Goal: Task Accomplishment & Management: Use online tool/utility

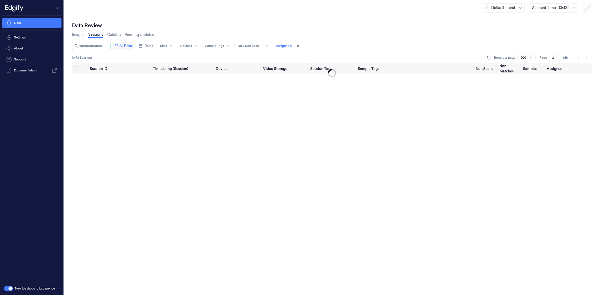
click at [131, 48] on button "All Filters" at bounding box center [124, 46] width 22 height 8
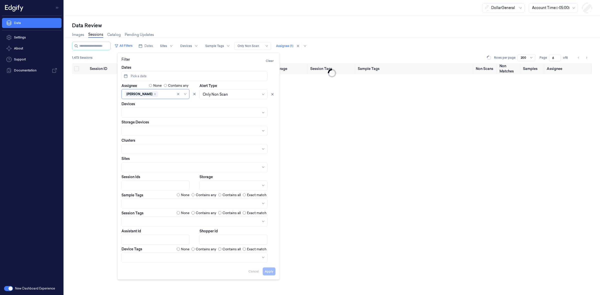
click at [171, 25] on div "Data Review" at bounding box center [332, 25] width 520 height 7
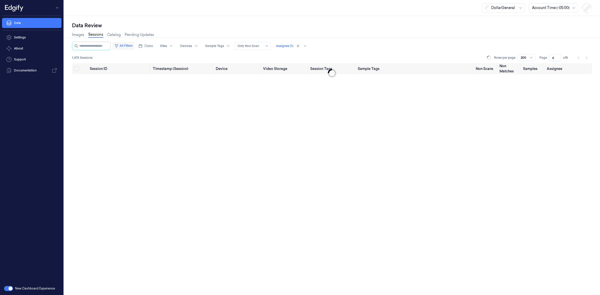
click at [128, 46] on button "All Filters" at bounding box center [124, 46] width 22 height 8
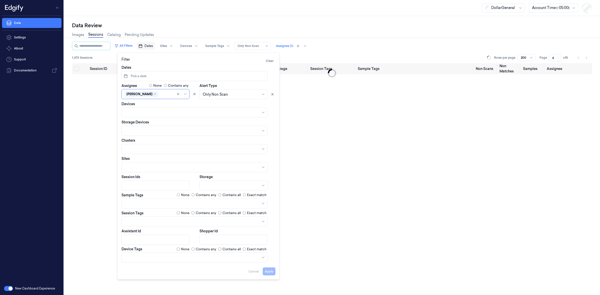
click at [153, 45] on span "Dates" at bounding box center [149, 46] width 9 height 5
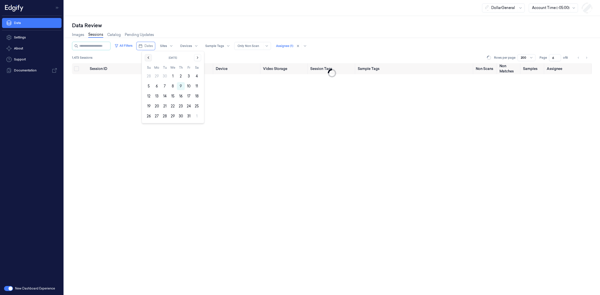
click at [148, 60] on button "Go to the Previous Month" at bounding box center [148, 57] width 7 height 7
click at [157, 96] on button "15" at bounding box center [157, 96] width 8 height 8
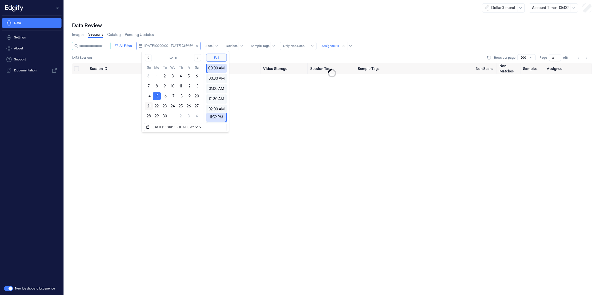
click at [150, 106] on button "21" at bounding box center [149, 106] width 8 height 8
type input "15/09/2025 00:00:00 - 21/09/2025 23:59:59"
click at [179, 27] on div "Data Review" at bounding box center [332, 25] width 520 height 7
type input "1"
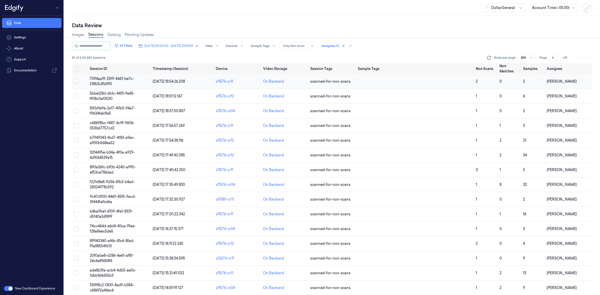
click at [117, 78] on span "7094aa19-25f9-4461-be7c-21853c81d190" at bounding box center [112, 82] width 44 height 10
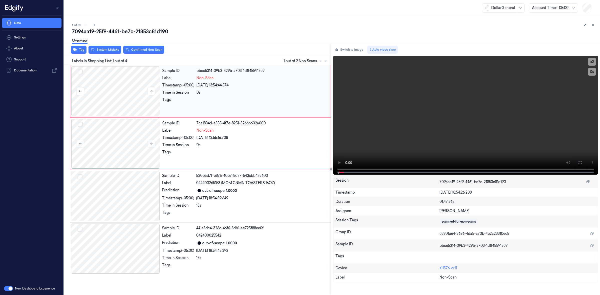
click at [119, 92] on div at bounding box center [115, 91] width 89 height 50
click at [122, 94] on div at bounding box center [115, 91] width 89 height 50
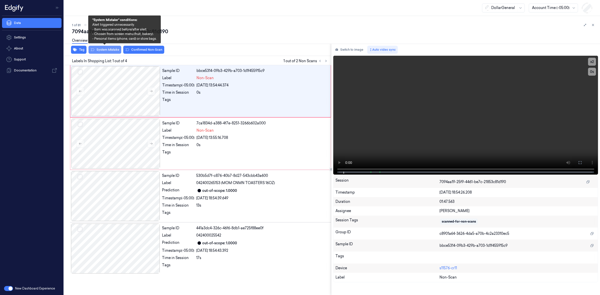
click at [117, 49] on button "System Mistake" at bounding box center [105, 50] width 33 height 8
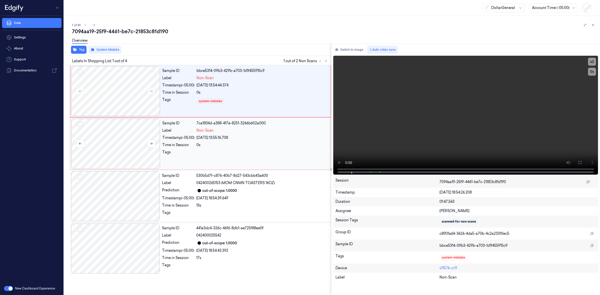
click at [127, 136] on div at bounding box center [115, 144] width 89 height 50
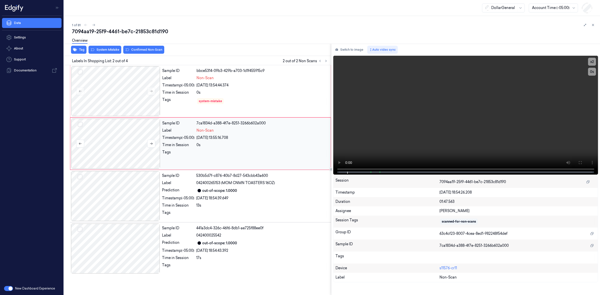
click at [122, 139] on div at bounding box center [115, 144] width 89 height 50
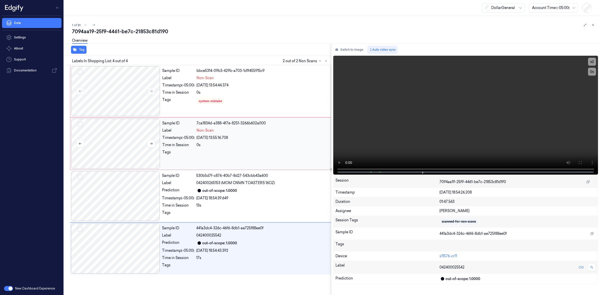
click at [128, 148] on div at bounding box center [115, 144] width 89 height 50
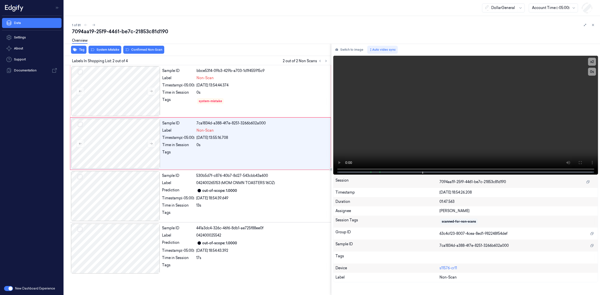
click at [140, 47] on div "Overview" at bounding box center [334, 41] width 524 height 13
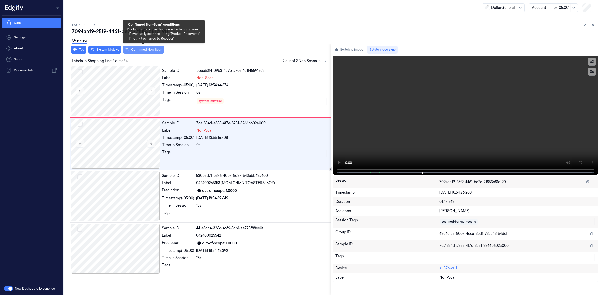
click at [141, 48] on button "Confirmed Non-Scan" at bounding box center [143, 50] width 41 height 8
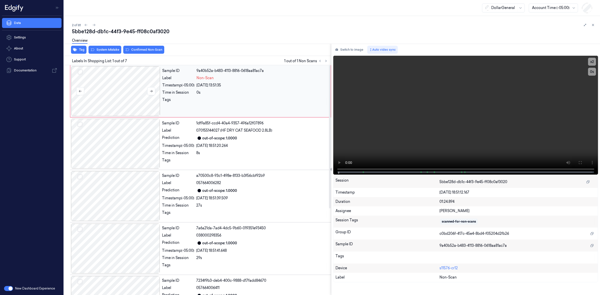
click at [138, 75] on div at bounding box center [115, 91] width 89 height 50
click at [129, 92] on div at bounding box center [115, 91] width 89 height 50
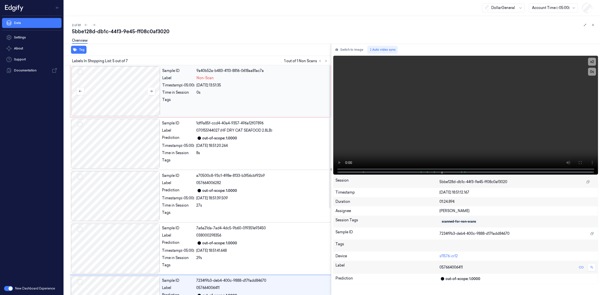
click at [127, 100] on div at bounding box center [115, 91] width 89 height 50
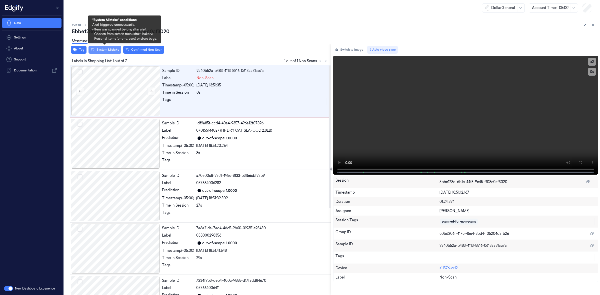
click at [111, 49] on button "System Mistake" at bounding box center [105, 50] width 33 height 8
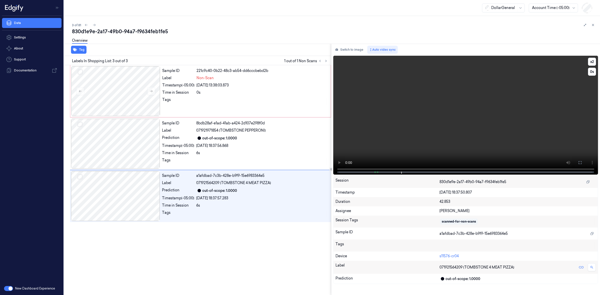
click at [427, 132] on video at bounding box center [465, 115] width 265 height 119
click at [112, 103] on div at bounding box center [115, 91] width 89 height 50
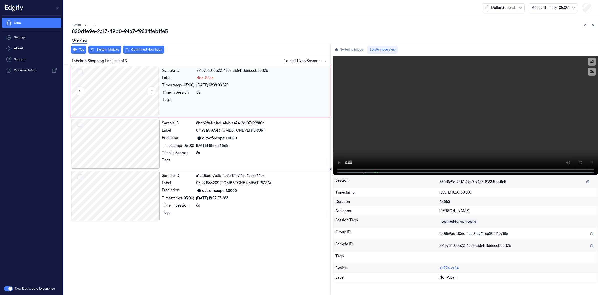
click at [131, 78] on div at bounding box center [115, 91] width 89 height 50
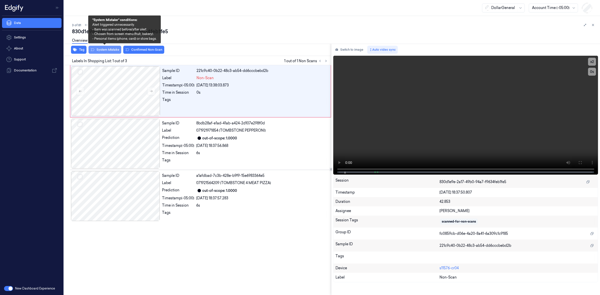
click at [111, 51] on button "System Mistake" at bounding box center [105, 50] width 33 height 8
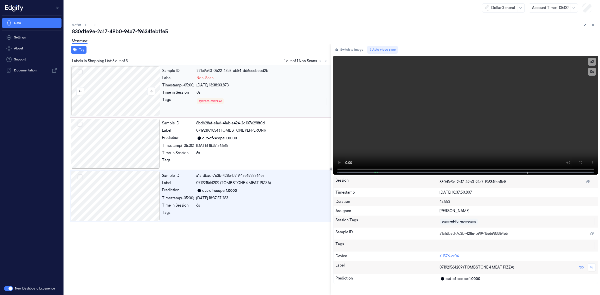
click at [117, 94] on div at bounding box center [115, 91] width 89 height 50
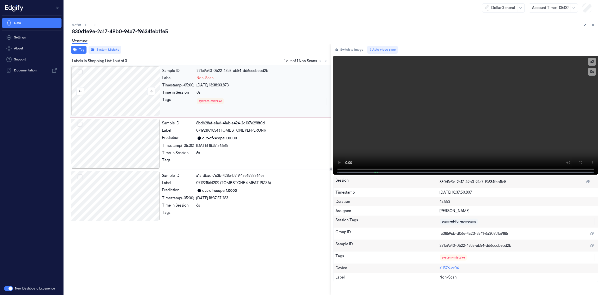
click at [117, 94] on div at bounding box center [115, 91] width 89 height 50
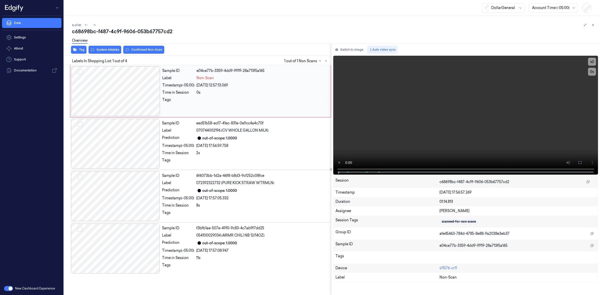
click at [110, 89] on div at bounding box center [115, 91] width 89 height 50
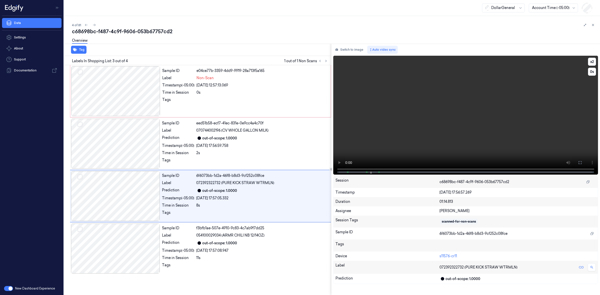
click at [443, 106] on video at bounding box center [465, 115] width 265 height 119
click at [439, 106] on video at bounding box center [465, 115] width 265 height 119
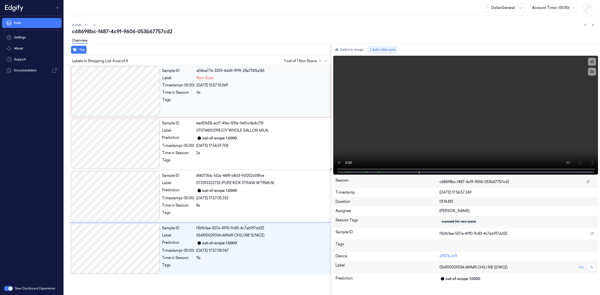
click at [120, 90] on div at bounding box center [115, 91] width 89 height 50
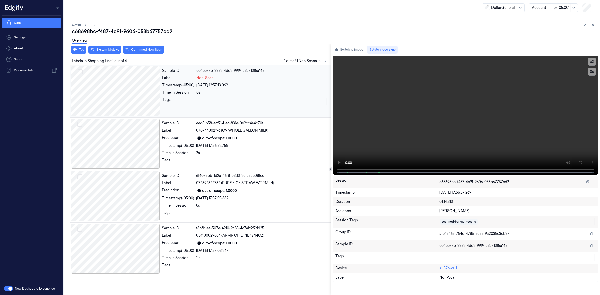
click at [136, 91] on div at bounding box center [115, 91] width 89 height 50
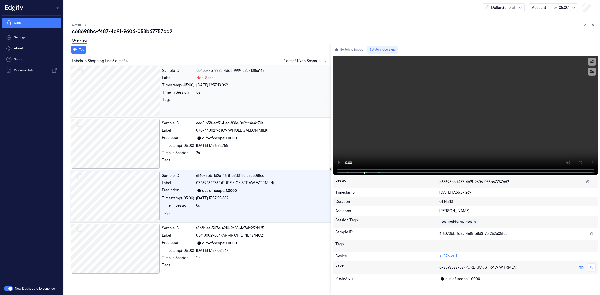
click at [123, 84] on div at bounding box center [115, 91] width 89 height 50
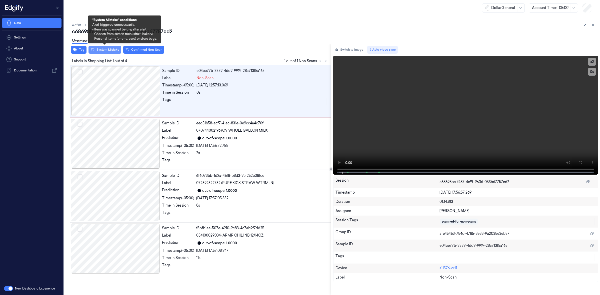
click at [110, 52] on button "System Mistake" at bounding box center [105, 50] width 33 height 8
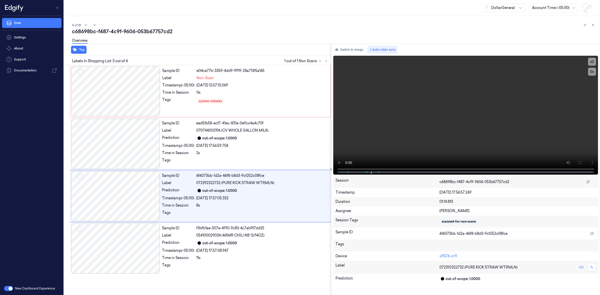
click at [216, 36] on div "Overview" at bounding box center [334, 41] width 524 height 13
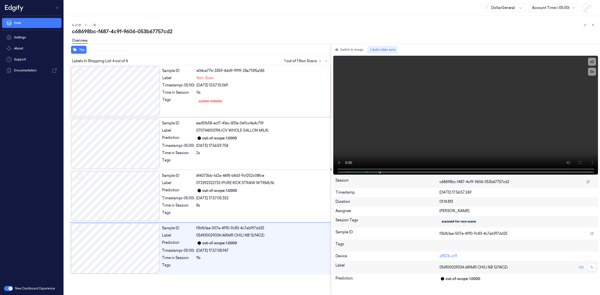
click at [92, 25] on button at bounding box center [94, 25] width 6 height 6
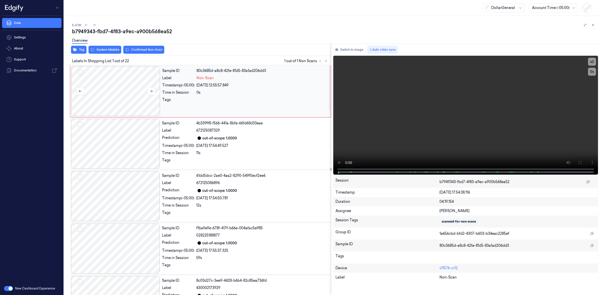
click at [133, 98] on div at bounding box center [115, 91] width 89 height 50
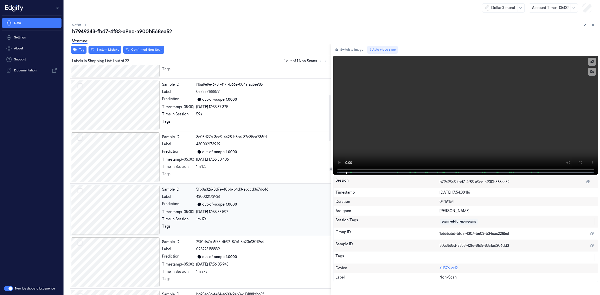
scroll to position [156, 0]
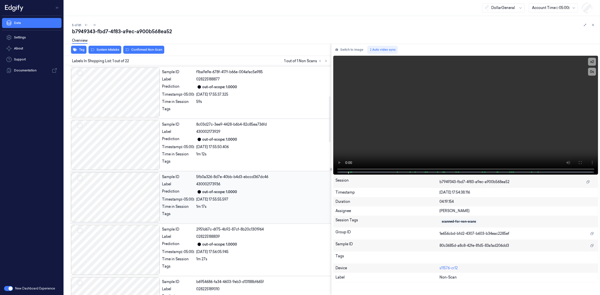
click at [133, 182] on div at bounding box center [115, 198] width 89 height 50
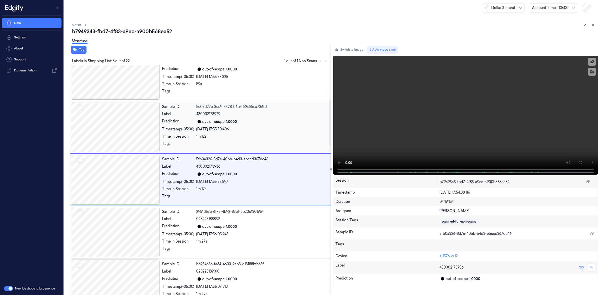
click at [133, 118] on div at bounding box center [115, 127] width 89 height 50
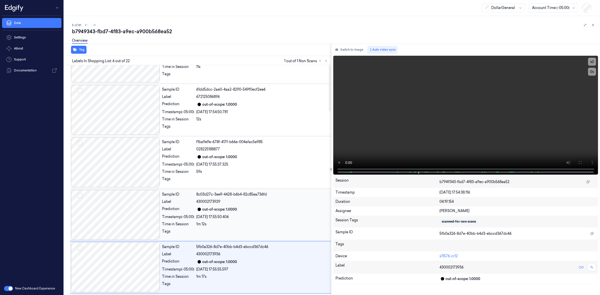
scroll to position [0, 0]
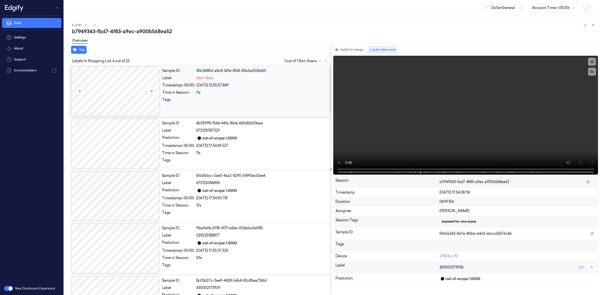
click at [117, 86] on div at bounding box center [115, 91] width 89 height 50
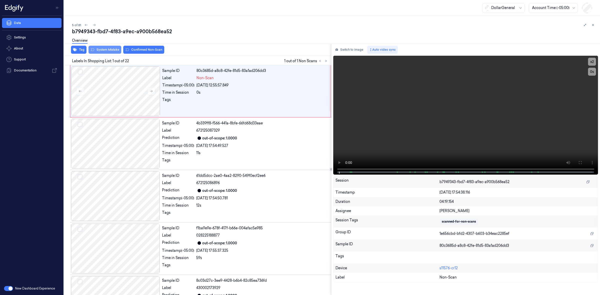
click at [109, 49] on button "System Mistake" at bounding box center [105, 50] width 33 height 8
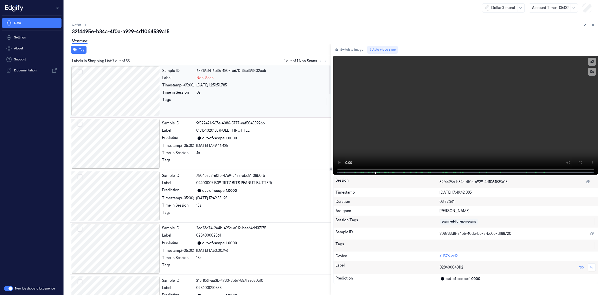
click at [132, 99] on div at bounding box center [115, 91] width 89 height 50
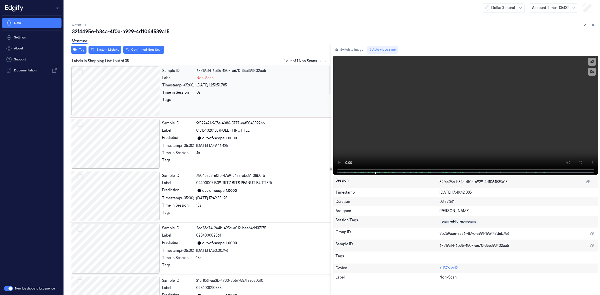
click at [132, 99] on div at bounding box center [115, 91] width 89 height 50
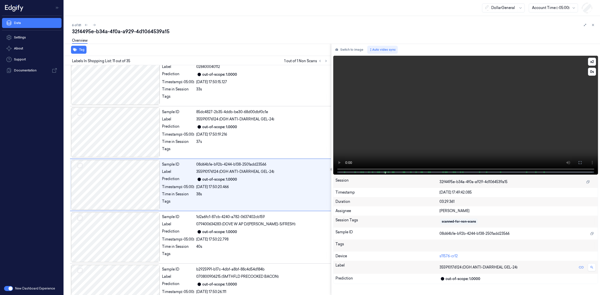
scroll to position [437, 0]
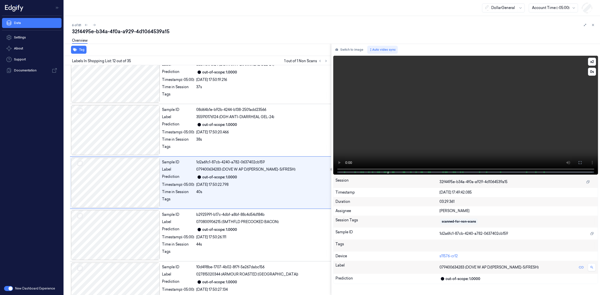
click at [401, 148] on video at bounding box center [465, 115] width 265 height 119
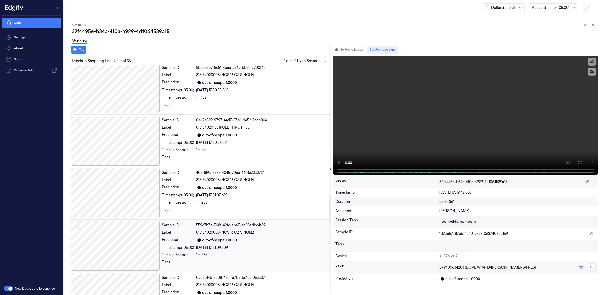
scroll to position [1040, 0]
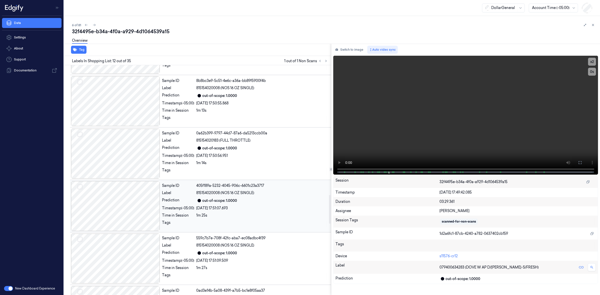
click at [135, 200] on div at bounding box center [115, 206] width 89 height 50
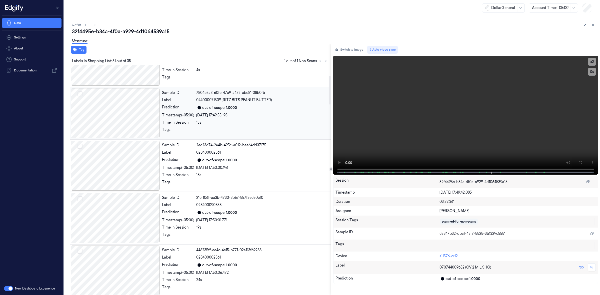
scroll to position [0, 0]
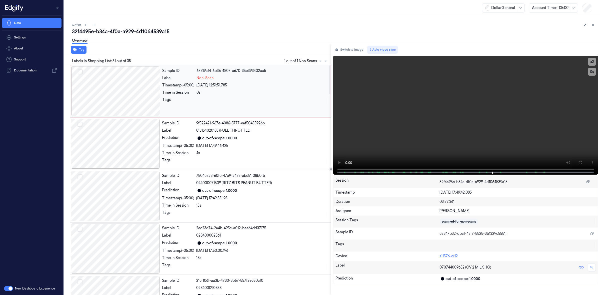
click at [121, 96] on div at bounding box center [115, 91] width 89 height 50
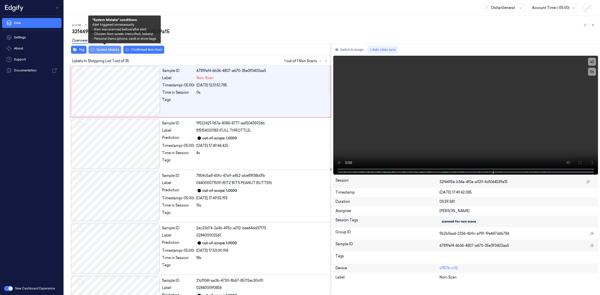
click at [113, 51] on button "System Mistake" at bounding box center [105, 50] width 33 height 8
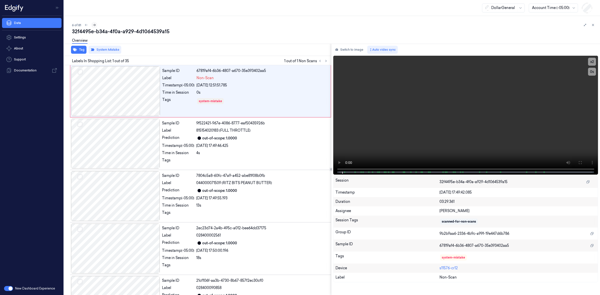
click at [95, 24] on icon at bounding box center [95, 25] width 4 height 4
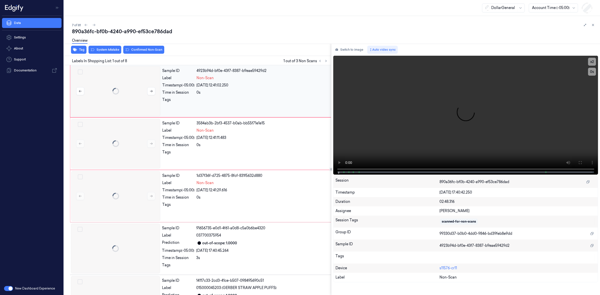
scroll to position [0, 8]
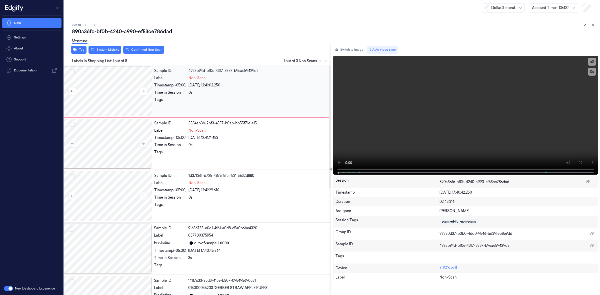
click at [127, 94] on div at bounding box center [107, 91] width 89 height 50
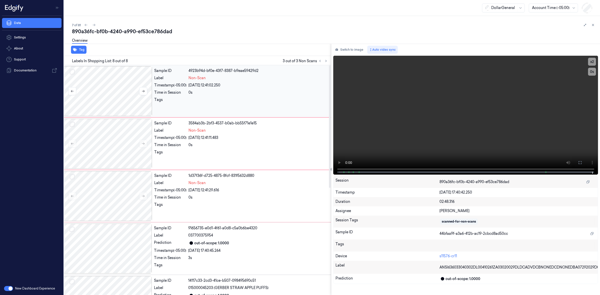
click at [114, 103] on div at bounding box center [107, 91] width 89 height 50
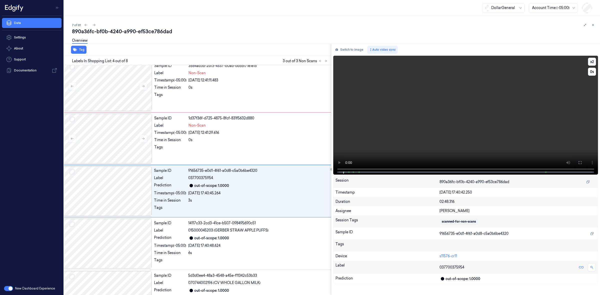
scroll to position [69, 8]
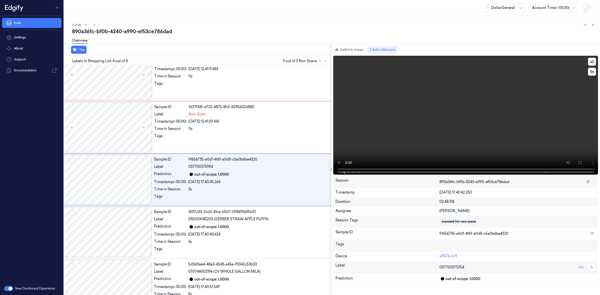
click at [593, 61] on button "x 2" at bounding box center [592, 62] width 8 height 8
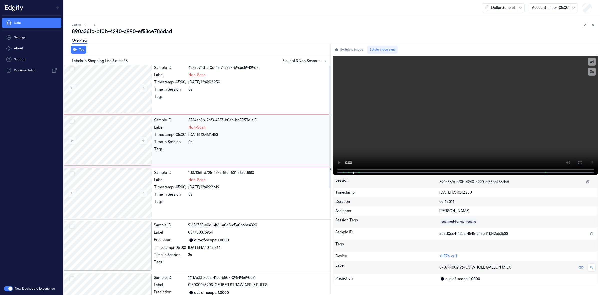
scroll to position [0, 8]
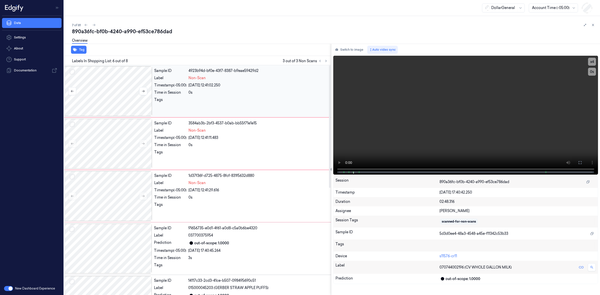
click at [73, 73] on button "Select row" at bounding box center [72, 72] width 5 height 5
click at [72, 125] on button "Select row" at bounding box center [72, 124] width 5 height 5
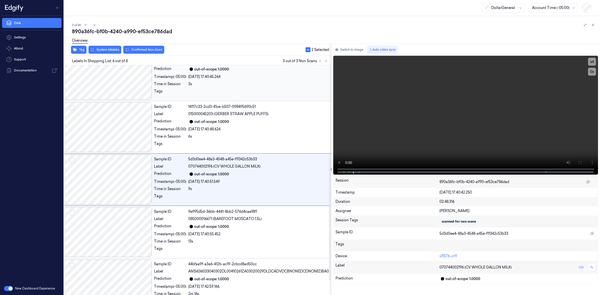
click at [91, 94] on div at bounding box center [107, 75] width 89 height 50
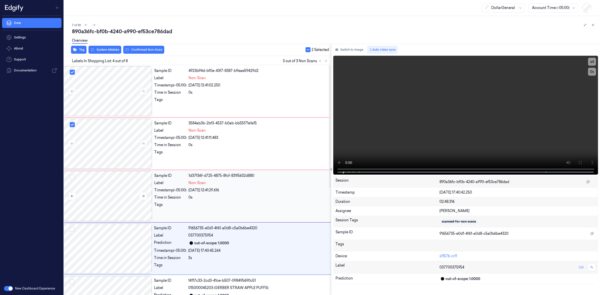
click at [72, 175] on button "Select row" at bounding box center [72, 177] width 5 height 5
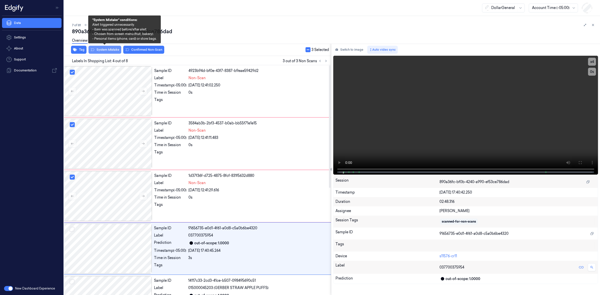
click at [112, 52] on button "System Mistake" at bounding box center [105, 50] width 33 height 8
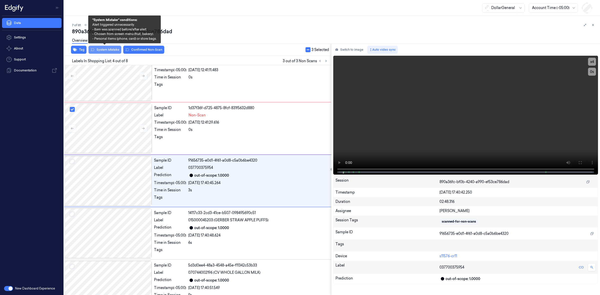
scroll to position [69, 8]
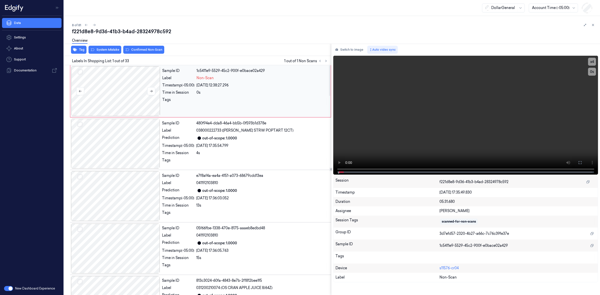
click at [131, 87] on div at bounding box center [115, 91] width 89 height 50
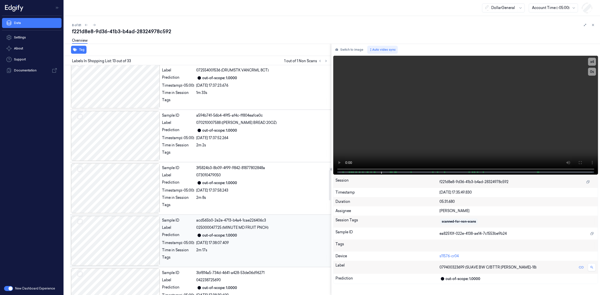
scroll to position [907, 0]
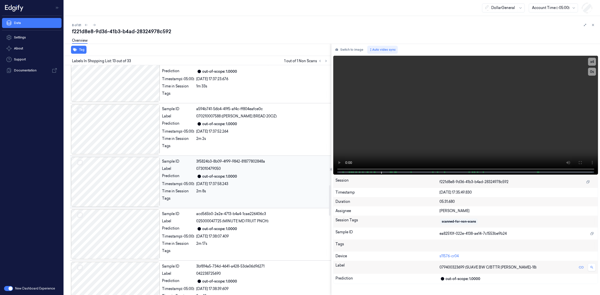
click at [130, 176] on div at bounding box center [115, 182] width 89 height 50
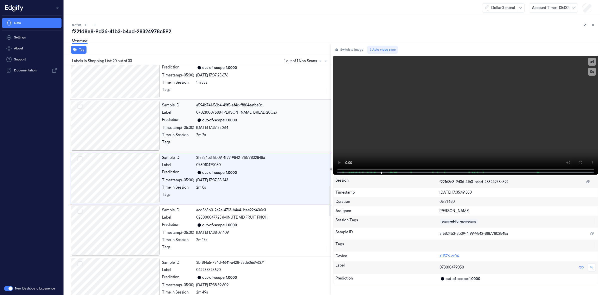
click at [129, 128] on div at bounding box center [115, 126] width 89 height 50
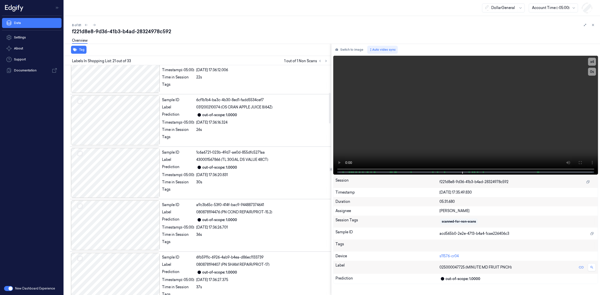
scroll to position [0, 0]
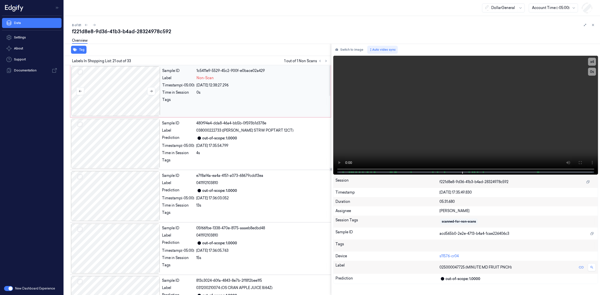
click at [145, 99] on div at bounding box center [115, 91] width 89 height 50
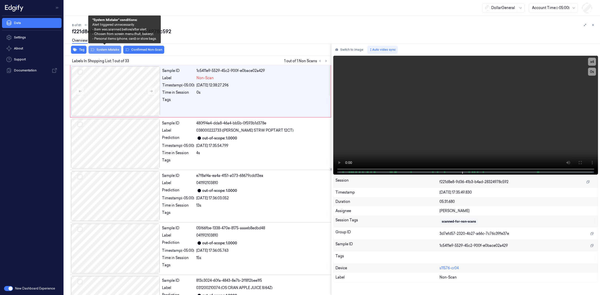
click at [109, 53] on button "System Mistake" at bounding box center [105, 50] width 33 height 8
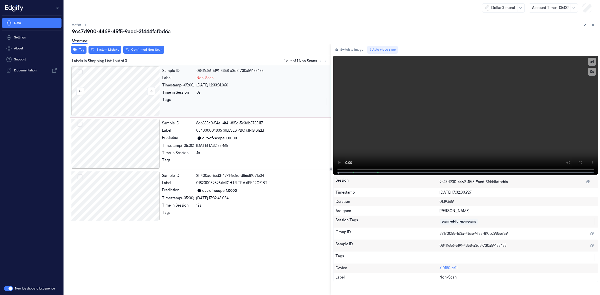
click at [119, 91] on div at bounding box center [115, 91] width 89 height 50
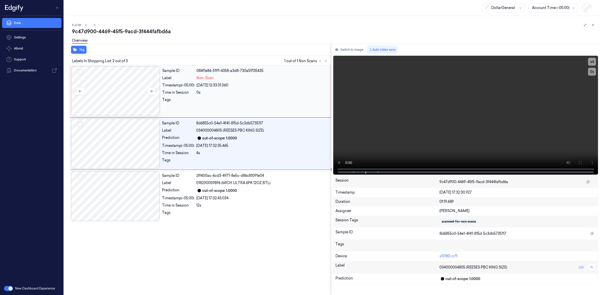
click at [109, 86] on div at bounding box center [115, 91] width 89 height 50
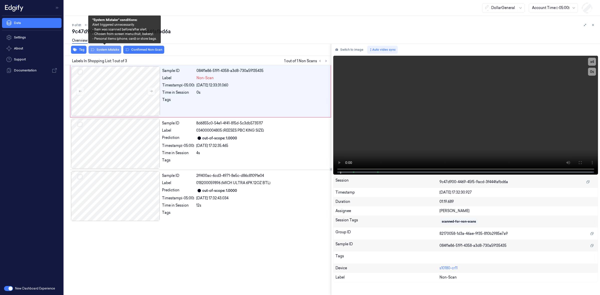
click at [110, 50] on button "System Mistake" at bounding box center [105, 50] width 33 height 8
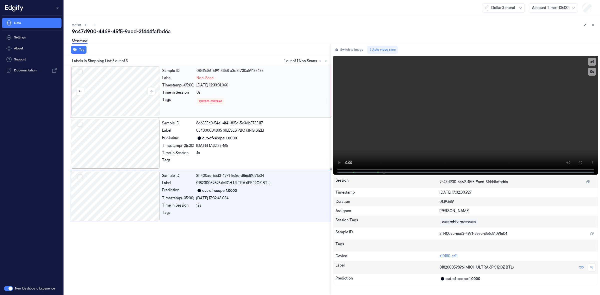
click at [131, 87] on div at bounding box center [115, 91] width 89 height 50
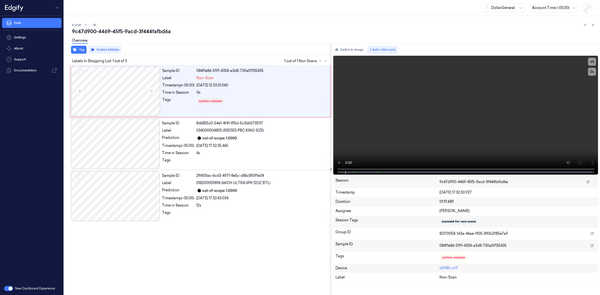
click at [94, 23] on button at bounding box center [94, 25] width 6 height 6
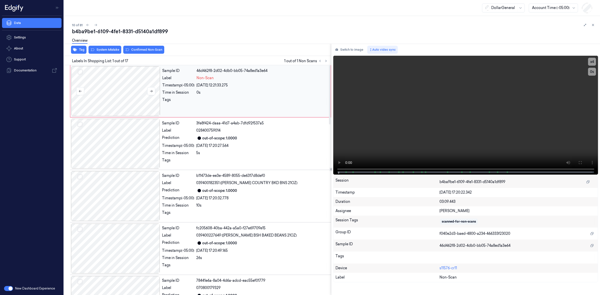
click at [122, 84] on div at bounding box center [115, 91] width 89 height 50
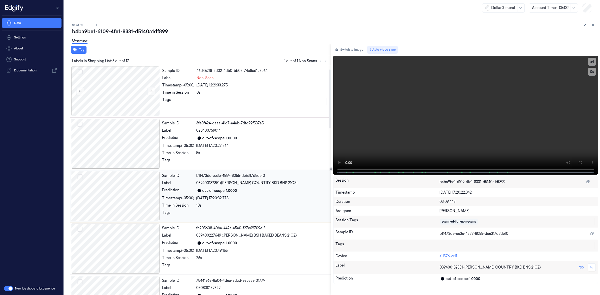
scroll to position [16, 0]
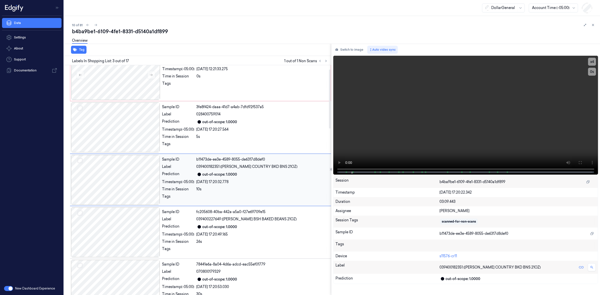
click at [327, 170] on div "Tag Labels In Shopping List: 3 out of 17 1 out of 1 Non Scans Sample ID 46d462f…" at bounding box center [331, 170] width 538 height 252
click at [337, 172] on video at bounding box center [465, 115] width 265 height 119
click at [362, 168] on video at bounding box center [465, 115] width 265 height 119
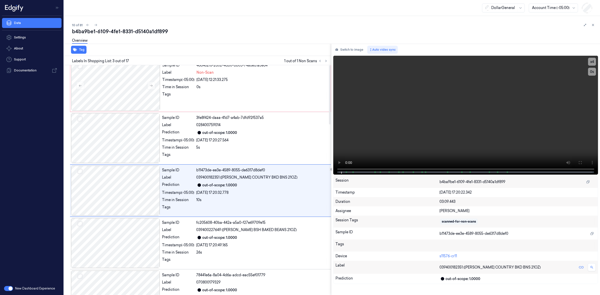
scroll to position [0, 0]
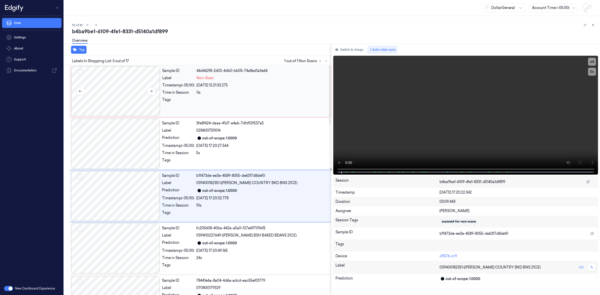
drag, startPoint x: 125, startPoint y: 89, endPoint x: 124, endPoint y: 84, distance: 5.0
click at [125, 88] on div at bounding box center [115, 91] width 89 height 50
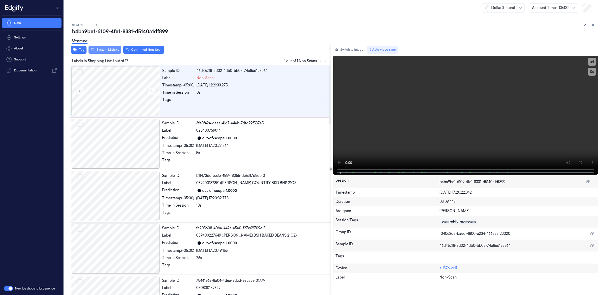
click at [114, 52] on button "System Mistake" at bounding box center [105, 50] width 33 height 8
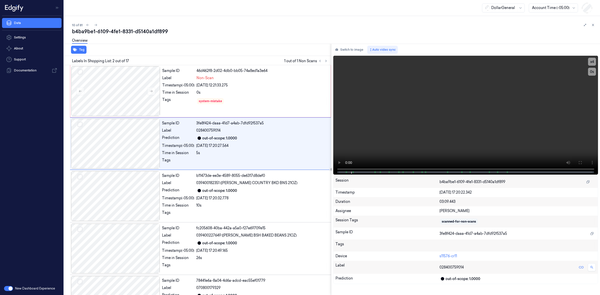
scroll to position [16, 0]
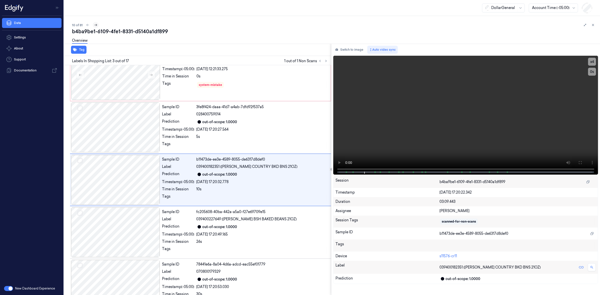
click at [96, 25] on icon at bounding box center [96, 25] width 4 height 4
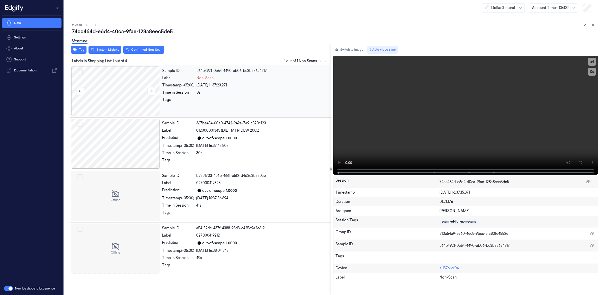
click at [116, 95] on div at bounding box center [115, 91] width 89 height 50
click at [131, 83] on div at bounding box center [115, 91] width 89 height 50
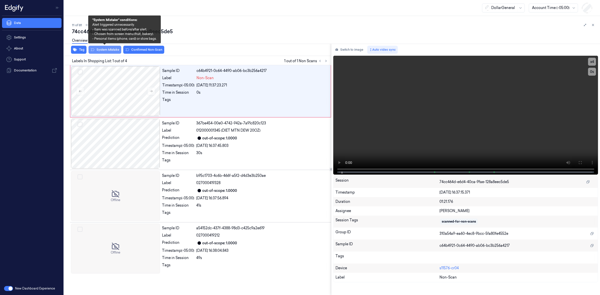
click at [114, 50] on button "System Mistake" at bounding box center [105, 50] width 33 height 8
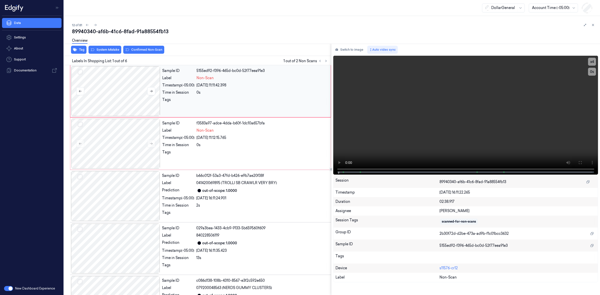
click at [130, 87] on div at bounding box center [115, 91] width 89 height 50
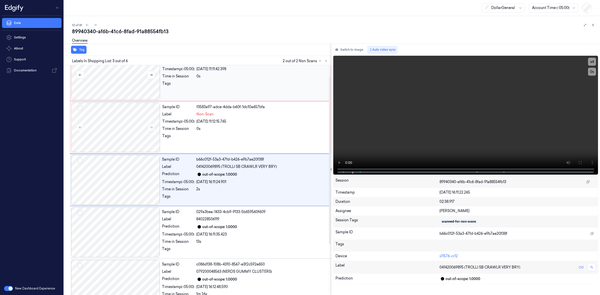
click at [115, 81] on div at bounding box center [115, 75] width 89 height 50
click at [127, 122] on div at bounding box center [115, 128] width 89 height 50
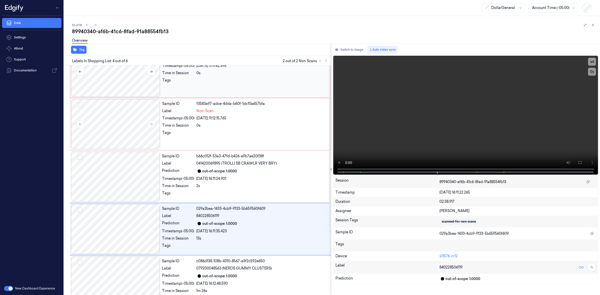
scroll to position [0, 0]
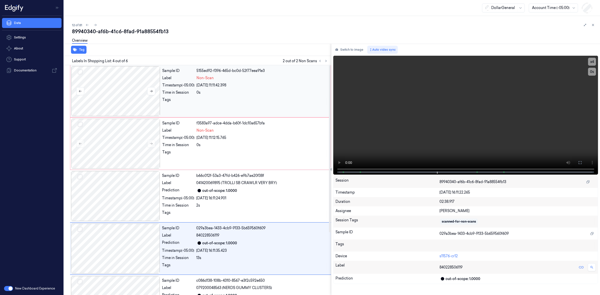
click at [79, 72] on button "Select row" at bounding box center [80, 72] width 5 height 5
click at [82, 125] on button "Select row" at bounding box center [80, 124] width 5 height 5
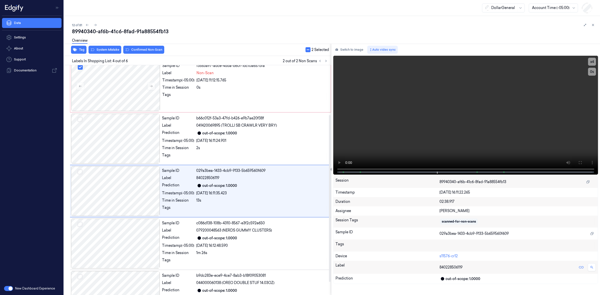
scroll to position [69, 0]
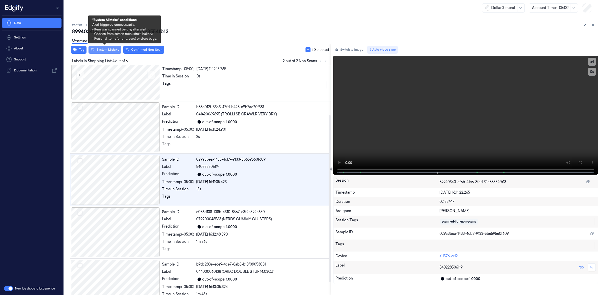
click at [107, 50] on button "System Mistake" at bounding box center [105, 50] width 33 height 8
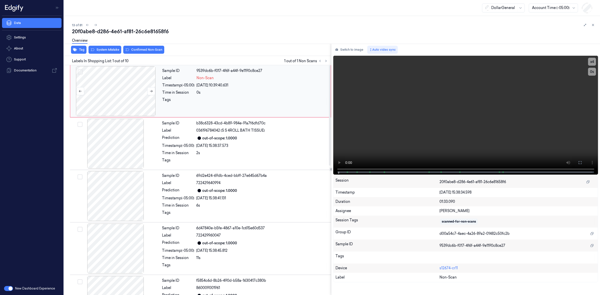
drag, startPoint x: 111, startPoint y: 99, endPoint x: 112, endPoint y: 102, distance: 2.5
click at [111, 99] on div at bounding box center [115, 91] width 89 height 50
click at [322, 173] on div "Tag System Mistake Confirmed Non-Scan Labels In Shopping List: 1 out of 10 1 ou…" at bounding box center [331, 170] width 538 height 252
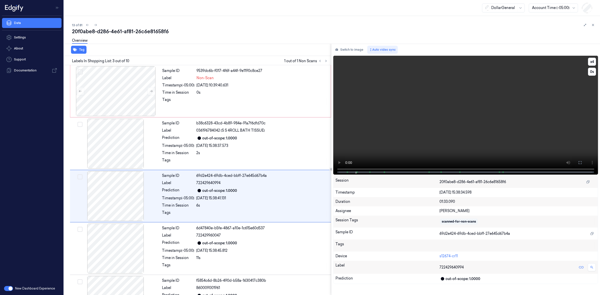
scroll to position [16, 0]
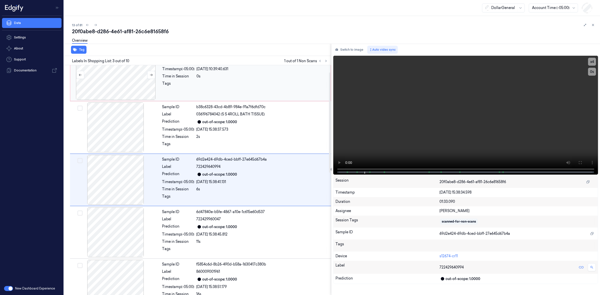
click at [122, 86] on div at bounding box center [115, 75] width 89 height 50
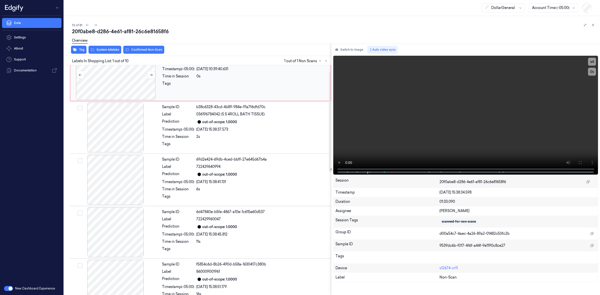
scroll to position [0, 0]
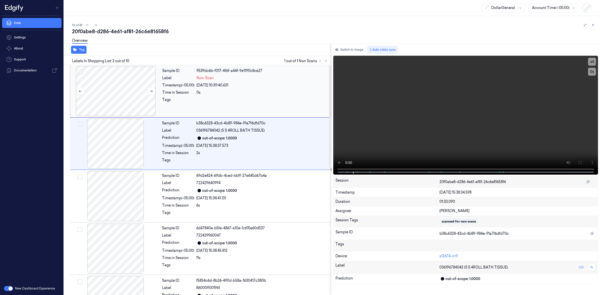
click at [118, 92] on div at bounding box center [115, 91] width 89 height 50
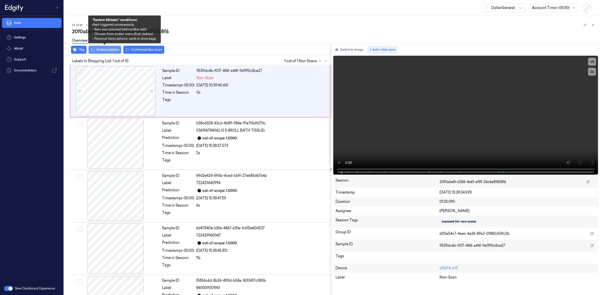
click at [110, 50] on button "System Mistake" at bounding box center [105, 50] width 33 height 8
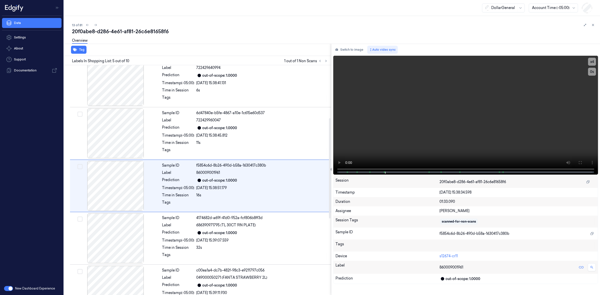
scroll to position [121, 0]
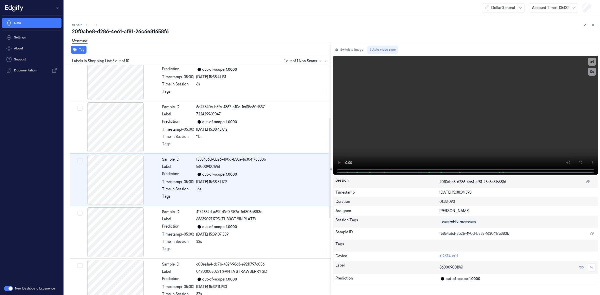
click at [219, 39] on div "Overview" at bounding box center [334, 41] width 524 height 13
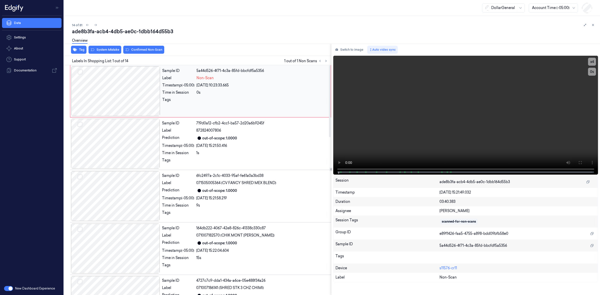
click at [132, 85] on div at bounding box center [115, 91] width 89 height 50
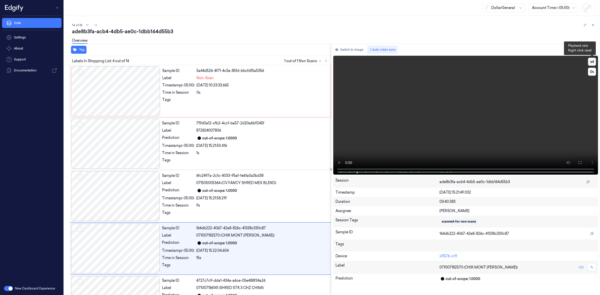
click at [590, 62] on button "x 4" at bounding box center [592, 62] width 8 height 8
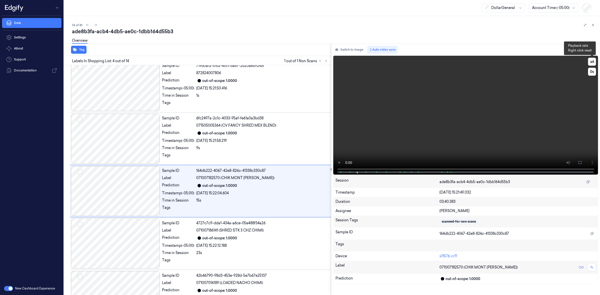
click at [590, 62] on button "x 4" at bounding box center [592, 62] width 8 height 8
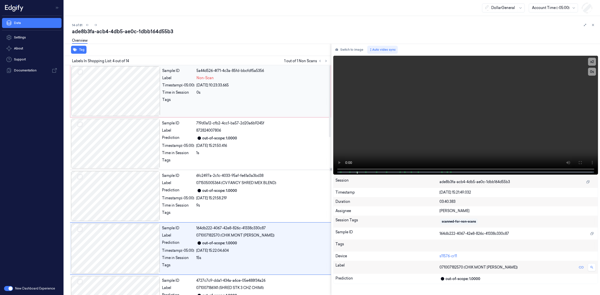
click at [133, 95] on div at bounding box center [115, 91] width 89 height 50
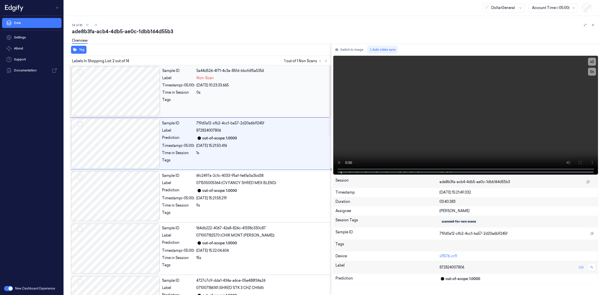
click at [130, 93] on div at bounding box center [115, 91] width 89 height 50
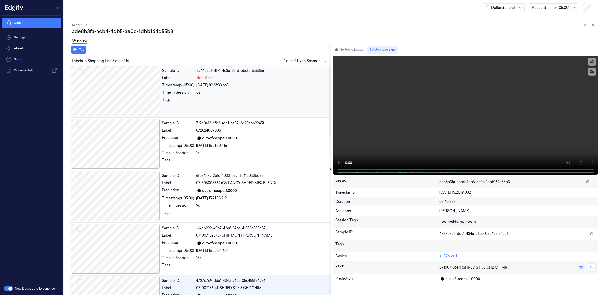
click at [123, 99] on div at bounding box center [115, 91] width 89 height 50
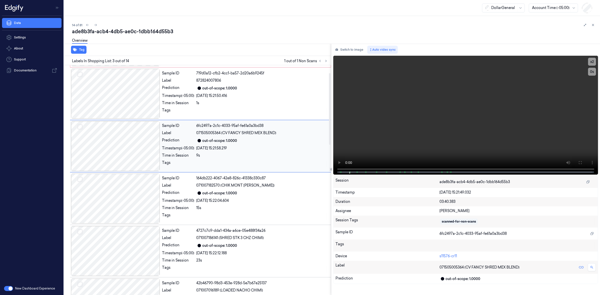
scroll to position [16, 0]
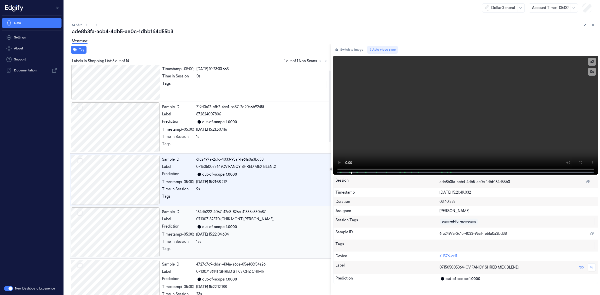
click at [137, 233] on div at bounding box center [115, 233] width 89 height 50
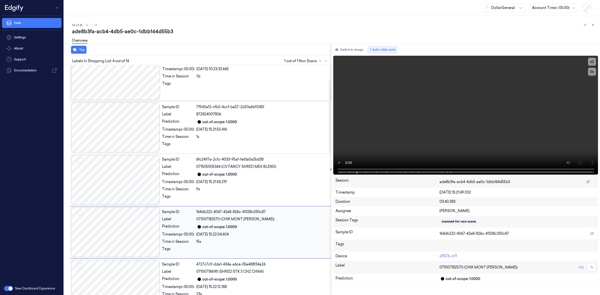
scroll to position [69, 0]
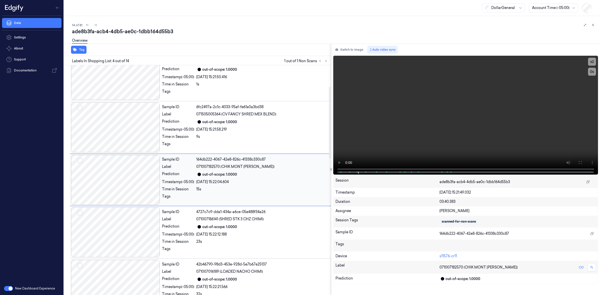
click at [128, 198] on div at bounding box center [115, 180] width 89 height 50
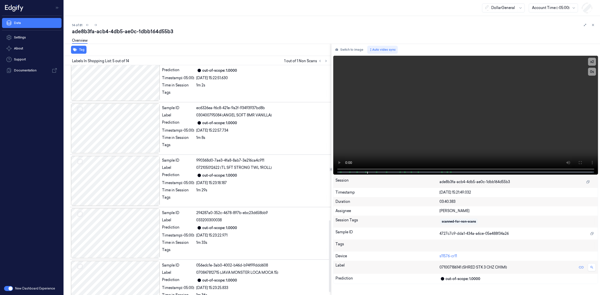
scroll to position [508, 0]
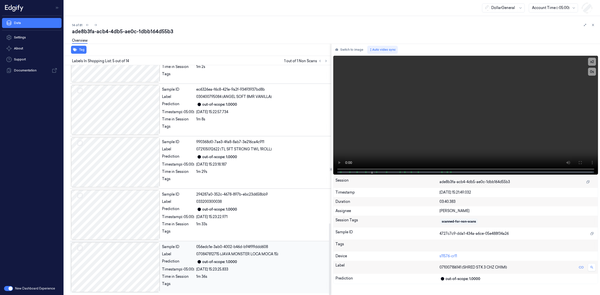
click at [131, 263] on div at bounding box center [115, 268] width 89 height 50
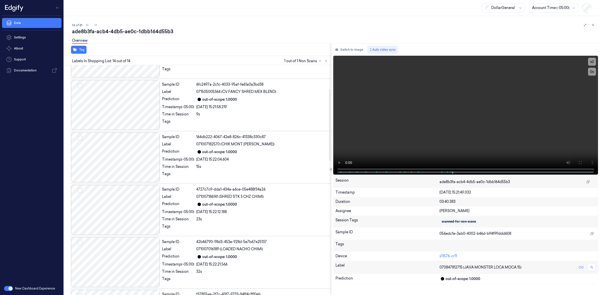
scroll to position [0, 0]
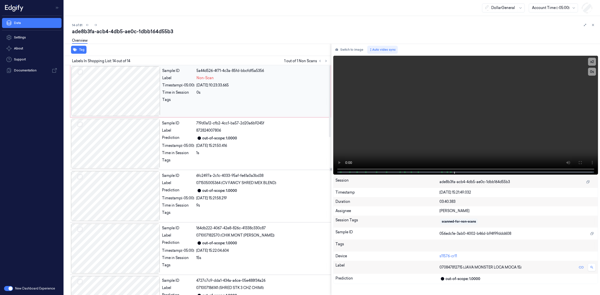
click at [131, 87] on div at bounding box center [115, 91] width 89 height 50
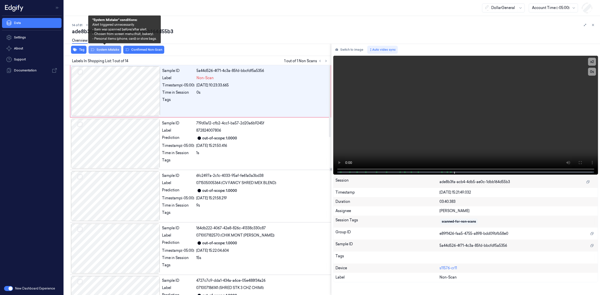
click at [119, 51] on button "System Mistake" at bounding box center [105, 50] width 33 height 8
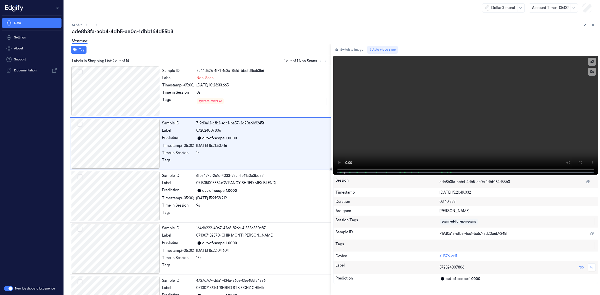
click at [140, 23] on div "14 of 81" at bounding box center [334, 25] width 524 height 6
click at [206, 41] on div "Overview" at bounding box center [334, 41] width 524 height 13
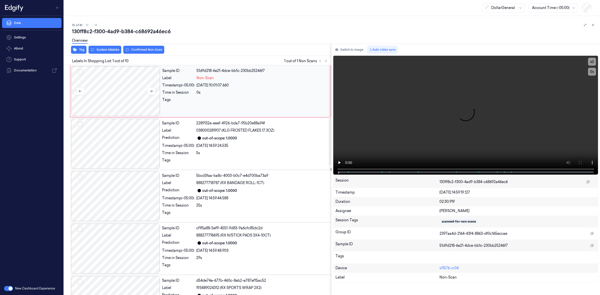
click at [126, 88] on div at bounding box center [115, 91] width 89 height 50
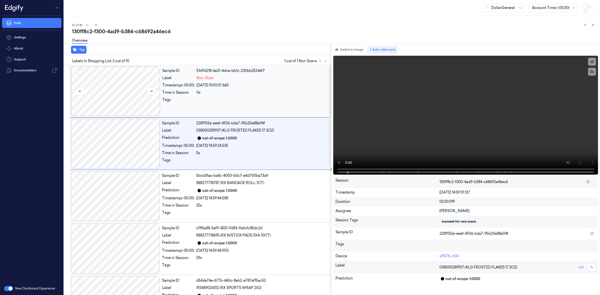
click at [119, 82] on div at bounding box center [115, 91] width 89 height 50
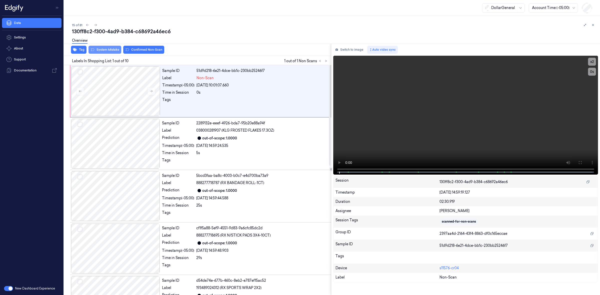
click at [113, 49] on button "System Mistake" at bounding box center [105, 50] width 33 height 8
click at [121, 102] on div at bounding box center [115, 91] width 89 height 50
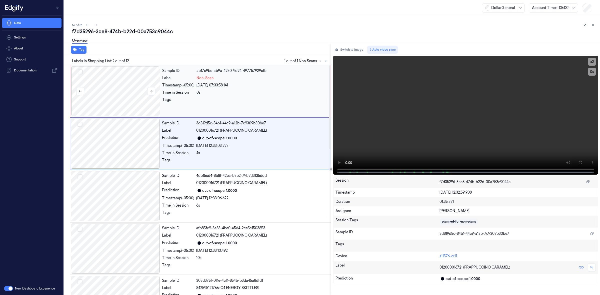
click at [117, 86] on div at bounding box center [115, 91] width 89 height 50
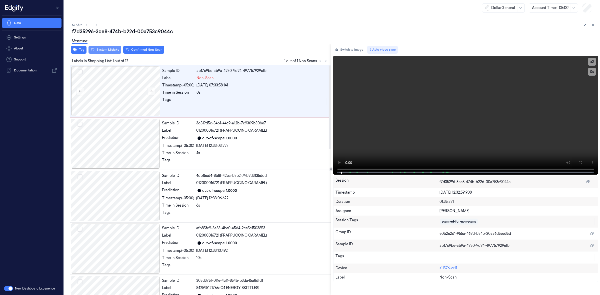
click at [112, 52] on button "System Mistake" at bounding box center [105, 50] width 33 height 8
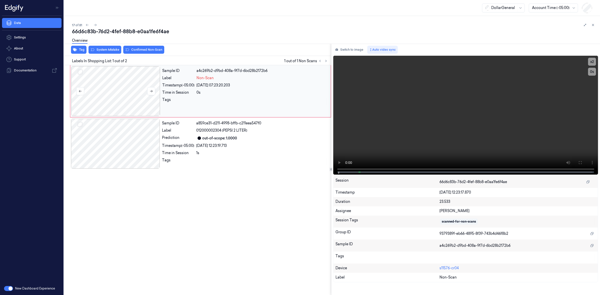
click at [113, 95] on div at bounding box center [115, 91] width 89 height 50
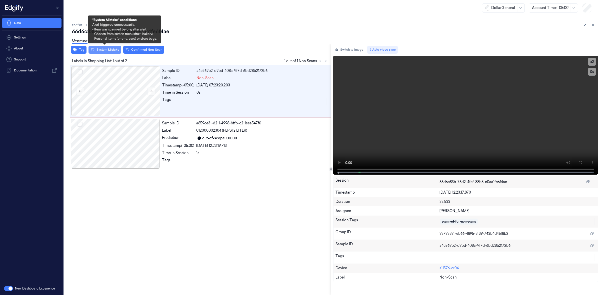
click at [117, 51] on button "System Mistake" at bounding box center [105, 50] width 33 height 8
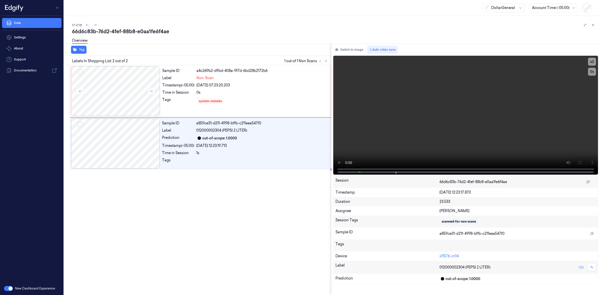
click at [147, 35] on div "Overview" at bounding box center [334, 41] width 524 height 13
click at [97, 24] on icon at bounding box center [96, 25] width 4 height 4
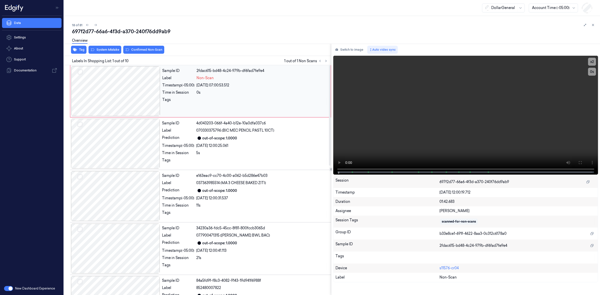
click at [104, 74] on div at bounding box center [115, 91] width 89 height 50
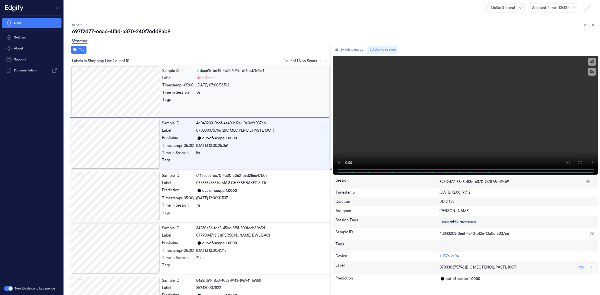
click at [118, 79] on div at bounding box center [115, 91] width 89 height 50
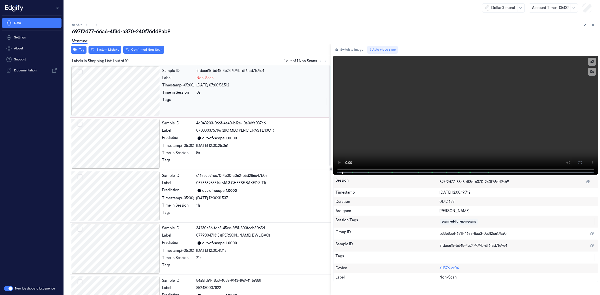
click at [119, 75] on div at bounding box center [115, 91] width 89 height 50
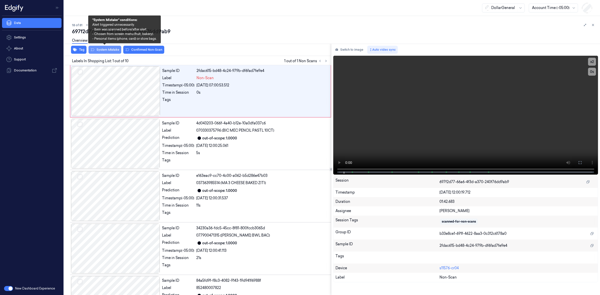
click at [116, 50] on button "System Mistake" at bounding box center [105, 50] width 33 height 8
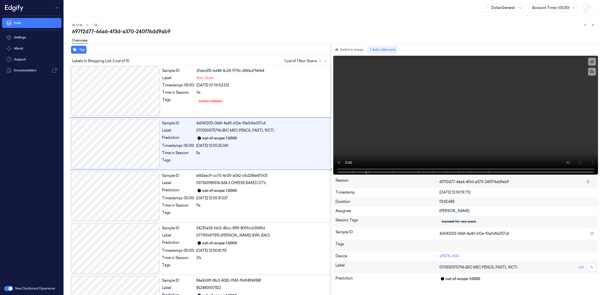
scroll to position [16, 0]
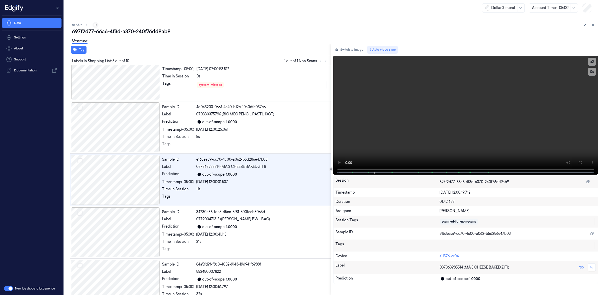
click at [95, 25] on icon at bounding box center [95, 25] width 3 height 2
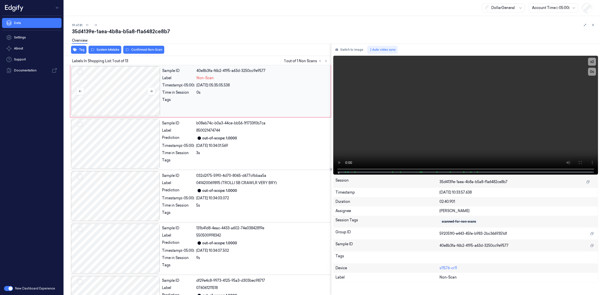
click at [102, 80] on div at bounding box center [115, 91] width 89 height 50
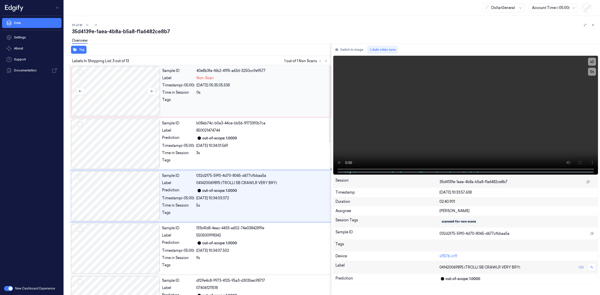
click at [110, 95] on div at bounding box center [115, 91] width 89 height 50
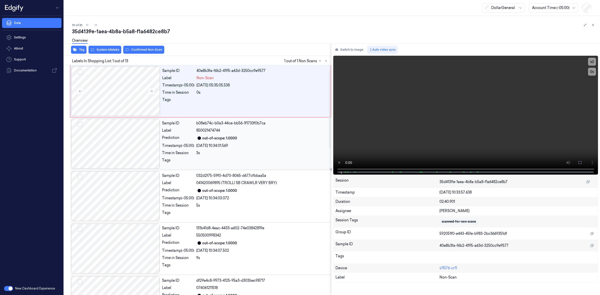
scroll to position [52, 0]
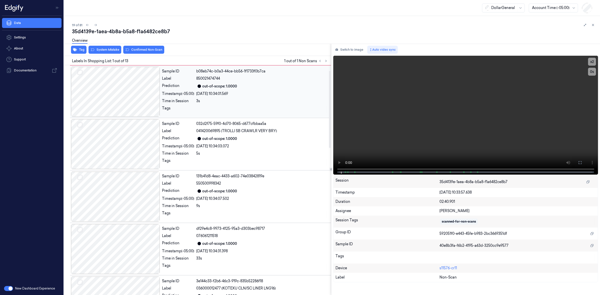
click at [126, 85] on div at bounding box center [115, 92] width 89 height 50
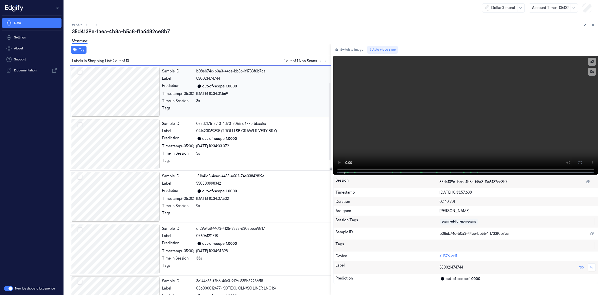
scroll to position [0, 0]
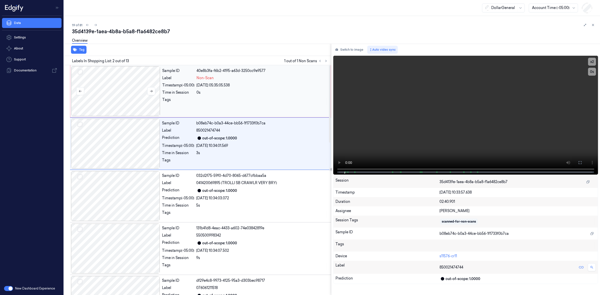
click at [124, 92] on div at bounding box center [115, 91] width 89 height 50
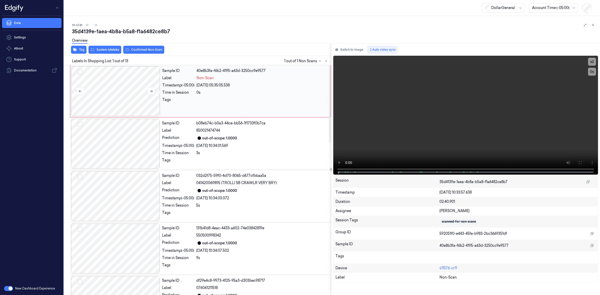
click at [114, 94] on div at bounding box center [115, 91] width 89 height 50
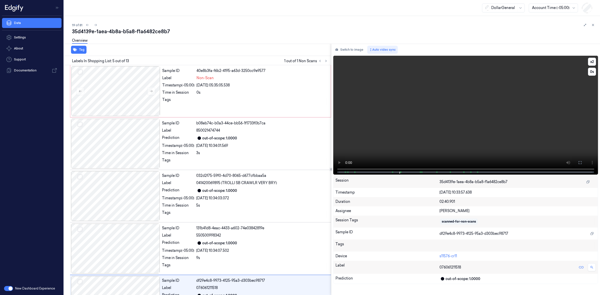
click at [407, 129] on video at bounding box center [465, 115] width 265 height 119
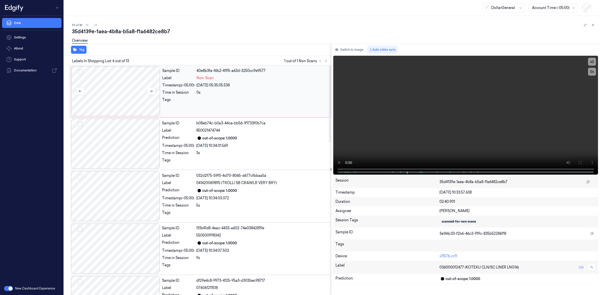
click at [122, 85] on div at bounding box center [115, 91] width 89 height 50
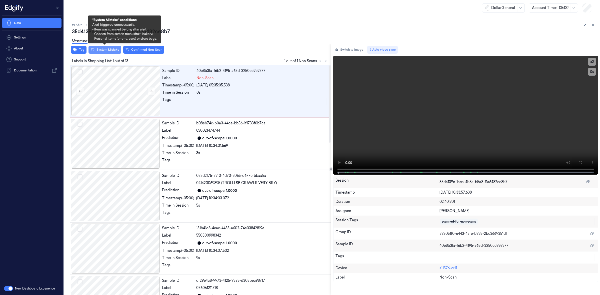
click at [109, 51] on button "System Mistake" at bounding box center [105, 50] width 33 height 8
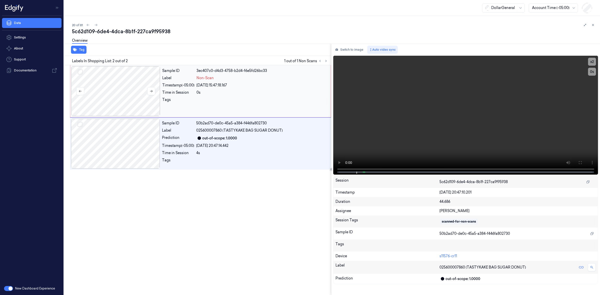
click at [128, 94] on div at bounding box center [115, 91] width 89 height 50
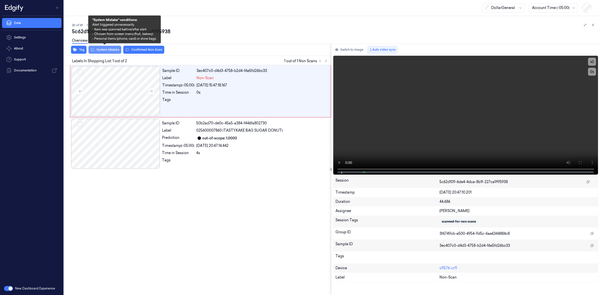
click at [104, 53] on button "System Mistake" at bounding box center [105, 50] width 33 height 8
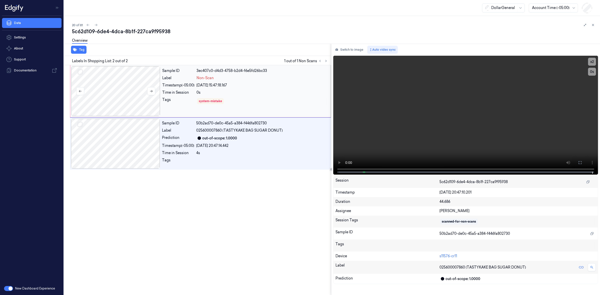
click at [120, 85] on div at bounding box center [115, 91] width 89 height 50
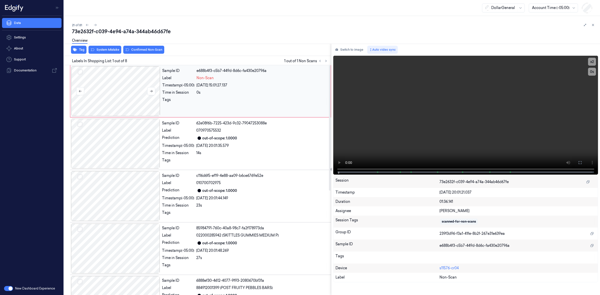
click at [123, 83] on div at bounding box center [115, 91] width 89 height 50
click at [110, 89] on div at bounding box center [115, 91] width 89 height 50
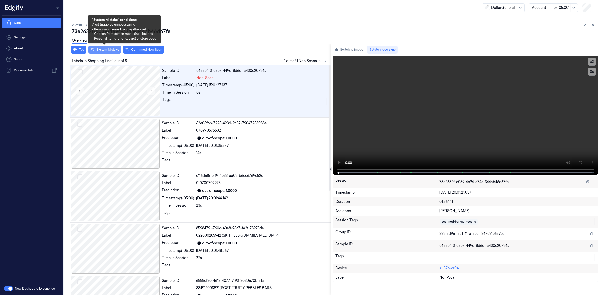
click at [103, 52] on button "System Mistake" at bounding box center [105, 50] width 33 height 8
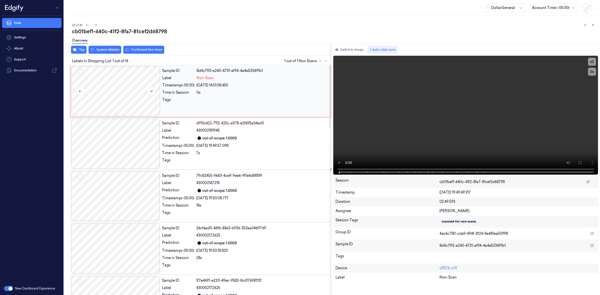
click at [138, 84] on div at bounding box center [115, 91] width 89 height 50
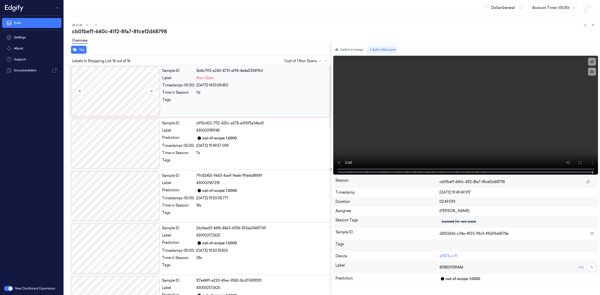
click at [132, 103] on div at bounding box center [115, 91] width 89 height 50
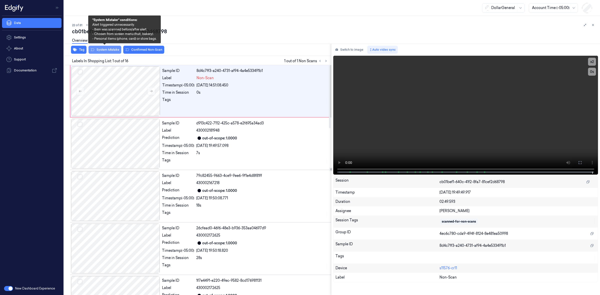
click at [113, 50] on button "System Mistake" at bounding box center [105, 50] width 33 height 8
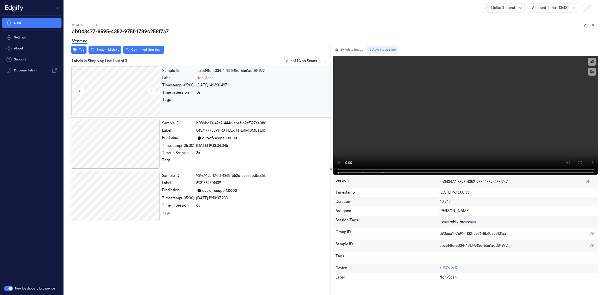
click at [123, 88] on div at bounding box center [115, 91] width 89 height 50
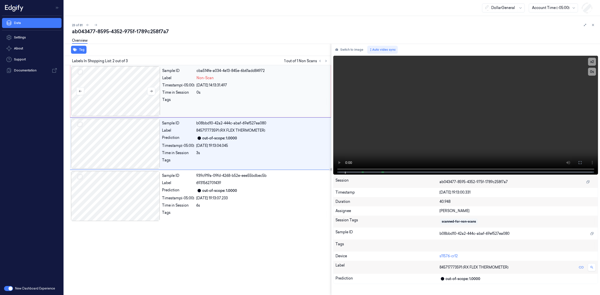
click at [107, 85] on div at bounding box center [115, 91] width 89 height 50
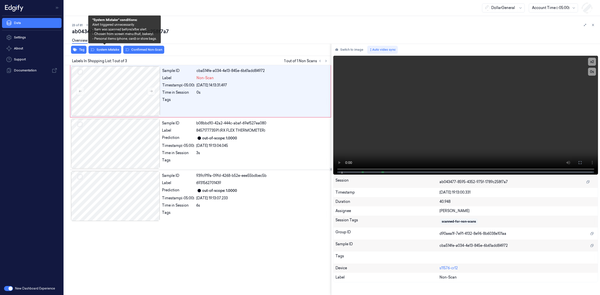
click at [105, 47] on div "Overview" at bounding box center [334, 41] width 524 height 13
click at [106, 50] on button "System Mistake" at bounding box center [105, 50] width 33 height 8
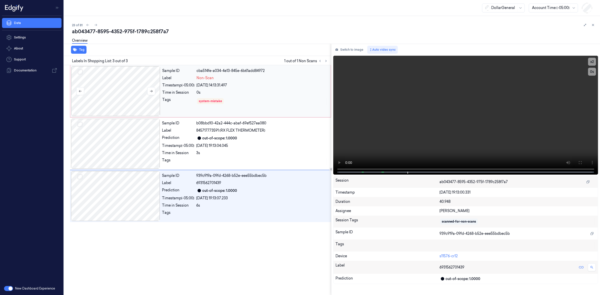
click at [111, 94] on div at bounding box center [115, 91] width 89 height 50
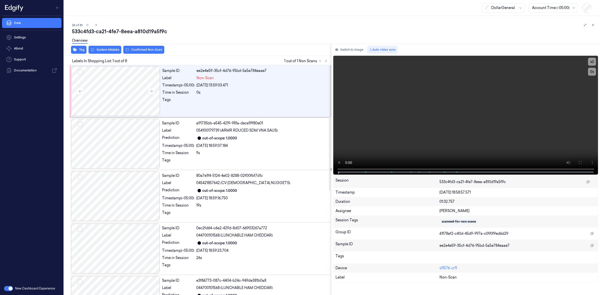
click at [111, 94] on div at bounding box center [115, 91] width 89 height 50
click at [132, 145] on div at bounding box center [115, 144] width 89 height 50
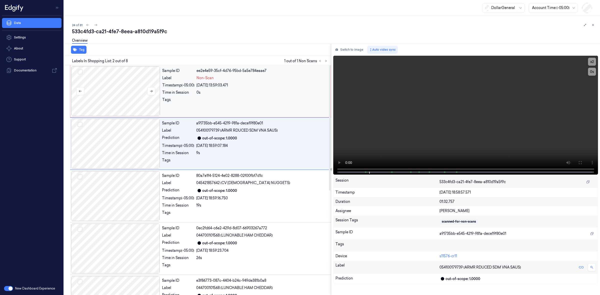
click at [114, 89] on div at bounding box center [115, 91] width 89 height 50
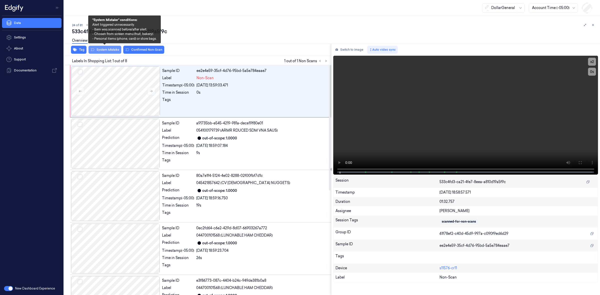
click at [114, 52] on button "System Mistake" at bounding box center [105, 50] width 33 height 8
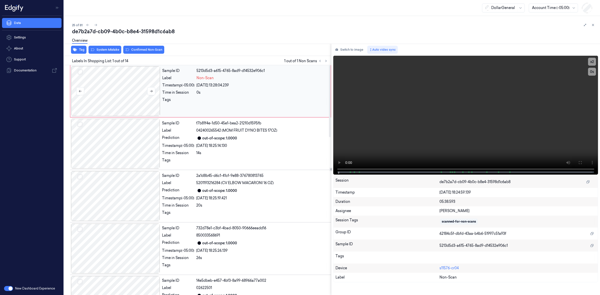
click at [125, 98] on div at bounding box center [115, 91] width 89 height 50
click at [121, 83] on div at bounding box center [115, 91] width 89 height 50
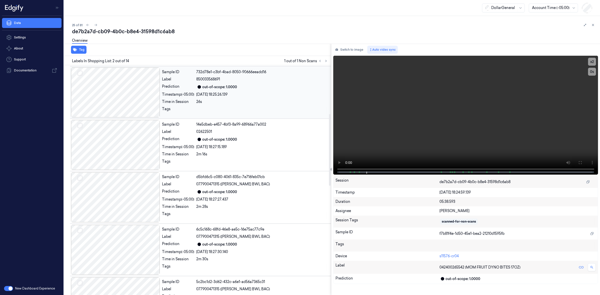
click at [128, 97] on div at bounding box center [115, 93] width 89 height 50
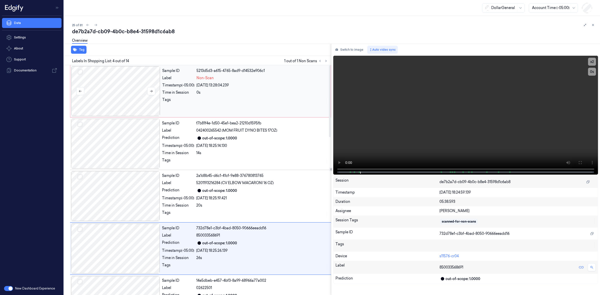
click at [127, 91] on div at bounding box center [115, 91] width 89 height 50
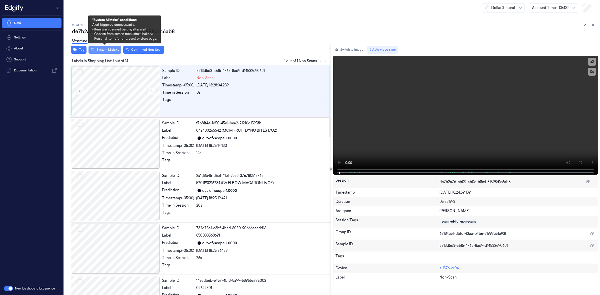
click at [118, 50] on button "System Mistake" at bounding box center [105, 50] width 33 height 8
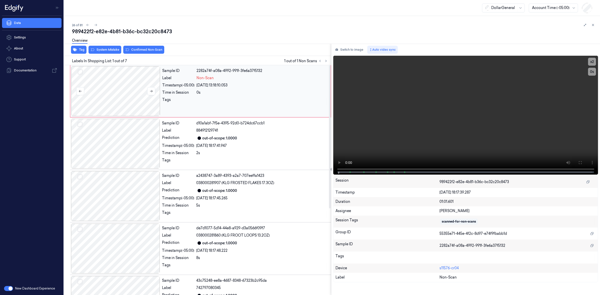
click at [118, 94] on div at bounding box center [115, 91] width 89 height 50
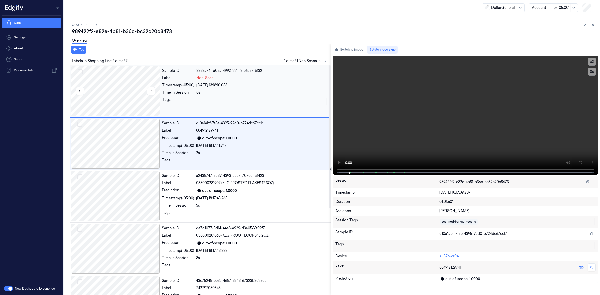
click at [130, 94] on div at bounding box center [115, 91] width 89 height 50
click at [133, 88] on div at bounding box center [115, 91] width 89 height 50
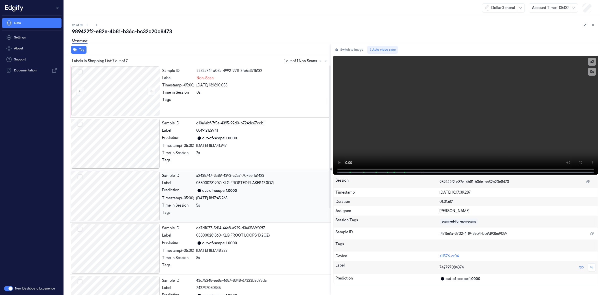
click at [130, 190] on div at bounding box center [115, 196] width 89 height 50
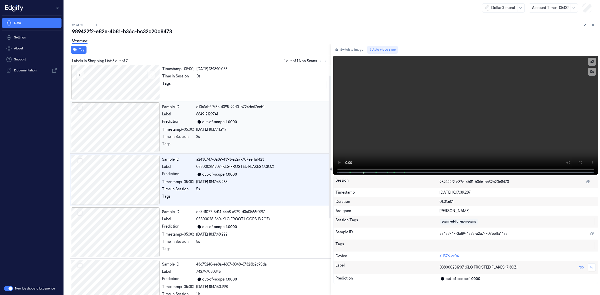
click at [124, 126] on div at bounding box center [115, 128] width 89 height 50
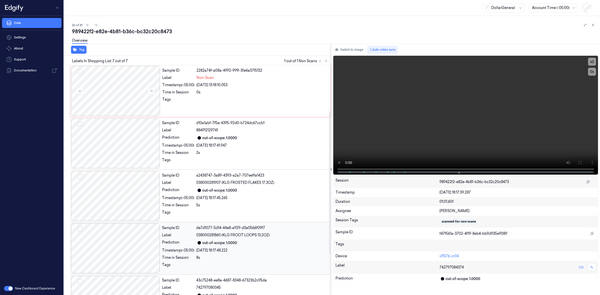
scroll to position [0, 0]
click at [125, 89] on div at bounding box center [115, 91] width 89 height 50
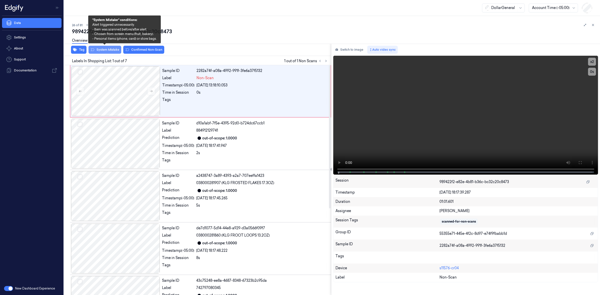
click at [113, 50] on button "System Mistake" at bounding box center [105, 50] width 33 height 8
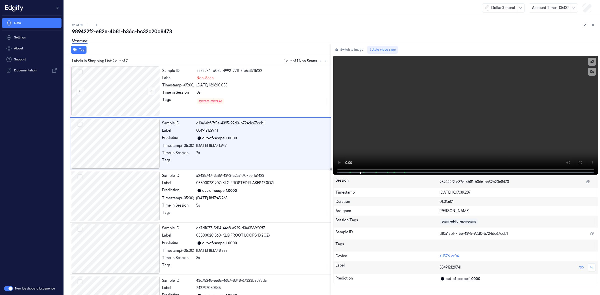
scroll to position [16, 0]
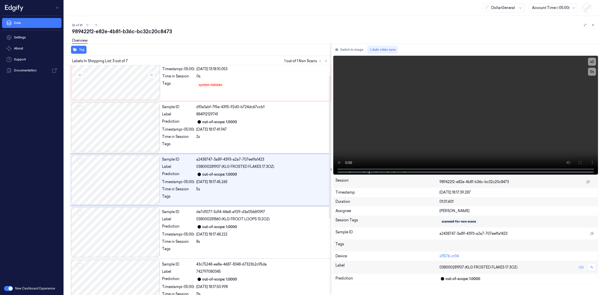
click at [135, 43] on div "Overview" at bounding box center [334, 41] width 524 height 13
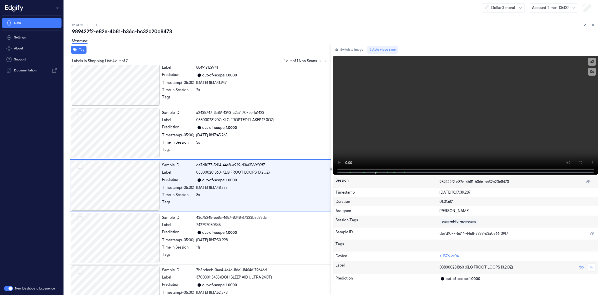
scroll to position [69, 0]
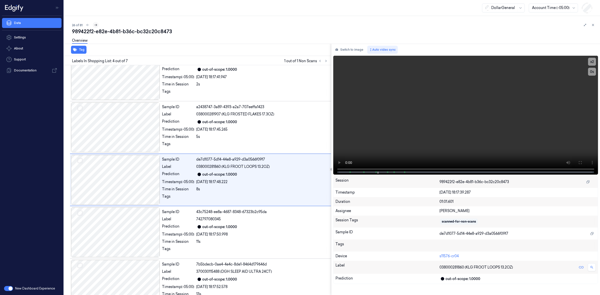
click at [96, 26] on icon at bounding box center [96, 25] width 4 height 4
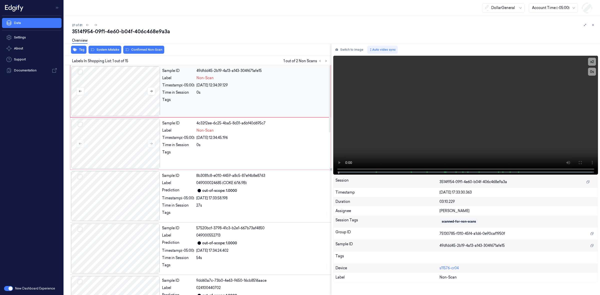
click at [125, 90] on div at bounding box center [115, 91] width 89 height 50
click at [114, 49] on button "System Mistake" at bounding box center [105, 50] width 33 height 8
click at [122, 142] on div at bounding box center [115, 144] width 89 height 50
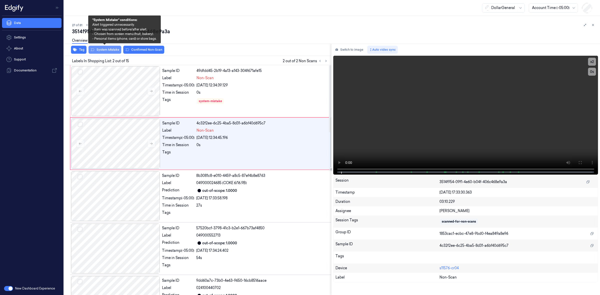
click at [115, 51] on button "System Mistake" at bounding box center [105, 50] width 33 height 8
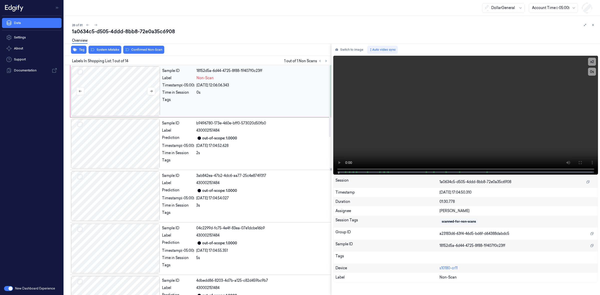
click at [106, 88] on div at bounding box center [115, 91] width 89 height 50
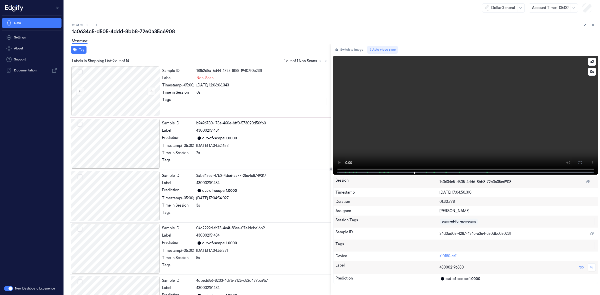
click at [378, 170] on video at bounding box center [465, 115] width 265 height 119
click at [112, 98] on div at bounding box center [115, 91] width 89 height 50
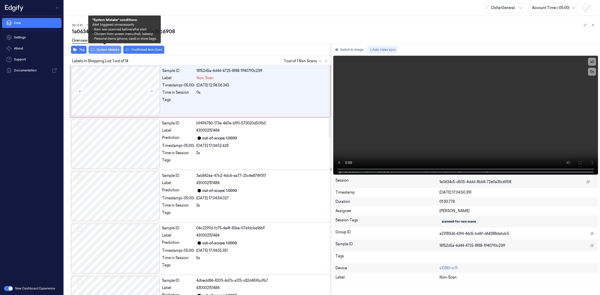
click at [103, 51] on button "System Mistake" at bounding box center [105, 50] width 33 height 8
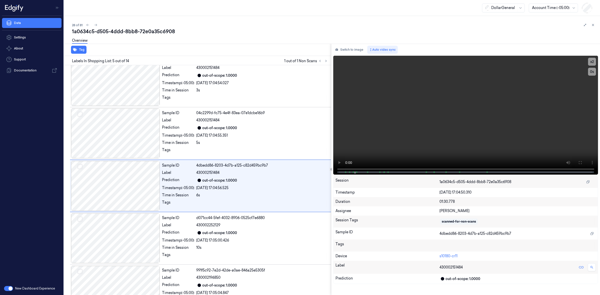
scroll to position [121, 0]
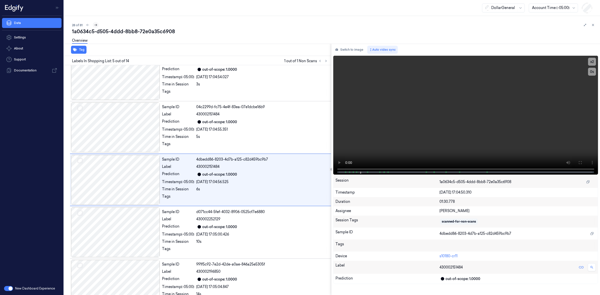
click at [98, 26] on button at bounding box center [96, 25] width 6 height 6
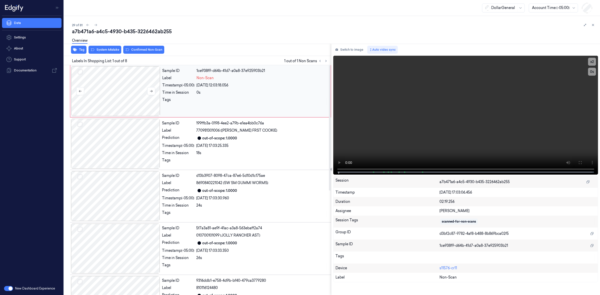
click at [122, 102] on div at bounding box center [115, 91] width 89 height 50
click at [96, 93] on div at bounding box center [115, 91] width 89 height 50
click at [118, 89] on div at bounding box center [115, 91] width 89 height 50
click at [129, 92] on div at bounding box center [115, 91] width 89 height 50
drag, startPoint x: 128, startPoint y: 88, endPoint x: 113, endPoint y: 58, distance: 33.8
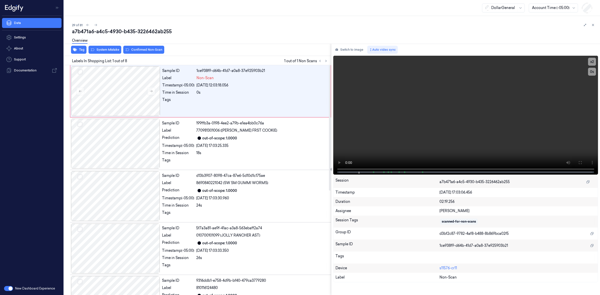
click at [127, 88] on div at bounding box center [115, 91] width 89 height 50
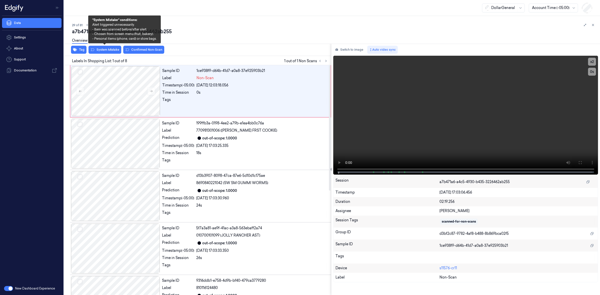
click at [109, 48] on div "Overview" at bounding box center [334, 41] width 524 height 13
click at [111, 50] on button "System Mistake" at bounding box center [105, 50] width 33 height 8
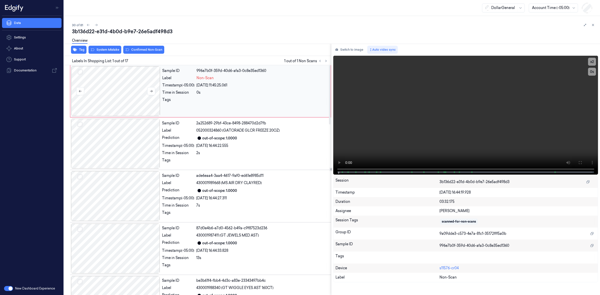
click at [120, 96] on div at bounding box center [115, 91] width 89 height 50
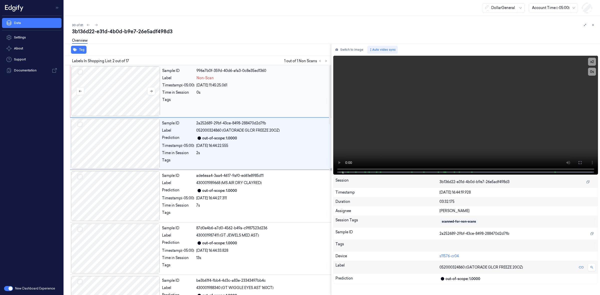
click at [131, 81] on div at bounding box center [115, 91] width 89 height 50
click at [128, 84] on div at bounding box center [115, 91] width 89 height 50
click at [123, 92] on div at bounding box center [115, 91] width 89 height 50
click at [139, 96] on div at bounding box center [115, 91] width 89 height 50
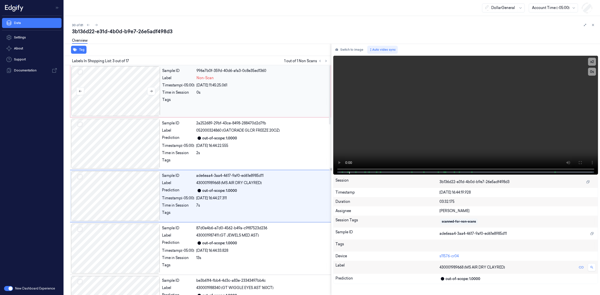
click at [120, 90] on div at bounding box center [115, 91] width 89 height 50
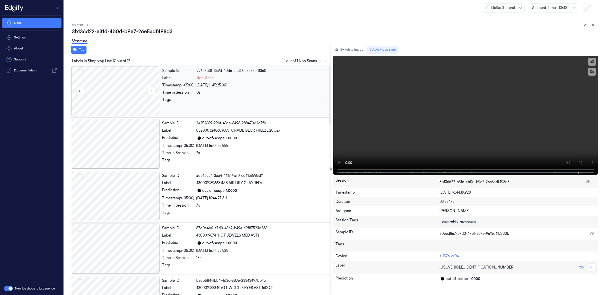
click at [118, 94] on div at bounding box center [115, 91] width 89 height 50
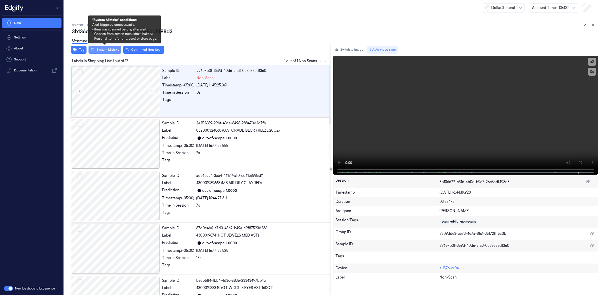
click at [103, 48] on button "System Mistake" at bounding box center [105, 50] width 33 height 8
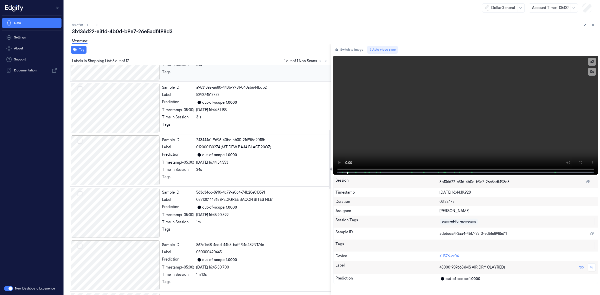
click at [117, 183] on div "Sample ID 996e7b0f-359d-40d6-afa3-0c8e35ed1360 Label Non-Scan Timestamp (-05:00…" at bounding box center [196, 214] width 269 height 894
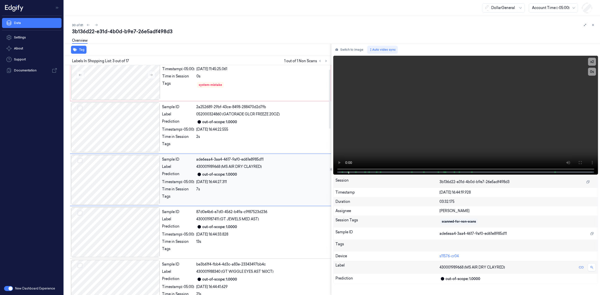
click at [118, 178] on div at bounding box center [115, 180] width 89 height 50
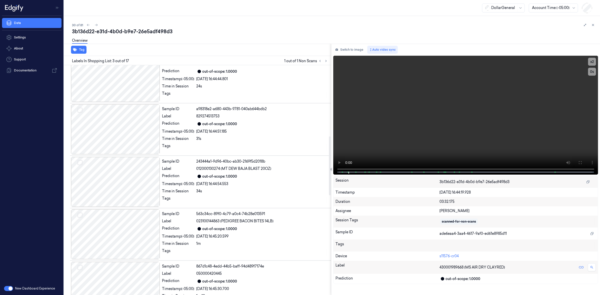
click at [127, 210] on div at bounding box center [115, 235] width 89 height 50
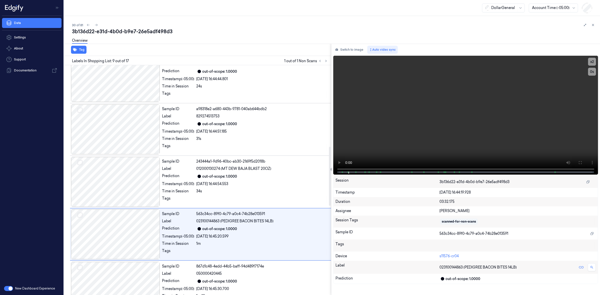
scroll to position [332, 0]
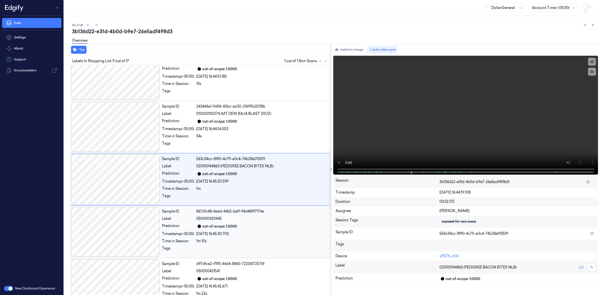
click at [128, 224] on div at bounding box center [115, 232] width 89 height 50
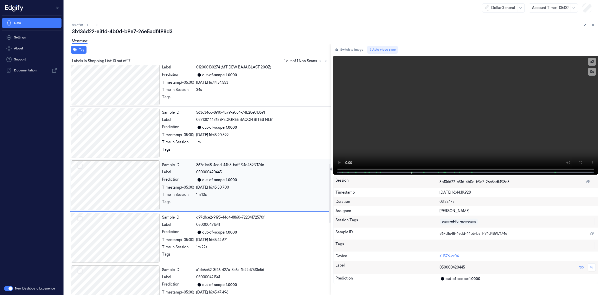
scroll to position [384, 0]
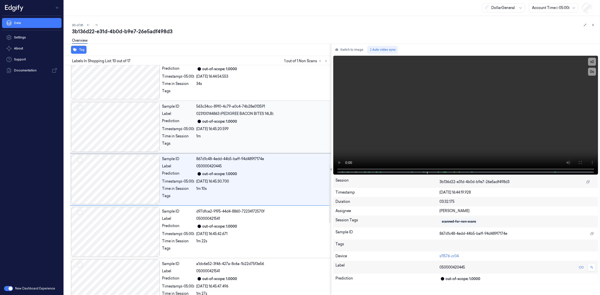
click at [124, 134] on div at bounding box center [115, 127] width 89 height 50
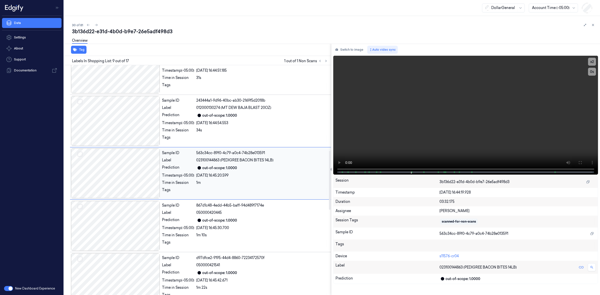
scroll to position [332, 0]
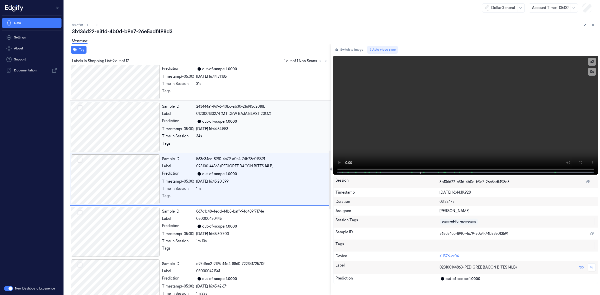
click at [116, 131] on div at bounding box center [115, 127] width 89 height 50
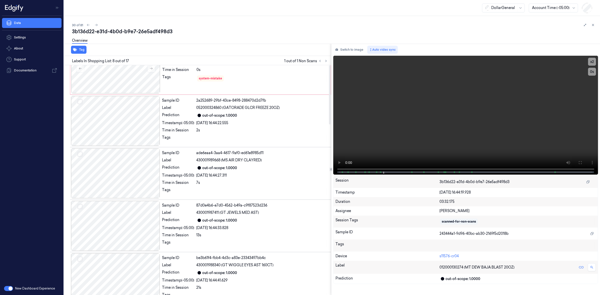
scroll to position [0, 0]
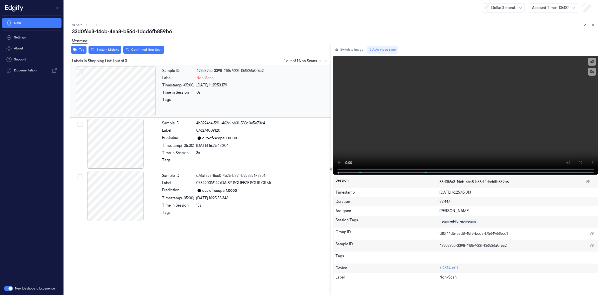
click at [117, 93] on div at bounding box center [115, 91] width 89 height 50
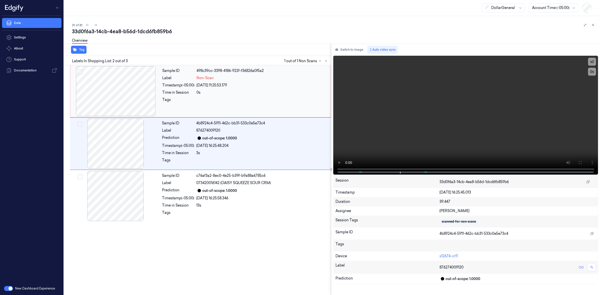
click at [114, 89] on div at bounding box center [115, 91] width 89 height 50
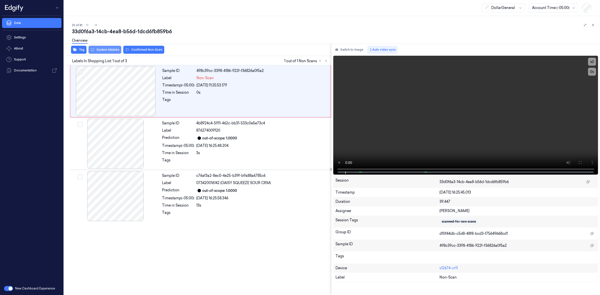
click at [101, 49] on button "System Mistake" at bounding box center [105, 50] width 33 height 8
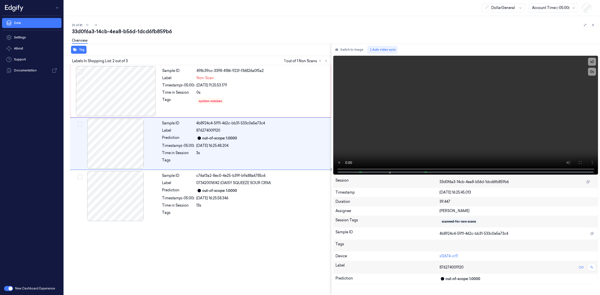
click at [188, 50] on div "Tag" at bounding box center [196, 50] width 269 height 12
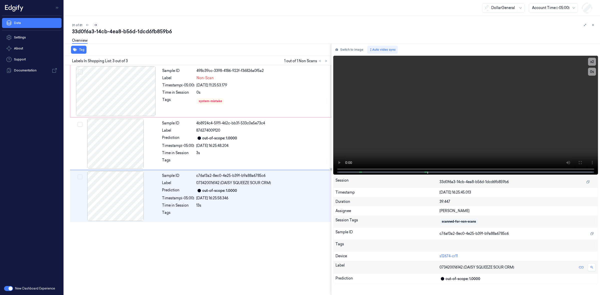
click at [95, 26] on icon at bounding box center [96, 25] width 4 height 4
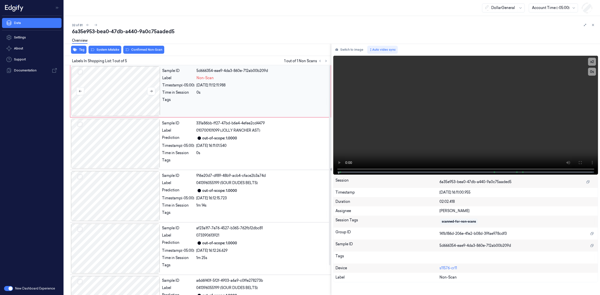
click at [119, 83] on div at bounding box center [115, 91] width 89 height 50
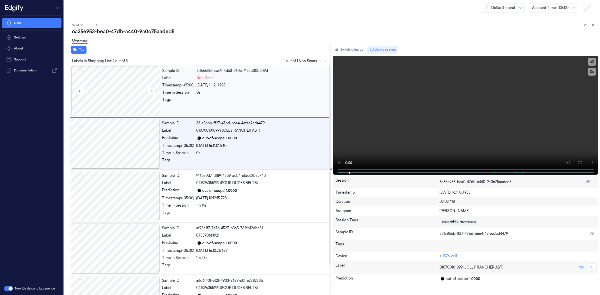
click at [119, 83] on div at bounding box center [115, 91] width 89 height 50
click at [109, 90] on div at bounding box center [115, 91] width 89 height 50
click at [112, 90] on div at bounding box center [115, 91] width 89 height 50
click at [318, 173] on div "Tag Labels In Shopping List: 2 out of 5 1 out of 1 Non Scans Sample ID 5d666354…" at bounding box center [331, 170] width 538 height 252
click at [105, 83] on div at bounding box center [115, 91] width 89 height 50
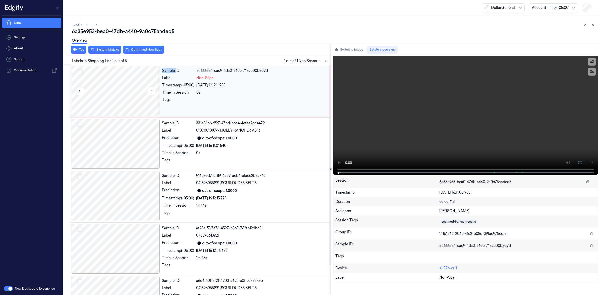
click at [105, 83] on div at bounding box center [115, 91] width 89 height 50
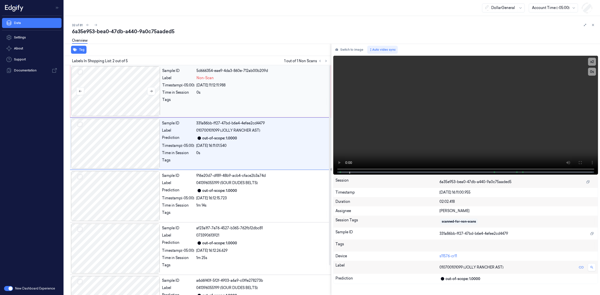
click at [122, 90] on div at bounding box center [115, 91] width 89 height 50
click at [117, 88] on div at bounding box center [115, 91] width 89 height 50
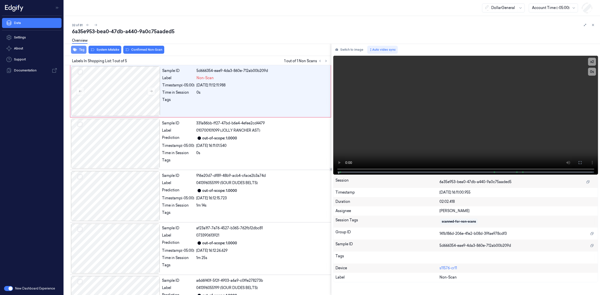
click at [81, 48] on button "Tag" at bounding box center [79, 50] width 16 height 8
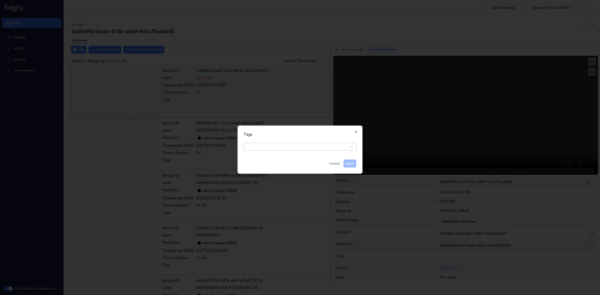
click at [289, 147] on div at bounding box center [297, 146] width 101 height 5
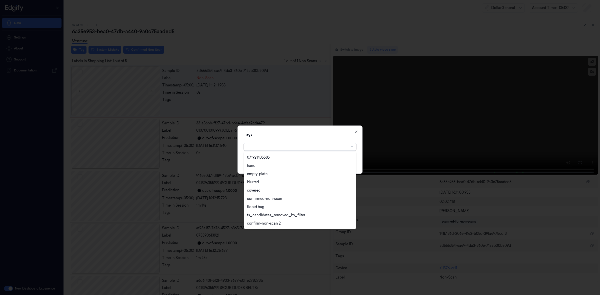
scroll to position [131, 0]
click at [267, 224] on div "picklist" at bounding box center [300, 223] width 106 height 5
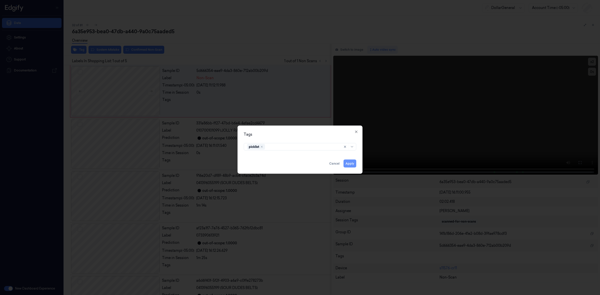
click at [353, 164] on button "Apply" at bounding box center [350, 164] width 13 height 8
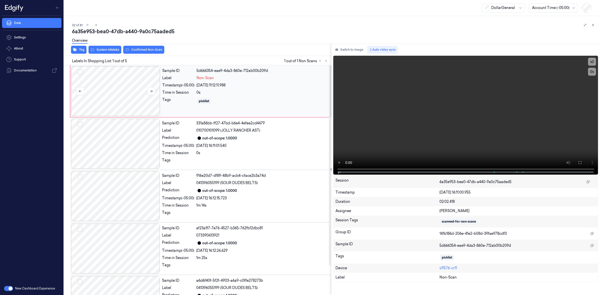
click at [128, 95] on div at bounding box center [115, 91] width 89 height 50
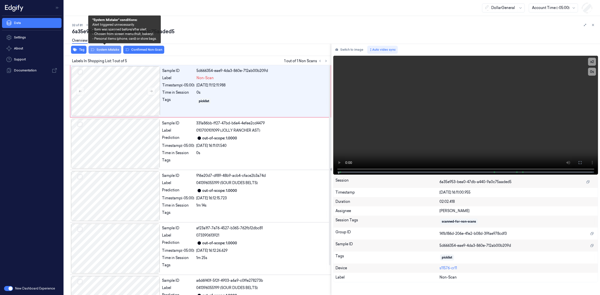
click at [113, 53] on button "System Mistake" at bounding box center [105, 50] width 33 height 8
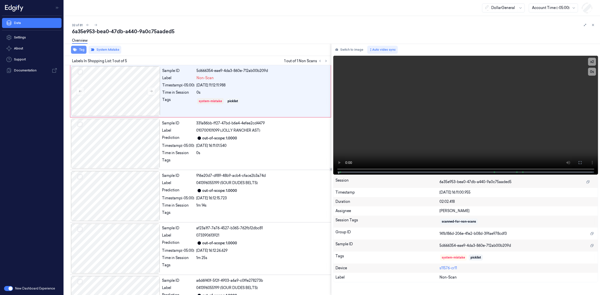
click at [79, 50] on button "Tag" at bounding box center [79, 50] width 16 height 8
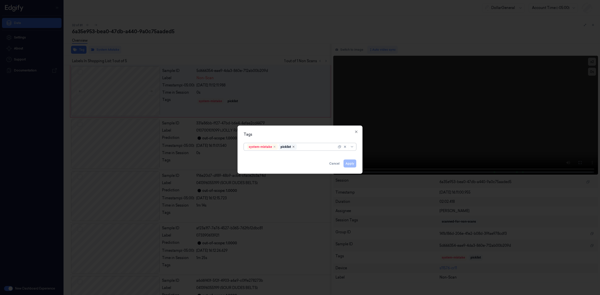
click at [295, 147] on icon "Remove ,picklist" at bounding box center [293, 146] width 3 height 3
click at [352, 164] on button "Apply" at bounding box center [350, 164] width 13 height 8
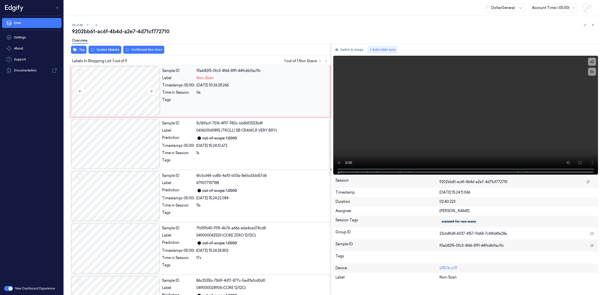
click at [106, 86] on div at bounding box center [115, 91] width 89 height 50
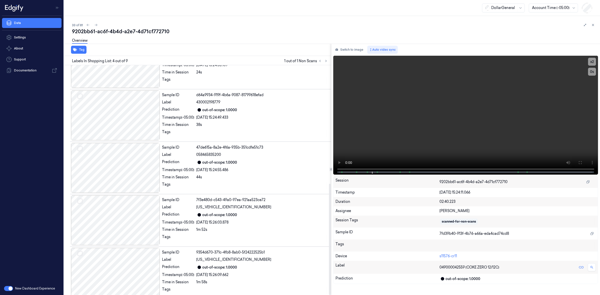
scroll to position [245, 0]
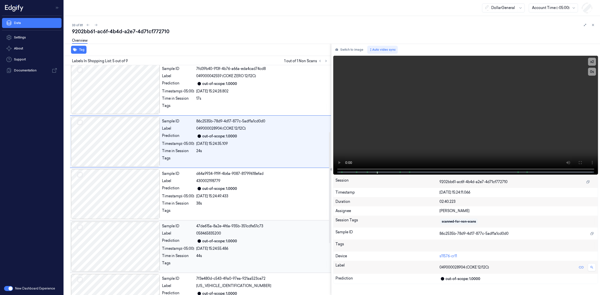
click at [123, 260] on div at bounding box center [115, 247] width 89 height 50
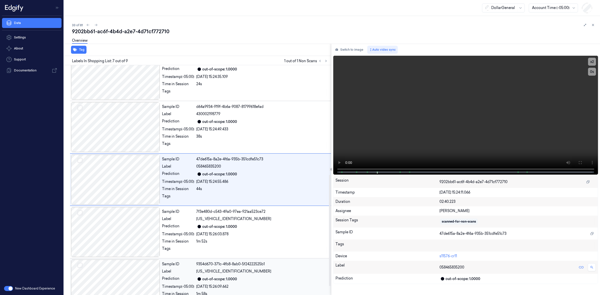
click at [129, 268] on div at bounding box center [115, 285] width 89 height 50
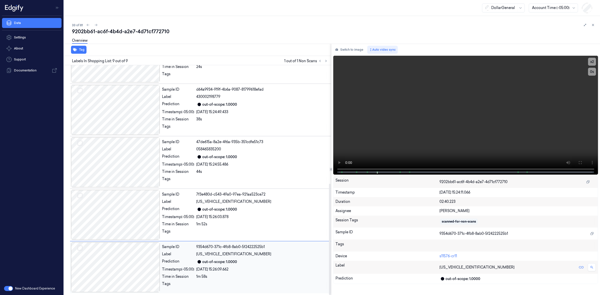
click at [130, 265] on div at bounding box center [115, 268] width 89 height 50
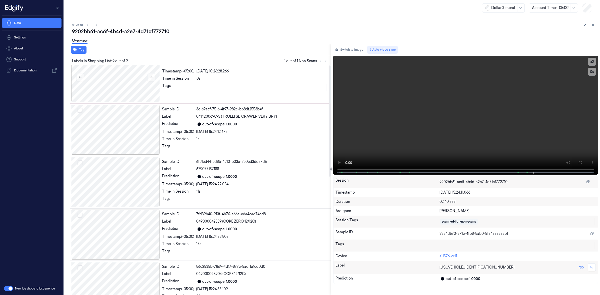
scroll to position [0, 0]
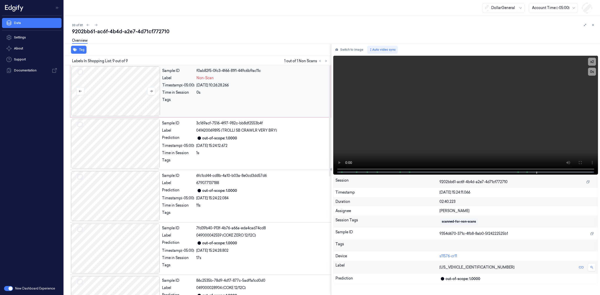
click at [118, 91] on div at bounding box center [115, 91] width 89 height 50
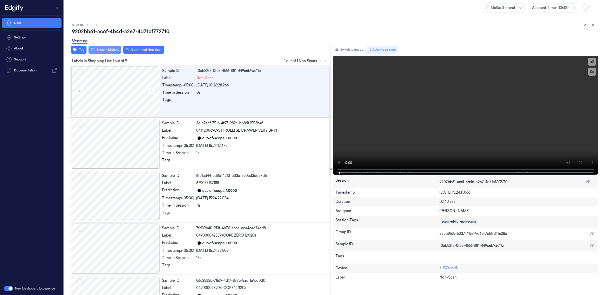
click at [109, 52] on button "System Mistake" at bounding box center [105, 50] width 33 height 8
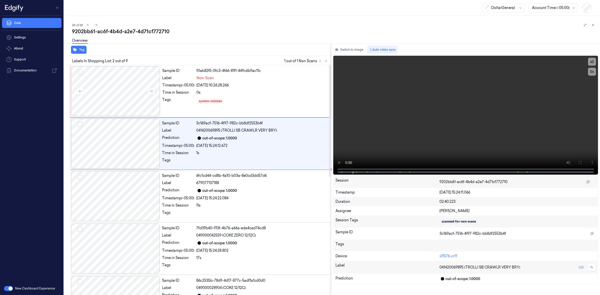
click at [148, 45] on div "Overview" at bounding box center [334, 41] width 524 height 13
click at [94, 24] on icon at bounding box center [96, 25] width 4 height 4
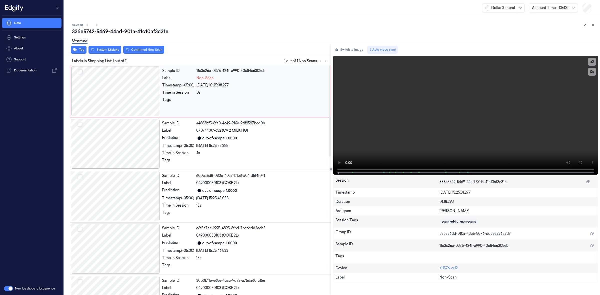
click at [122, 99] on div at bounding box center [115, 91] width 89 height 50
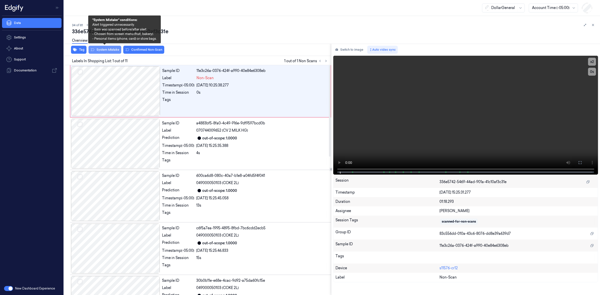
click at [112, 52] on button "System Mistake" at bounding box center [105, 50] width 33 height 8
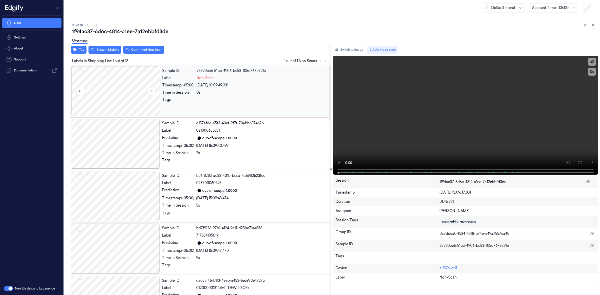
click at [128, 88] on div at bounding box center [115, 91] width 89 height 50
click at [152, 92] on icon at bounding box center [152, 92] width 4 height 4
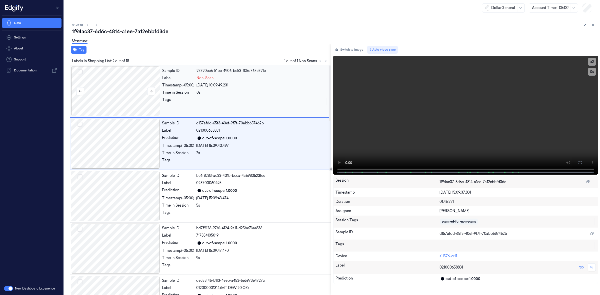
click at [130, 99] on div at bounding box center [115, 91] width 89 height 50
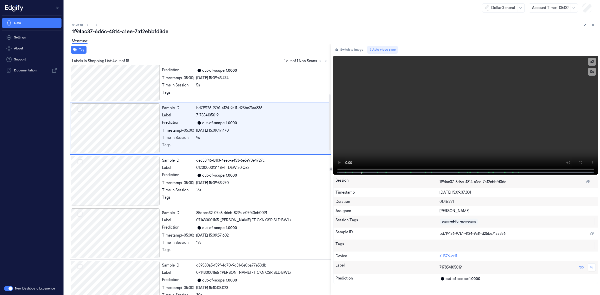
scroll to position [69, 0]
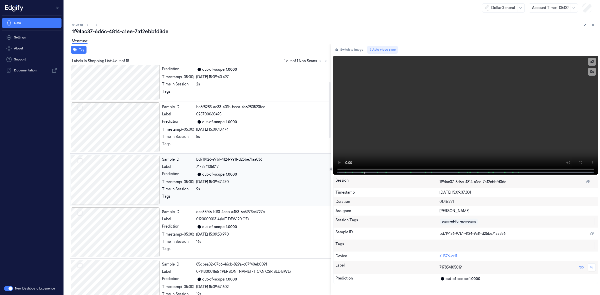
click at [131, 167] on div at bounding box center [115, 180] width 89 height 50
click at [130, 220] on div at bounding box center [115, 233] width 89 height 50
click at [131, 140] on div at bounding box center [115, 128] width 89 height 50
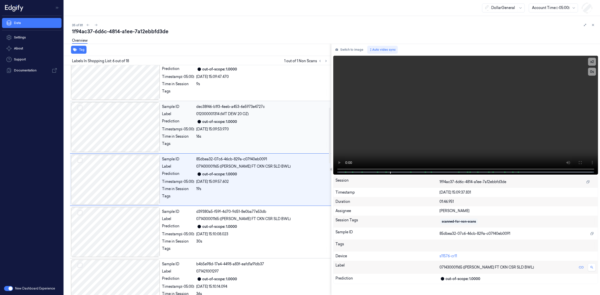
click at [126, 138] on div at bounding box center [115, 127] width 89 height 50
click at [127, 130] on div at bounding box center [115, 128] width 89 height 50
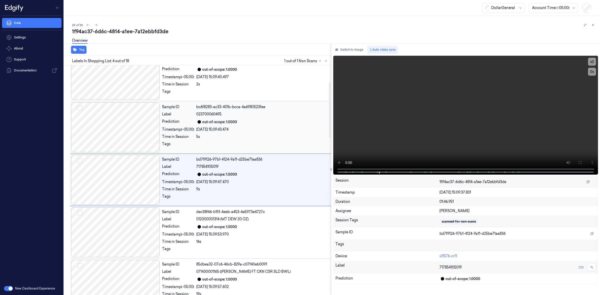
click at [126, 122] on div at bounding box center [115, 128] width 89 height 50
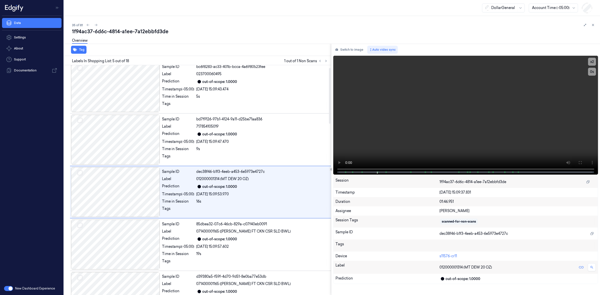
click at [123, 98] on div at bounding box center [115, 87] width 89 height 50
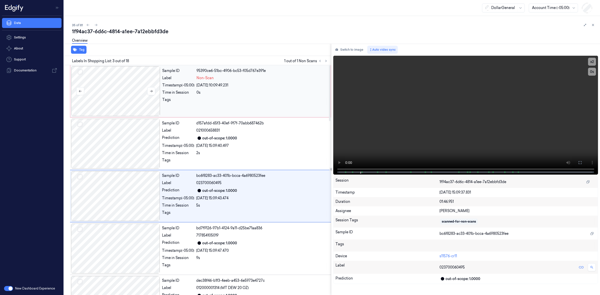
click at [136, 97] on div at bounding box center [115, 91] width 89 height 50
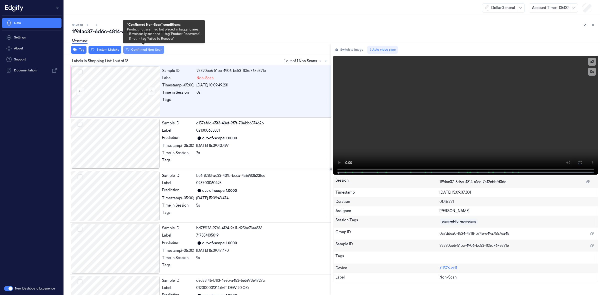
click at [135, 51] on button "Confirmed Non-Scan" at bounding box center [143, 50] width 41 height 8
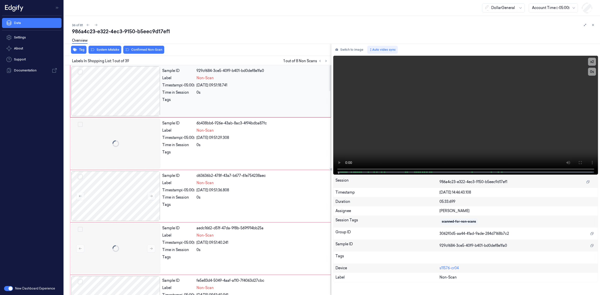
click at [116, 104] on div at bounding box center [115, 91] width 89 height 50
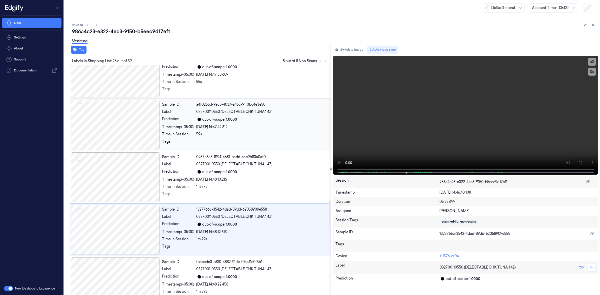
scroll to position [1227, 0]
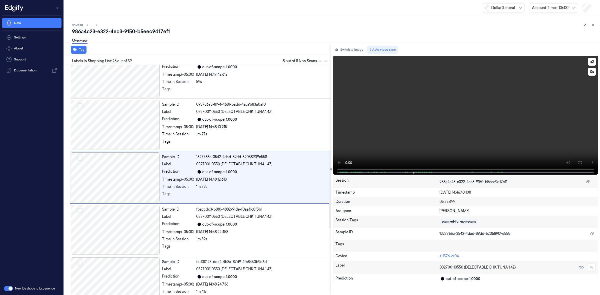
click at [394, 126] on video at bounding box center [465, 115] width 265 height 119
click at [260, 130] on div "20/09/2025 14:48:12.613" at bounding box center [262, 126] width 132 height 5
click at [403, 140] on video at bounding box center [465, 115] width 265 height 119
click at [407, 127] on video at bounding box center [465, 115] width 265 height 119
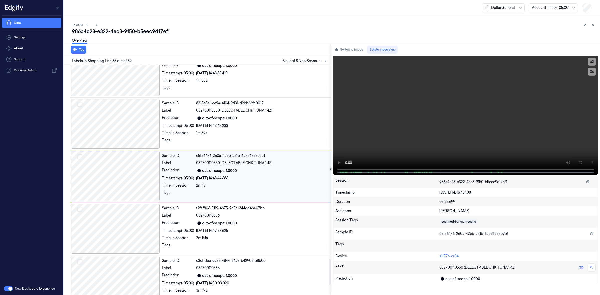
scroll to position [1824, 0]
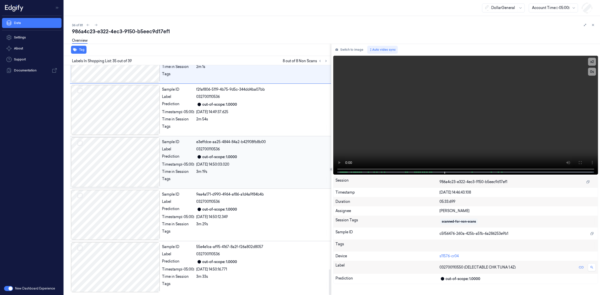
click at [128, 172] on div at bounding box center [115, 163] width 89 height 50
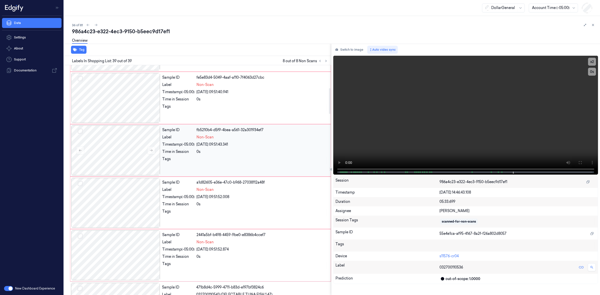
scroll to position [0, 0]
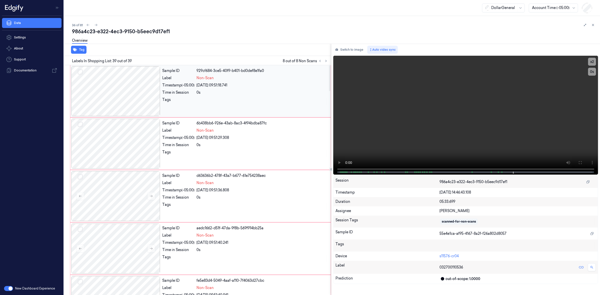
click at [81, 73] on button "Select row" at bounding box center [80, 72] width 5 height 5
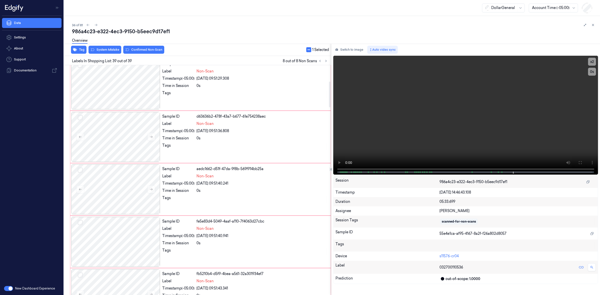
scroll to position [52, 0]
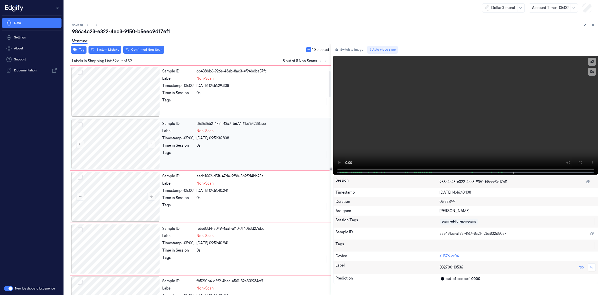
click at [187, 153] on div "Tags" at bounding box center [178, 154] width 32 height 8
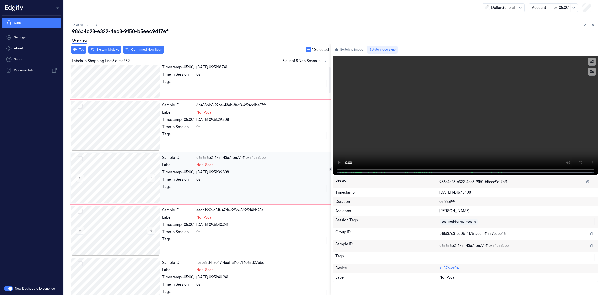
scroll to position [16, 0]
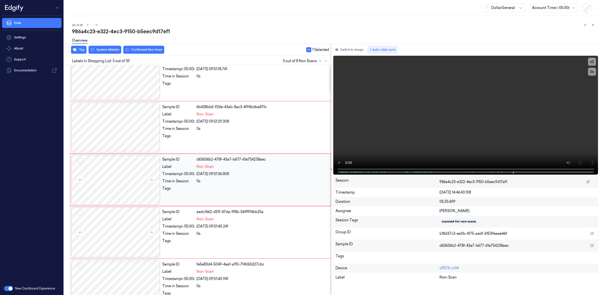
click at [187, 153] on div "Sample ID 6b438bb6-926e-43ab-8ac3-4f94bdba87fc Label Non-Scan Timestamp (-05:00…" at bounding box center [245, 128] width 170 height 50
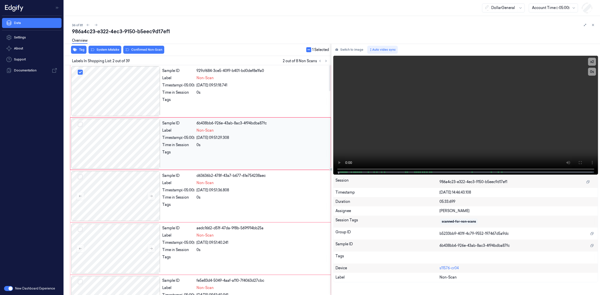
click at [80, 125] on button "Select row" at bounding box center [80, 124] width 5 height 5
drag, startPoint x: 82, startPoint y: 177, endPoint x: 82, endPoint y: 182, distance: 4.8
click at [82, 178] on button "Select row" at bounding box center [80, 177] width 5 height 5
click at [81, 230] on button "Select row" at bounding box center [80, 229] width 5 height 5
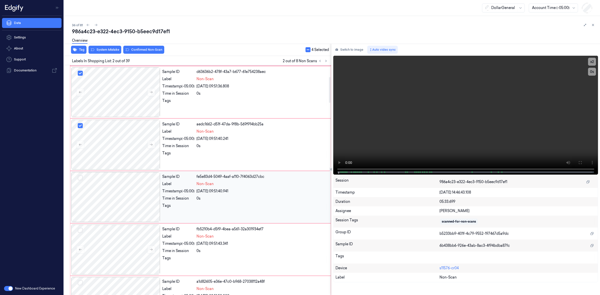
click at [78, 178] on button "Select row" at bounding box center [80, 178] width 5 height 5
click at [128, 233] on div at bounding box center [115, 250] width 89 height 50
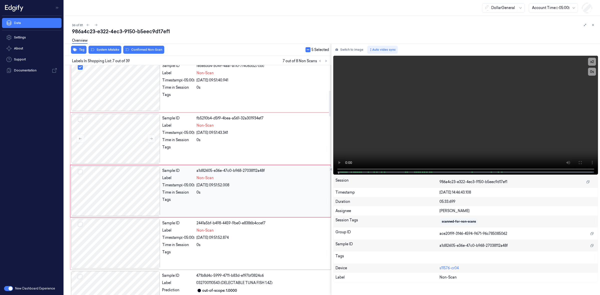
scroll to position [227, 0]
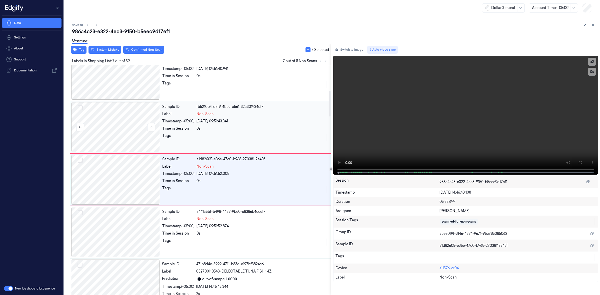
click at [79, 108] on button "Select row" at bounding box center [80, 108] width 5 height 5
click at [82, 162] on button "Select row" at bounding box center [80, 160] width 5 height 5
click at [82, 215] on button "Select row" at bounding box center [80, 213] width 5 height 5
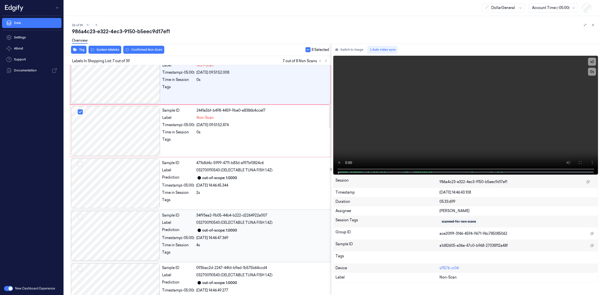
scroll to position [331, 0]
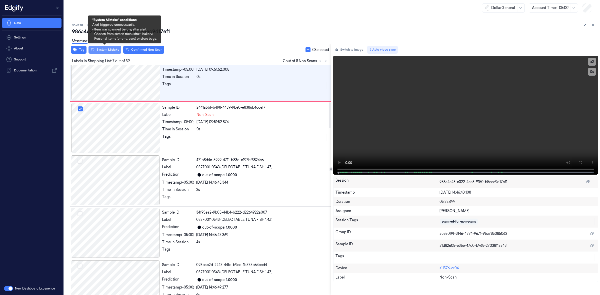
click at [103, 49] on button "System Mistake" at bounding box center [105, 50] width 33 height 8
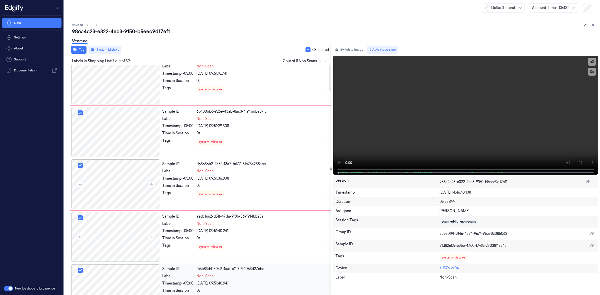
scroll to position [0, 0]
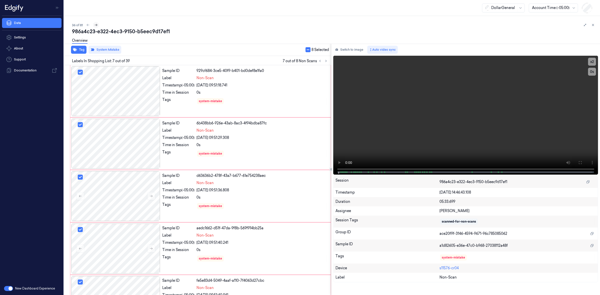
click at [98, 26] on button at bounding box center [96, 25] width 6 height 6
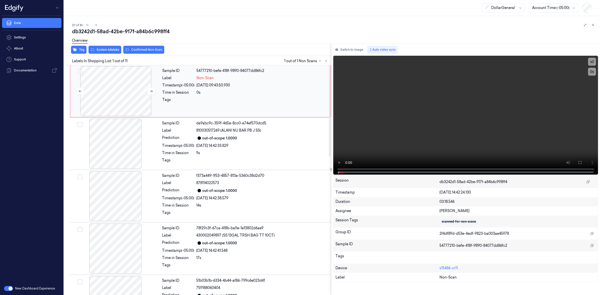
click at [98, 91] on div at bounding box center [115, 91] width 89 height 50
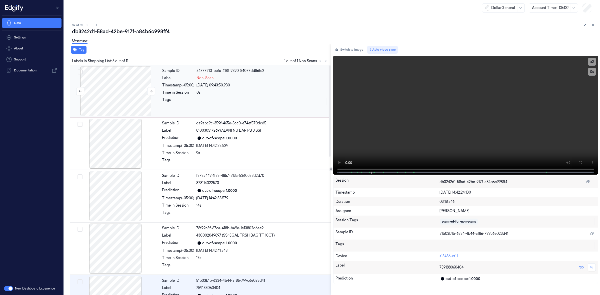
click at [121, 98] on div at bounding box center [115, 91] width 89 height 50
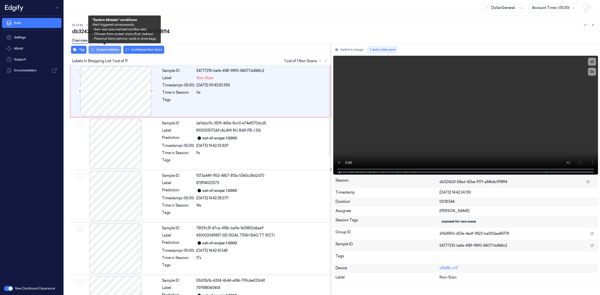
click at [111, 48] on button "System Mistake" at bounding box center [105, 50] width 33 height 8
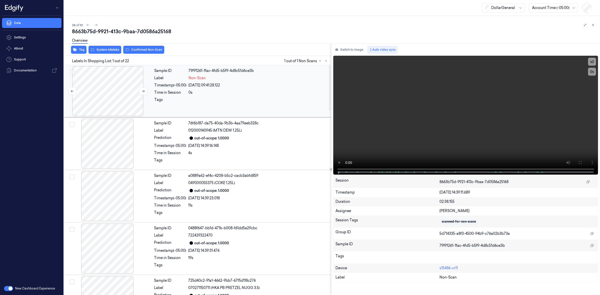
click at [106, 79] on div at bounding box center [107, 91] width 89 height 50
click at [101, 83] on div at bounding box center [107, 91] width 89 height 50
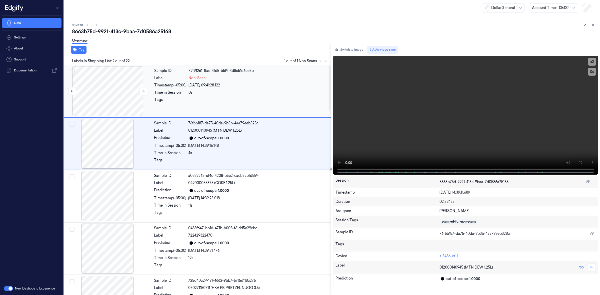
click at [117, 88] on div at bounding box center [107, 91] width 89 height 50
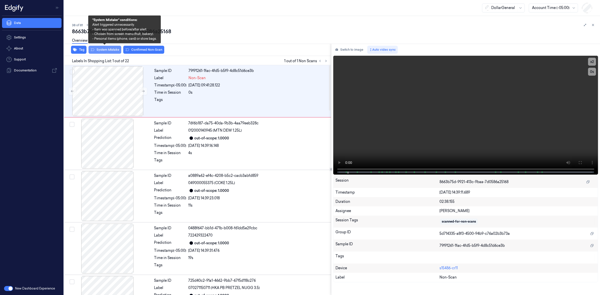
click at [98, 48] on button "System Mistake" at bounding box center [105, 50] width 33 height 8
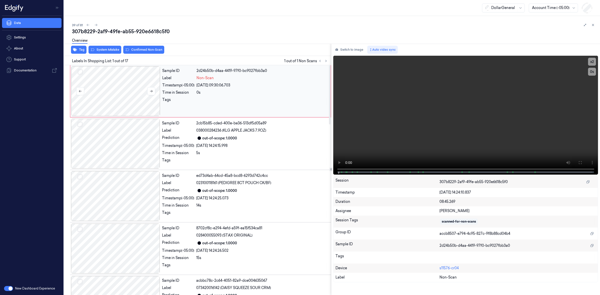
click at [116, 93] on div at bounding box center [115, 91] width 89 height 50
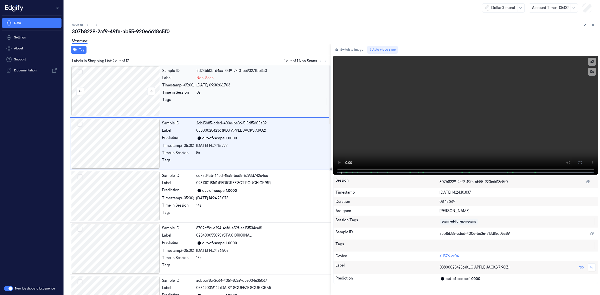
click at [113, 92] on div at bounding box center [115, 91] width 89 height 50
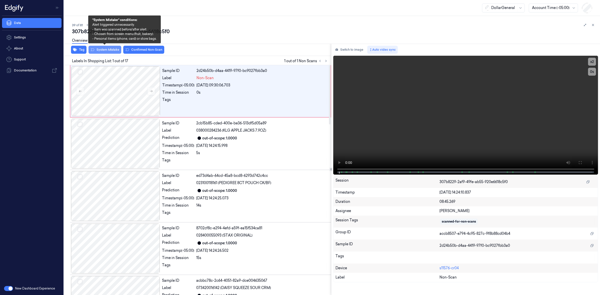
click at [108, 51] on button "System Mistake" at bounding box center [105, 50] width 33 height 8
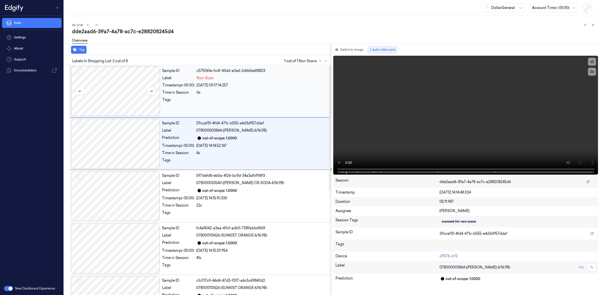
click at [116, 84] on div at bounding box center [115, 91] width 89 height 50
click at [110, 92] on div at bounding box center [115, 91] width 89 height 50
click at [119, 93] on div at bounding box center [115, 91] width 89 height 50
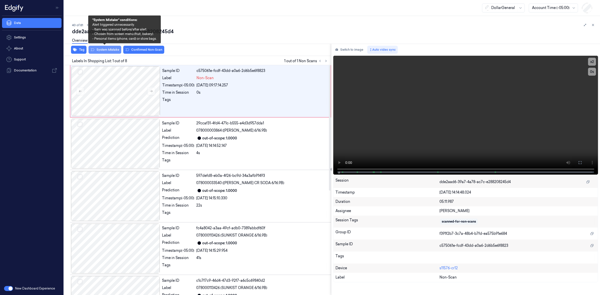
click at [109, 51] on button "System Mistake" at bounding box center [105, 50] width 33 height 8
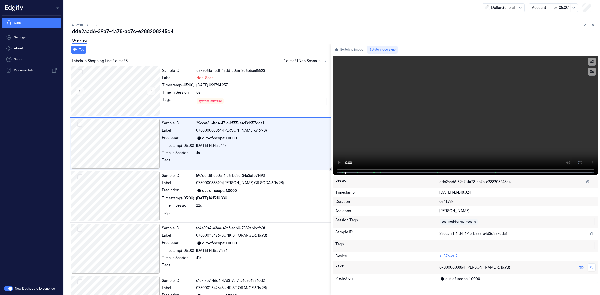
click at [186, 38] on div "Overview" at bounding box center [334, 41] width 524 height 13
click at [96, 26] on icon at bounding box center [97, 25] width 4 height 4
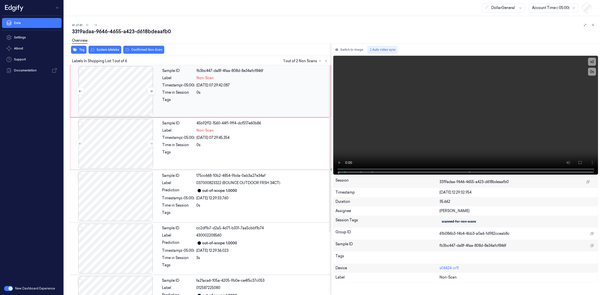
click at [119, 79] on div at bounding box center [115, 91] width 89 height 50
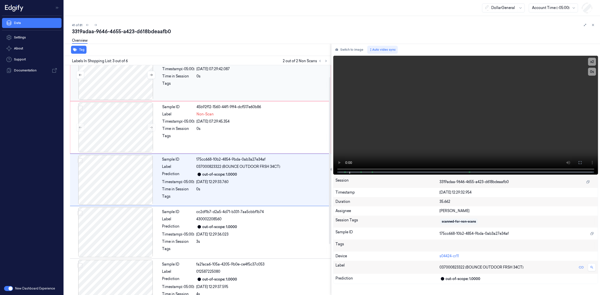
click at [125, 71] on div at bounding box center [115, 75] width 89 height 50
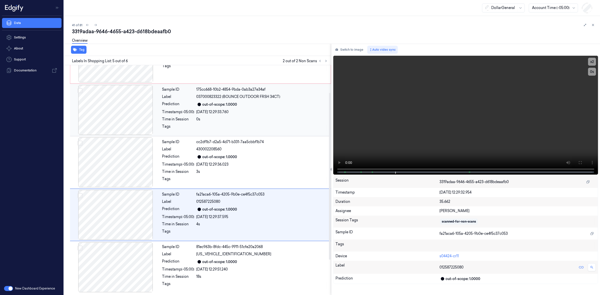
scroll to position [0, 0]
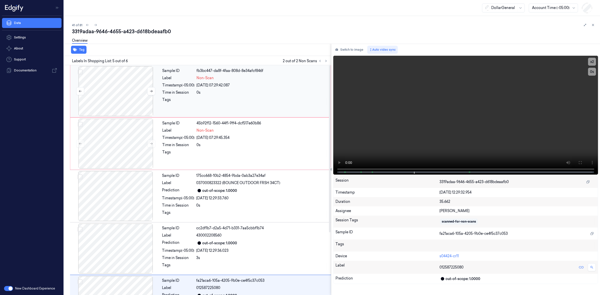
click at [81, 71] on button "Select row" at bounding box center [80, 72] width 5 height 5
click at [81, 123] on button "Select row" at bounding box center [80, 124] width 5 height 5
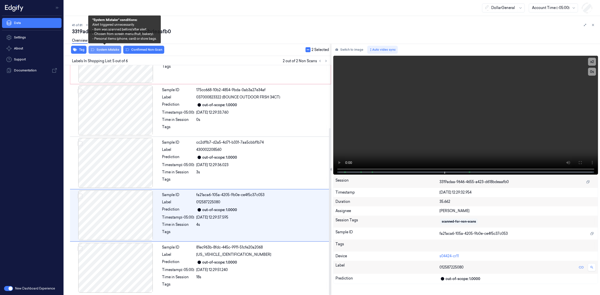
scroll to position [87, 0]
click at [101, 49] on button "System Mistake" at bounding box center [105, 50] width 33 height 8
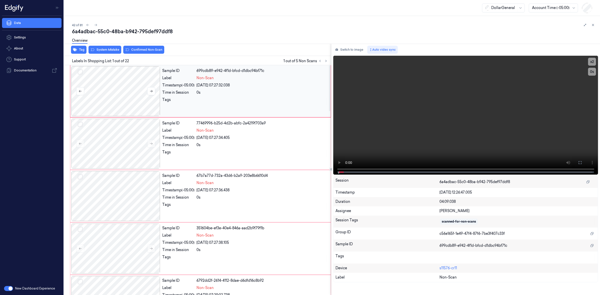
click at [140, 90] on div at bounding box center [115, 91] width 89 height 50
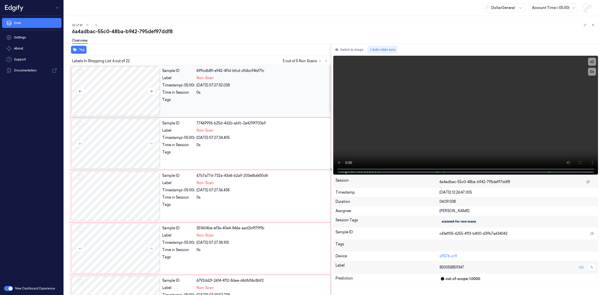
click at [124, 90] on div at bounding box center [115, 91] width 89 height 50
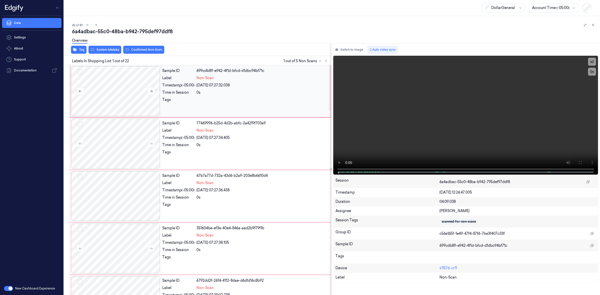
click at [129, 84] on div at bounding box center [115, 91] width 89 height 50
click at [125, 77] on div at bounding box center [115, 91] width 89 height 50
click at [132, 100] on div at bounding box center [115, 91] width 89 height 50
click at [116, 87] on div at bounding box center [115, 91] width 89 height 50
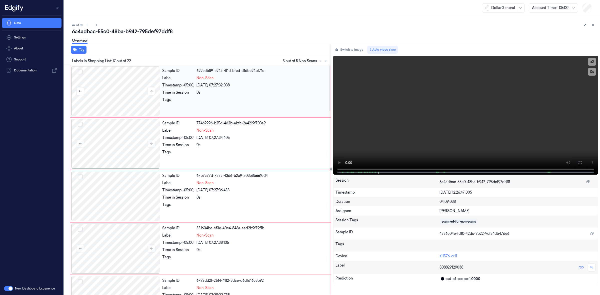
click at [82, 72] on button "Select row" at bounding box center [80, 72] width 5 height 5
click at [196, 156] on div "Tags" at bounding box center [245, 154] width 166 height 8
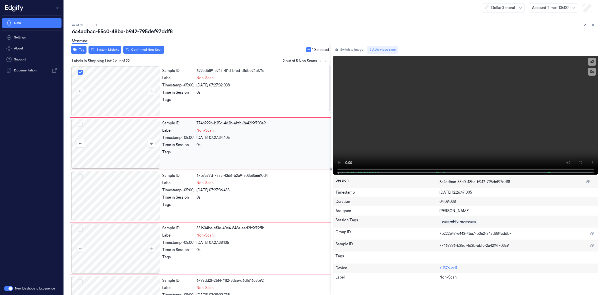
click at [80, 125] on button "Select row" at bounding box center [80, 124] width 5 height 5
click at [79, 178] on button "Select row" at bounding box center [80, 177] width 5 height 5
click at [198, 243] on div "[DATE] 07:27:38.105" at bounding box center [262, 242] width 131 height 5
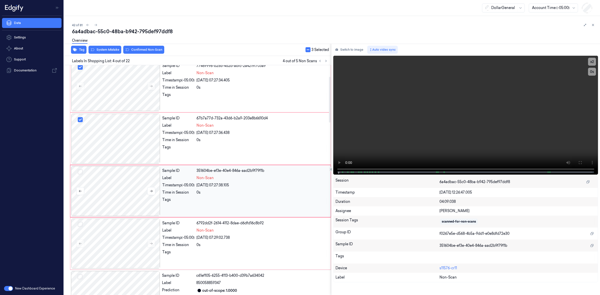
scroll to position [69, 0]
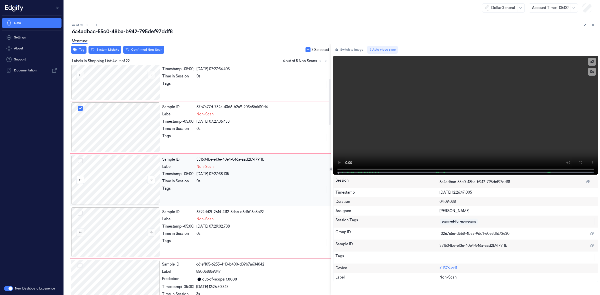
click at [79, 162] on button "Select row" at bounding box center [80, 160] width 5 height 5
click at [227, 247] on div "Sample ID 6792dd2f-2614-4112-8dae-d6dfd16c8b92 Label Non-Scan Timestamp (-05:00…" at bounding box center [245, 233] width 170 height 50
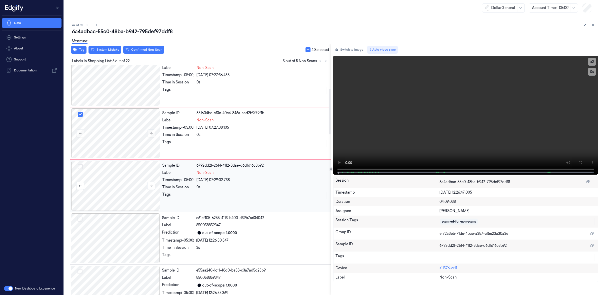
scroll to position [121, 0]
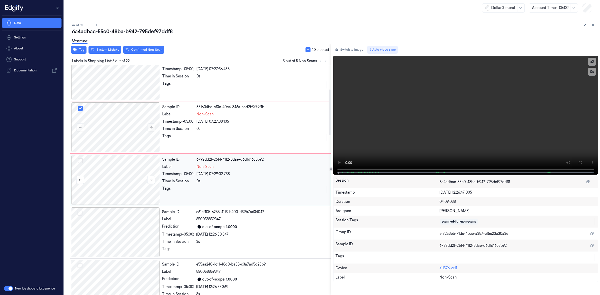
click at [79, 161] on button "Select row" at bounding box center [80, 160] width 5 height 5
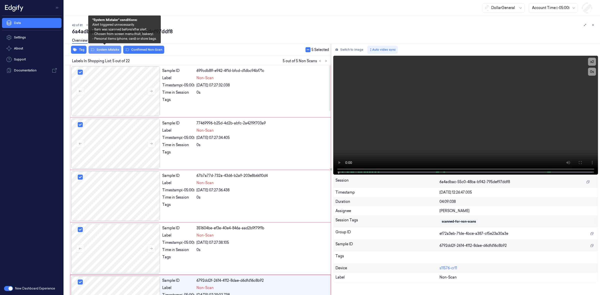
click at [108, 48] on button "System Mistake" at bounding box center [105, 50] width 33 height 8
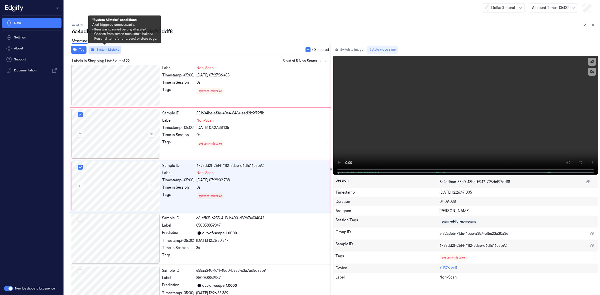
scroll to position [121, 0]
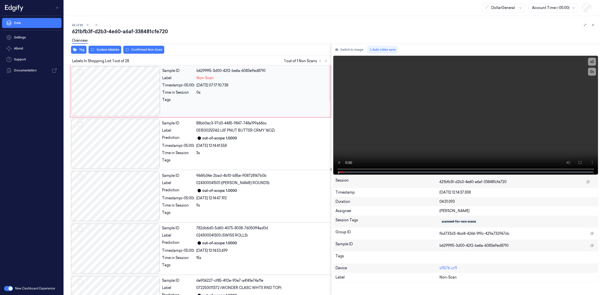
click at [120, 92] on div at bounding box center [115, 91] width 89 height 50
click at [108, 87] on div at bounding box center [115, 91] width 89 height 50
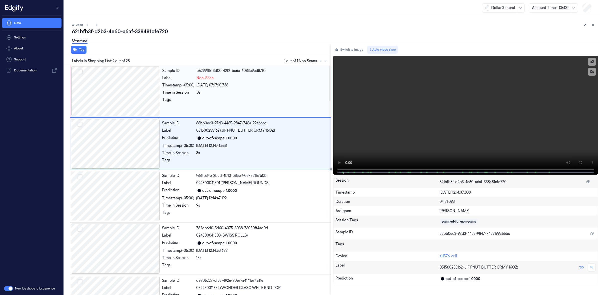
click at [112, 95] on div at bounding box center [115, 91] width 89 height 50
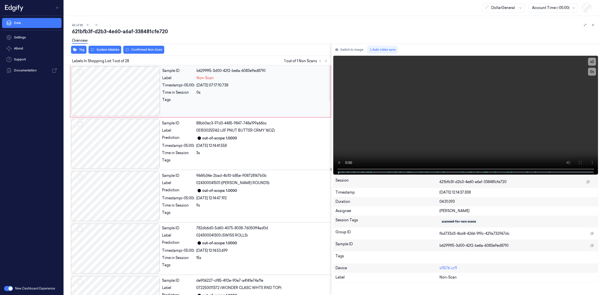
click at [112, 95] on div at bounding box center [115, 91] width 89 height 50
click at [134, 96] on div at bounding box center [115, 91] width 89 height 50
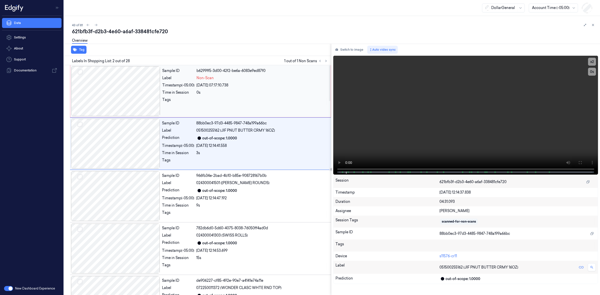
click at [134, 96] on div at bounding box center [115, 91] width 89 height 50
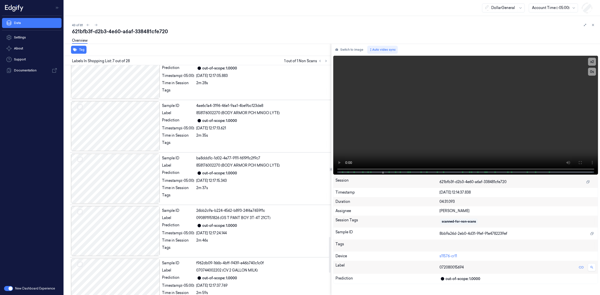
scroll to position [984, 0]
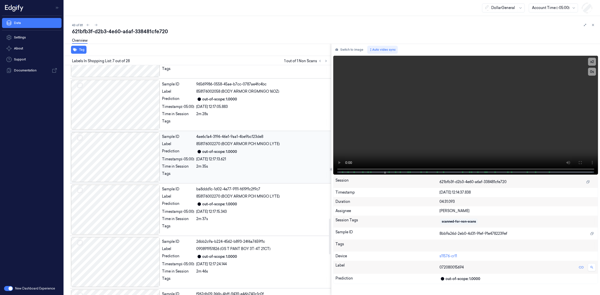
click at [129, 147] on div at bounding box center [115, 157] width 89 height 50
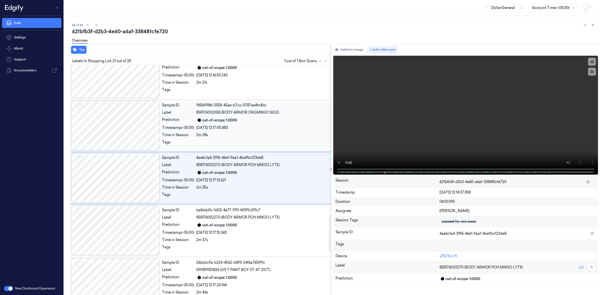
click at [124, 129] on div at bounding box center [115, 126] width 89 height 50
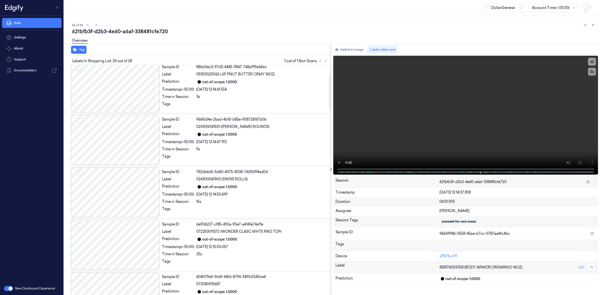
scroll to position [0, 0]
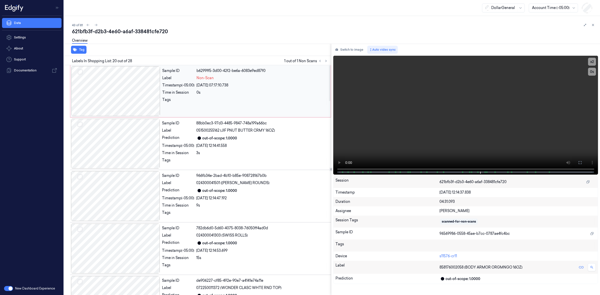
click at [115, 73] on div at bounding box center [115, 91] width 89 height 50
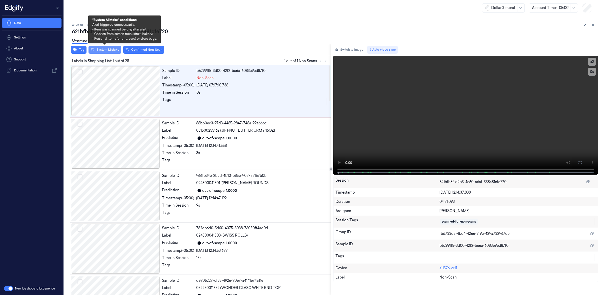
click at [109, 49] on button "System Mistake" at bounding box center [105, 50] width 33 height 8
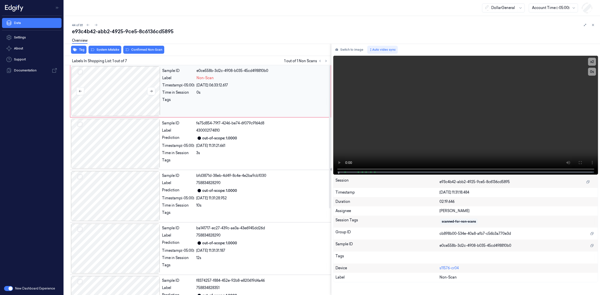
click at [114, 100] on div at bounding box center [115, 91] width 89 height 50
click at [123, 93] on div at bounding box center [115, 91] width 89 height 50
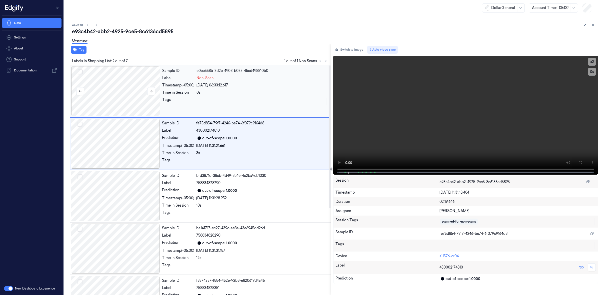
click at [124, 93] on div at bounding box center [115, 91] width 89 height 50
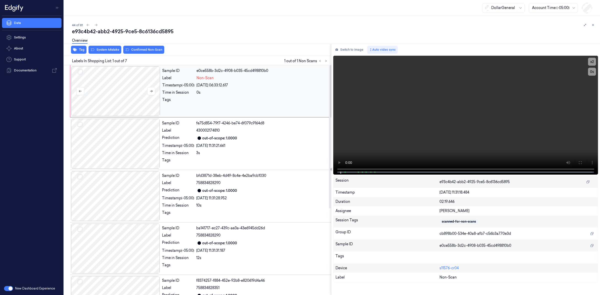
click at [124, 93] on div at bounding box center [115, 91] width 89 height 50
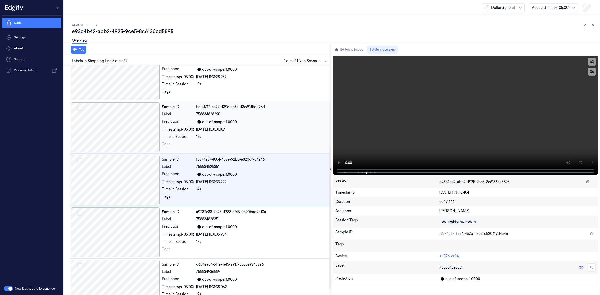
scroll to position [139, 0]
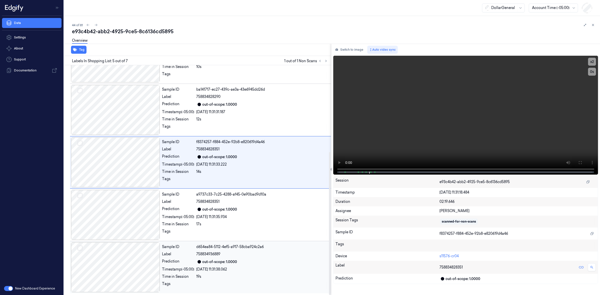
click at [126, 264] on div at bounding box center [115, 268] width 89 height 50
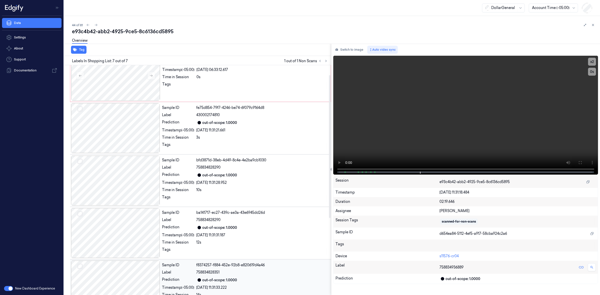
scroll to position [0, 0]
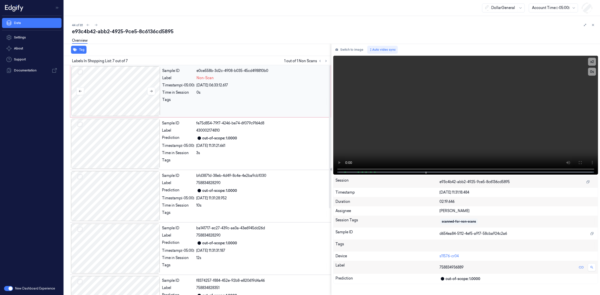
click at [130, 97] on div at bounding box center [115, 91] width 89 height 50
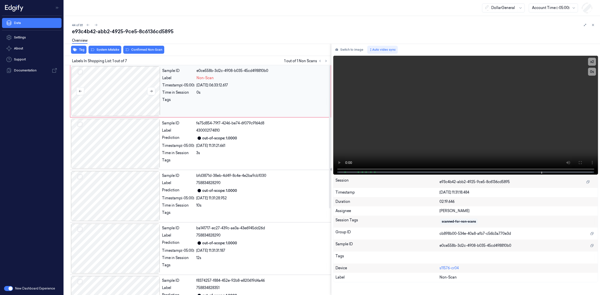
click at [104, 98] on div at bounding box center [115, 91] width 89 height 50
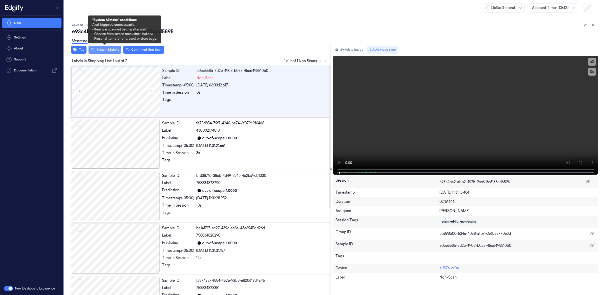
click at [105, 51] on button "System Mistake" at bounding box center [105, 50] width 33 height 8
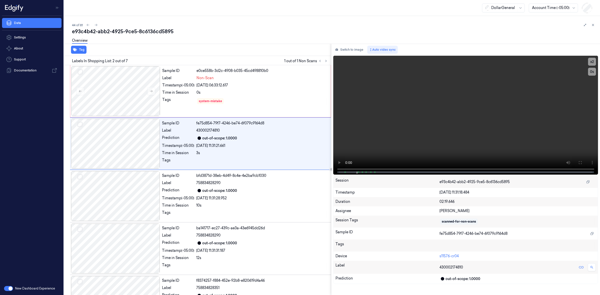
scroll to position [16, 0]
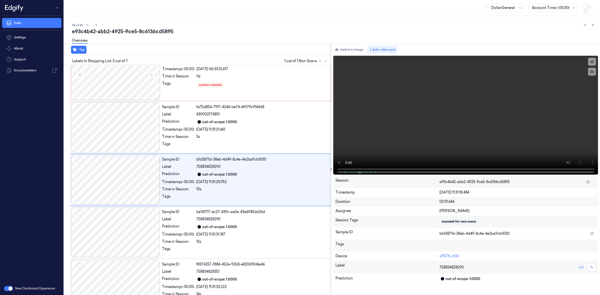
click at [162, 36] on div "Overview" at bounding box center [334, 41] width 524 height 13
click at [310, 43] on div "Overview" at bounding box center [334, 41] width 524 height 13
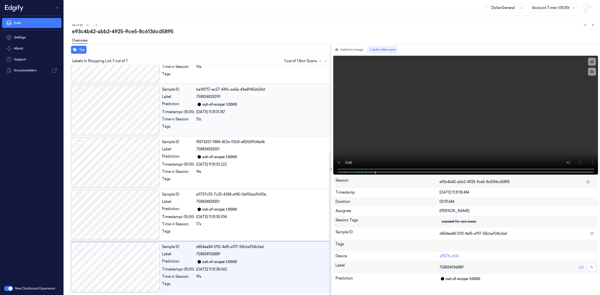
scroll to position [139, 0]
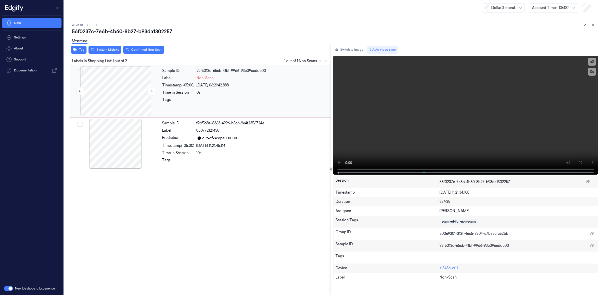
click at [120, 84] on div at bounding box center [115, 91] width 89 height 50
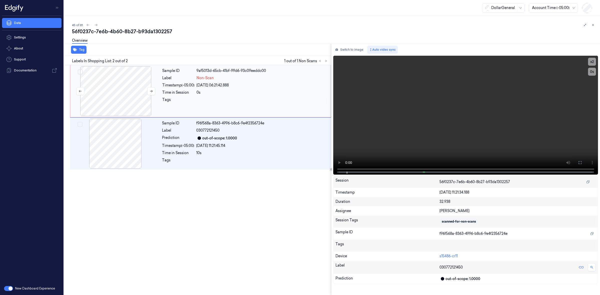
click at [99, 78] on div at bounding box center [115, 91] width 89 height 50
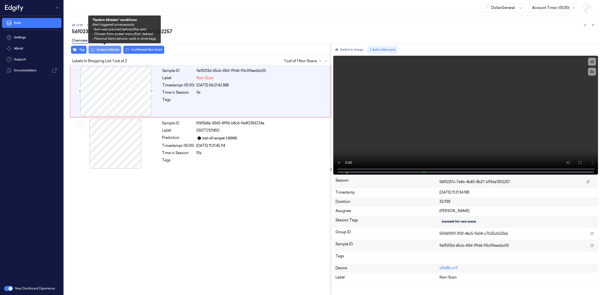
click at [105, 53] on button "System Mistake" at bounding box center [105, 50] width 33 height 8
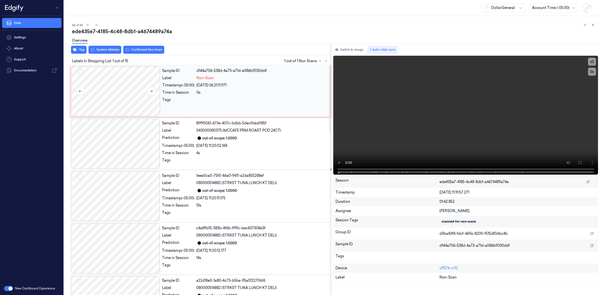
click at [114, 86] on div at bounding box center [115, 91] width 89 height 50
click at [124, 93] on div at bounding box center [115, 91] width 89 height 50
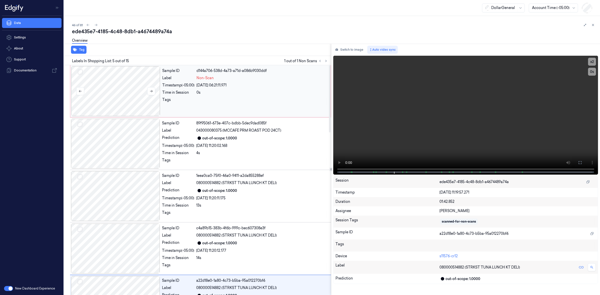
click at [117, 95] on div at bounding box center [115, 91] width 89 height 50
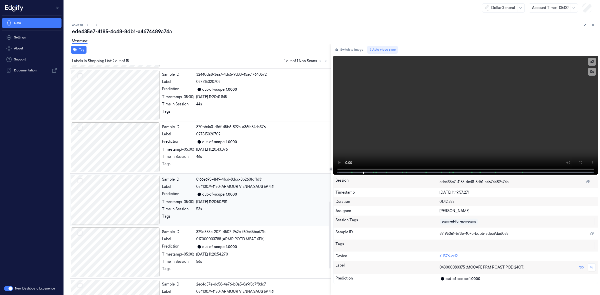
click at [131, 198] on div at bounding box center [115, 200] width 89 height 50
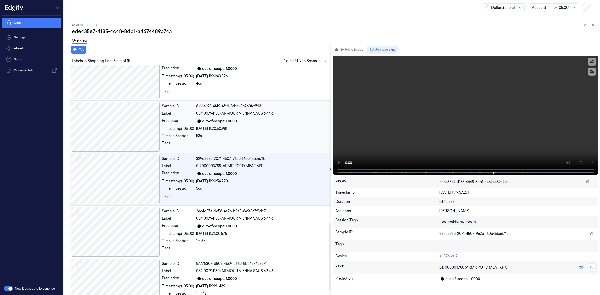
scroll to position [560, 0]
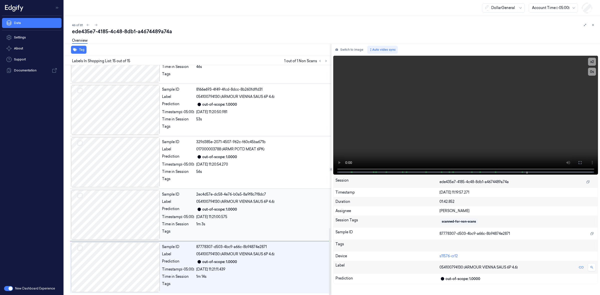
click at [109, 207] on div at bounding box center [115, 215] width 89 height 50
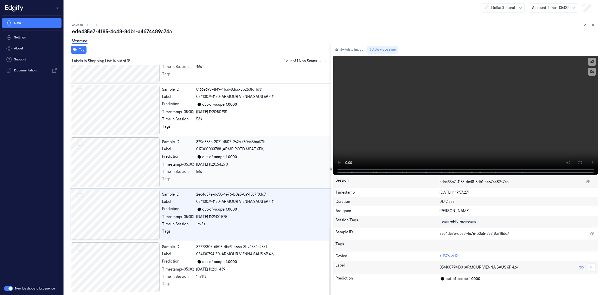
click at [114, 161] on div at bounding box center [115, 163] width 89 height 50
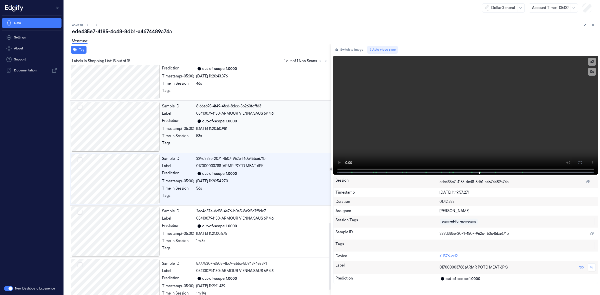
click at [118, 143] on div at bounding box center [115, 127] width 89 height 50
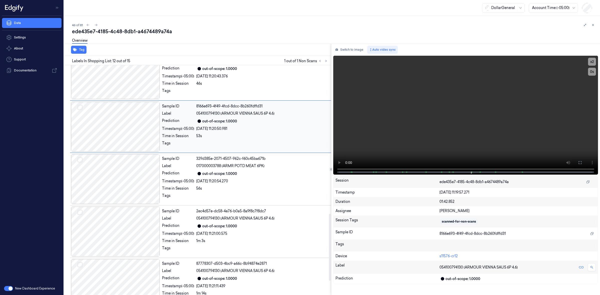
scroll to position [490, 0]
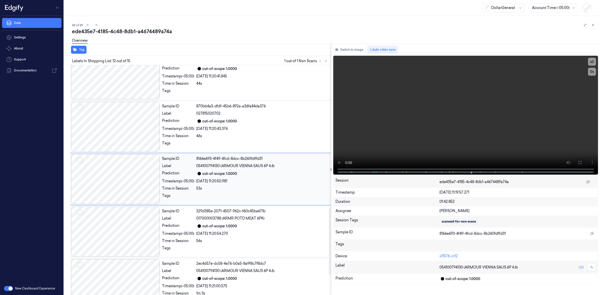
click at [120, 199] on div at bounding box center [115, 179] width 89 height 50
click at [119, 237] on div at bounding box center [115, 232] width 89 height 50
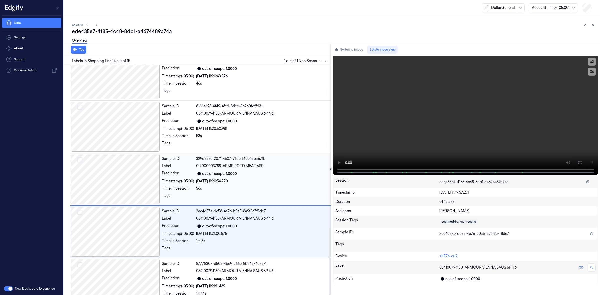
scroll to position [560, 0]
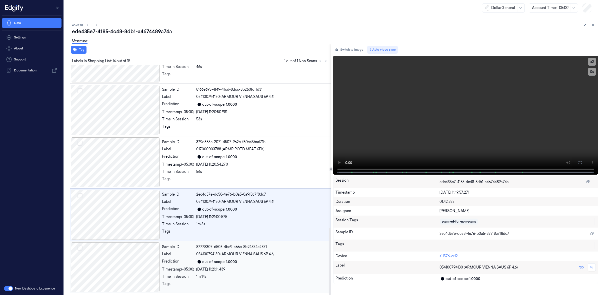
click at [120, 250] on div at bounding box center [115, 268] width 89 height 50
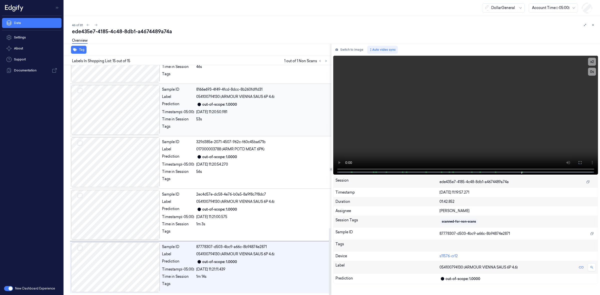
click at [128, 120] on div at bounding box center [115, 110] width 89 height 50
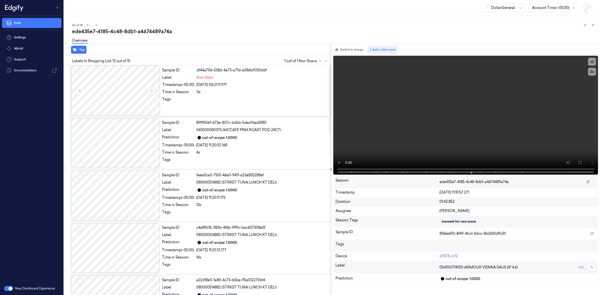
scroll to position [0, 0]
click at [110, 95] on div at bounding box center [115, 91] width 89 height 50
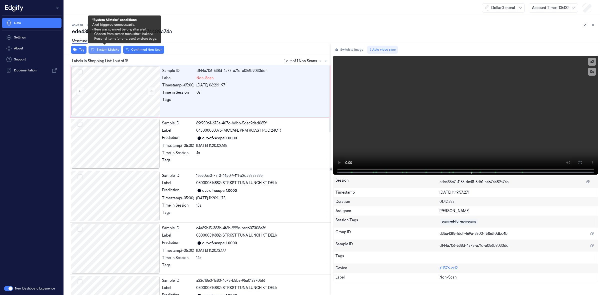
click at [103, 52] on button "System Mistake" at bounding box center [105, 50] width 33 height 8
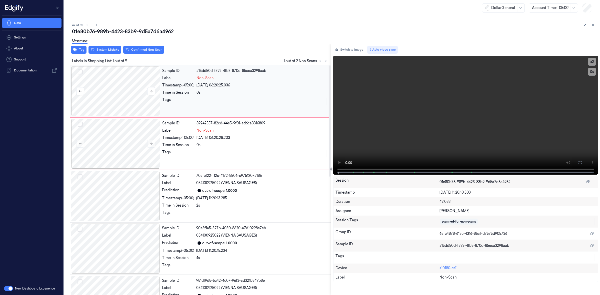
click at [122, 90] on div at bounding box center [115, 91] width 89 height 50
click at [132, 146] on div at bounding box center [115, 144] width 89 height 50
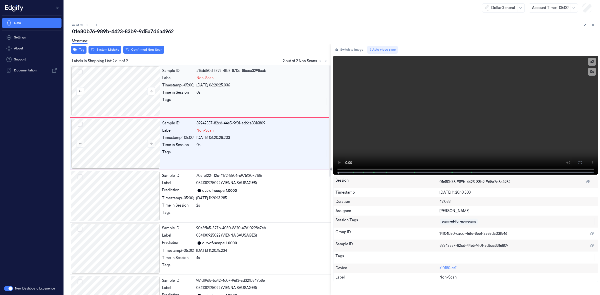
click at [128, 89] on div at bounding box center [115, 91] width 89 height 50
click at [130, 143] on div at bounding box center [115, 144] width 89 height 50
click at [81, 71] on button "Select row" at bounding box center [80, 72] width 5 height 5
click at [81, 124] on button "Select row" at bounding box center [80, 124] width 5 height 5
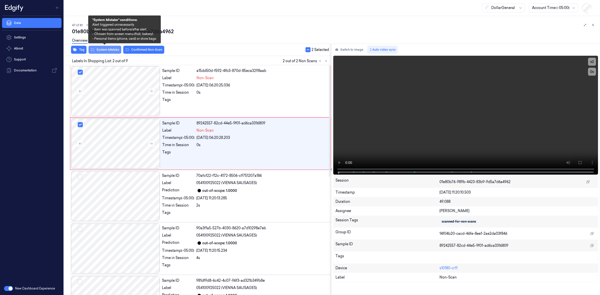
click at [105, 51] on button "System Mistake" at bounding box center [105, 50] width 33 height 8
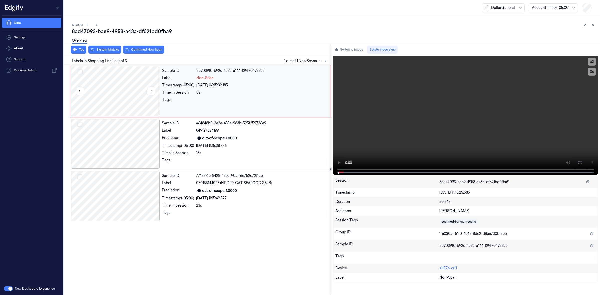
click at [116, 81] on div at bounding box center [115, 91] width 89 height 50
click at [122, 87] on div at bounding box center [115, 91] width 89 height 50
click at [114, 88] on div at bounding box center [115, 91] width 89 height 50
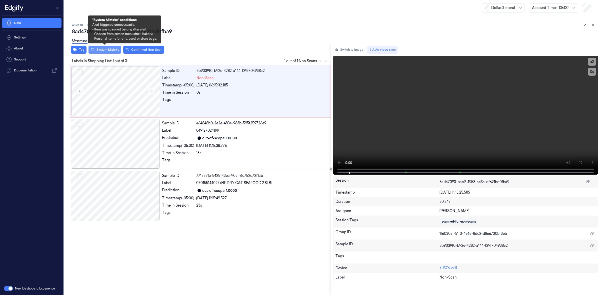
click at [109, 49] on button "System Mistake" at bounding box center [105, 50] width 33 height 8
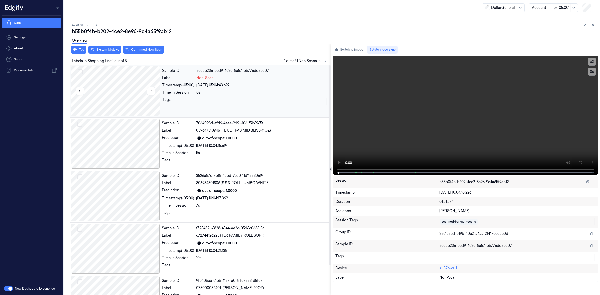
click at [120, 91] on div at bounding box center [115, 91] width 89 height 50
click at [120, 87] on div at bounding box center [115, 91] width 89 height 50
click at [119, 83] on div at bounding box center [115, 91] width 89 height 50
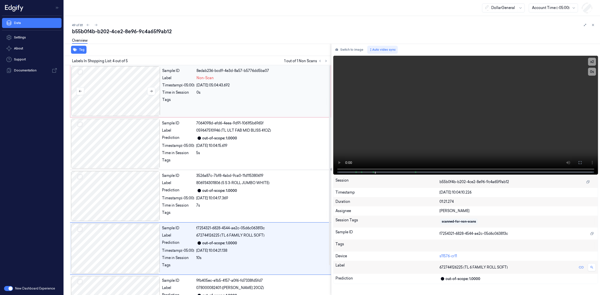
click at [128, 92] on div at bounding box center [115, 91] width 89 height 50
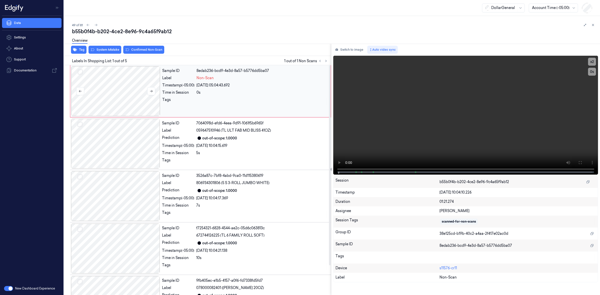
click at [128, 92] on div at bounding box center [115, 91] width 89 height 50
click at [124, 84] on div at bounding box center [115, 91] width 89 height 50
click at [123, 85] on div at bounding box center [115, 91] width 89 height 50
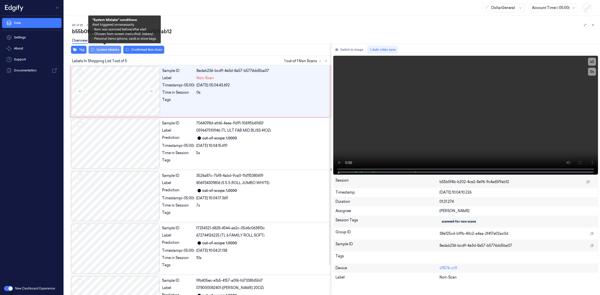
click at [114, 53] on button "System Mistake" at bounding box center [105, 50] width 33 height 8
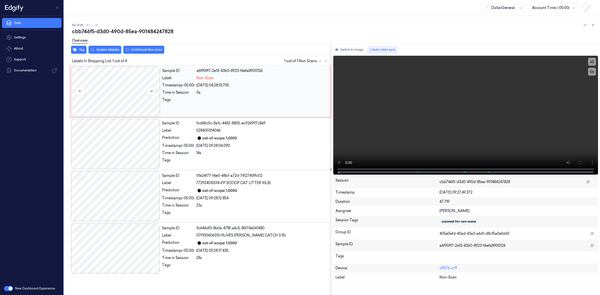
click at [104, 90] on div at bounding box center [115, 91] width 89 height 50
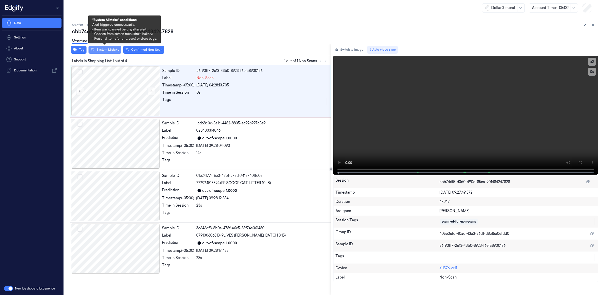
click at [104, 51] on button "System Mistake" at bounding box center [105, 50] width 33 height 8
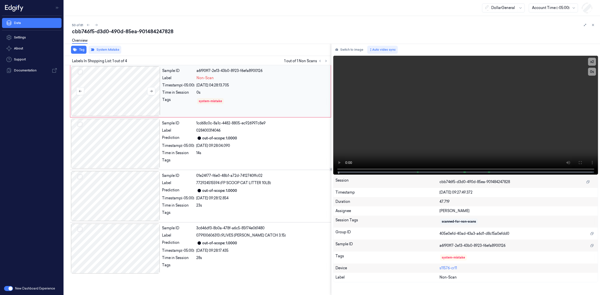
click at [112, 89] on div at bounding box center [115, 91] width 89 height 50
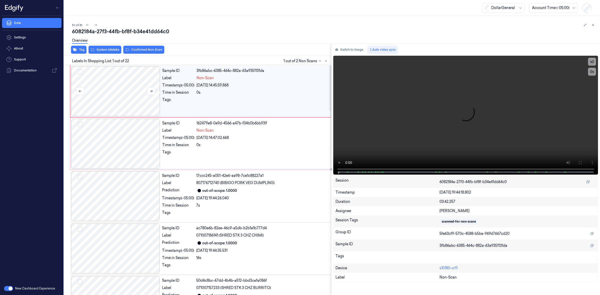
click at [115, 87] on div at bounding box center [115, 91] width 89 height 50
click at [106, 83] on div at bounding box center [115, 91] width 89 height 50
click at [111, 96] on div at bounding box center [115, 91] width 89 height 50
click at [111, 94] on div at bounding box center [115, 91] width 89 height 50
click at [114, 91] on div at bounding box center [115, 91] width 89 height 50
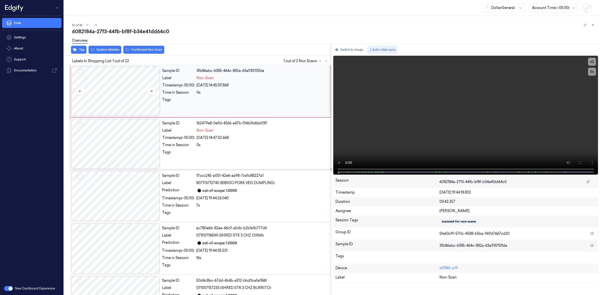
click at [108, 97] on div at bounding box center [115, 91] width 89 height 50
click at [114, 93] on div at bounding box center [115, 91] width 89 height 50
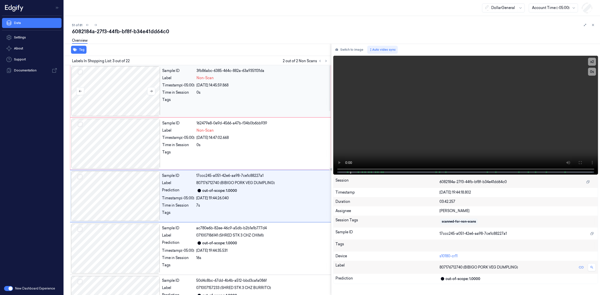
click at [135, 96] on div at bounding box center [115, 91] width 89 height 50
click at [125, 99] on div at bounding box center [115, 91] width 89 height 50
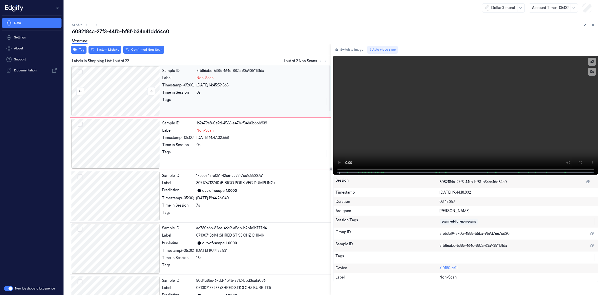
click at [126, 85] on div at bounding box center [115, 91] width 89 height 50
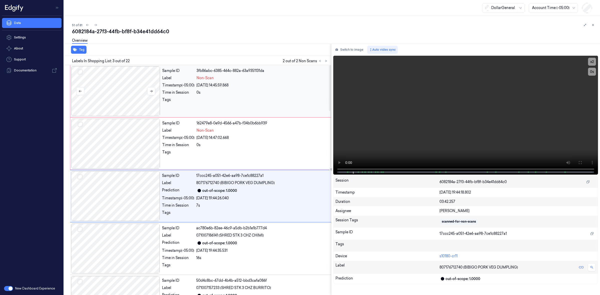
click at [82, 72] on button "Select row" at bounding box center [80, 72] width 5 height 5
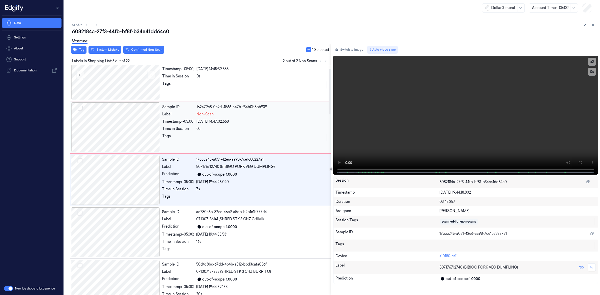
click at [82, 109] on button "Select row" at bounding box center [80, 108] width 5 height 5
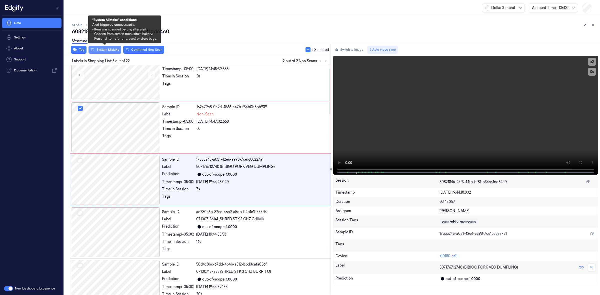
click at [103, 51] on button "System Mistake" at bounding box center [105, 50] width 33 height 8
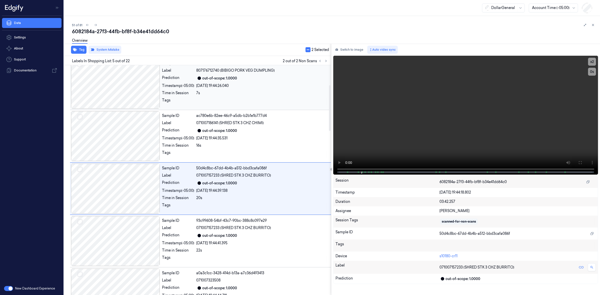
scroll to position [121, 0]
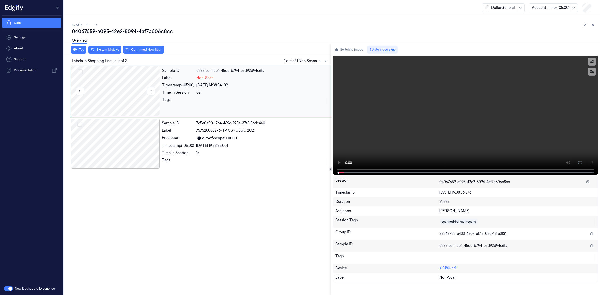
click at [112, 100] on div at bounding box center [115, 91] width 89 height 50
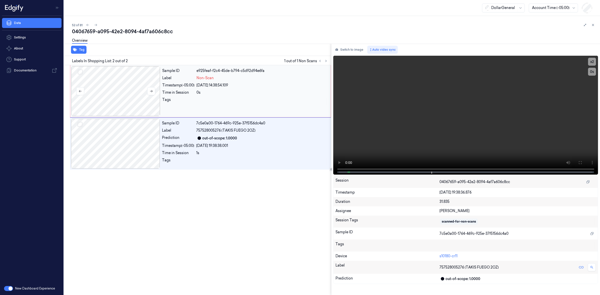
click at [107, 74] on div at bounding box center [115, 91] width 89 height 50
click at [115, 94] on div at bounding box center [115, 91] width 89 height 50
click at [112, 53] on div "Tag" at bounding box center [196, 50] width 269 height 12
click at [123, 102] on div at bounding box center [115, 91] width 89 height 50
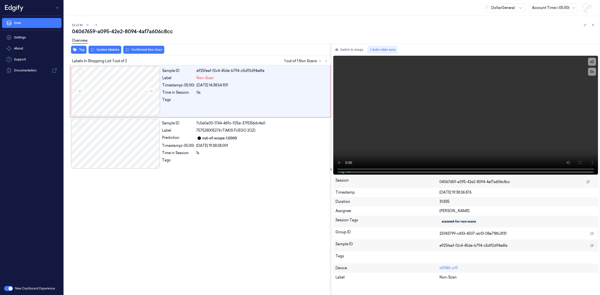
click at [115, 54] on div "Tag System Mistake Confirmed Non-Scan" at bounding box center [196, 50] width 269 height 12
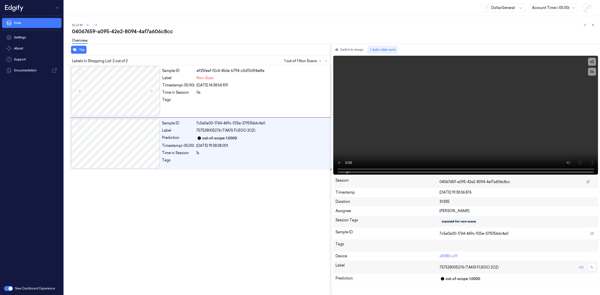
click at [115, 51] on div "Tag" at bounding box center [196, 50] width 269 height 12
drag, startPoint x: 112, startPoint y: 97, endPoint x: 109, endPoint y: 55, distance: 41.9
click at [112, 96] on div at bounding box center [115, 91] width 89 height 50
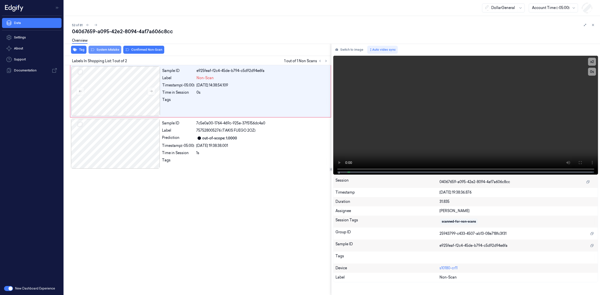
click at [109, 52] on button "System Mistake" at bounding box center [105, 50] width 33 height 8
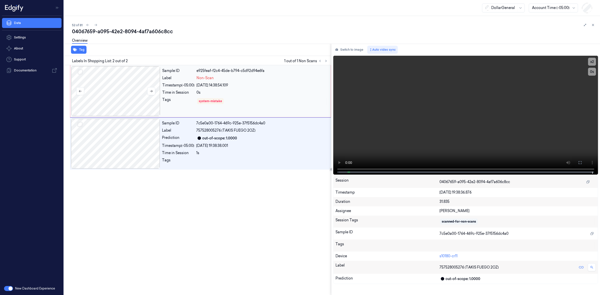
click at [134, 94] on div at bounding box center [115, 91] width 89 height 50
click at [102, 87] on div at bounding box center [115, 91] width 89 height 50
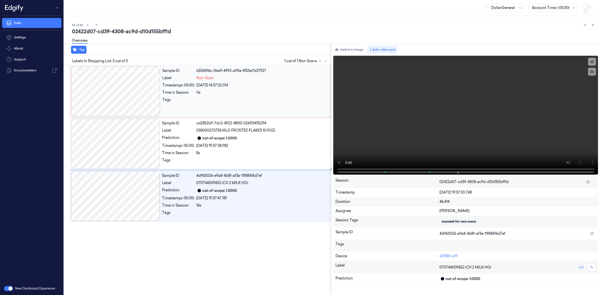
click at [131, 101] on div at bounding box center [115, 91] width 89 height 50
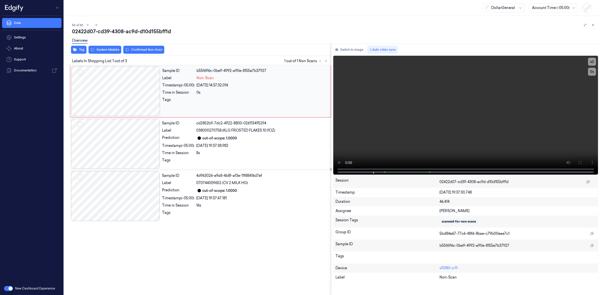
click at [123, 91] on div at bounding box center [115, 91] width 89 height 50
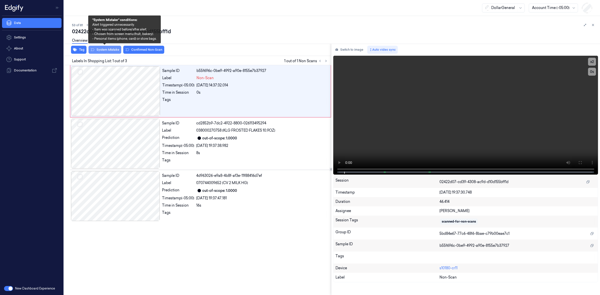
click at [108, 50] on button "System Mistake" at bounding box center [105, 50] width 33 height 8
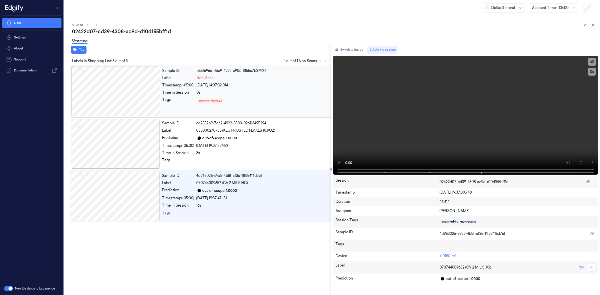
click at [105, 87] on div at bounding box center [115, 91] width 89 height 50
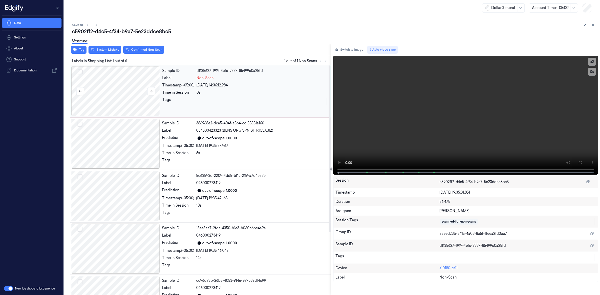
click at [120, 88] on div at bounding box center [115, 91] width 89 height 50
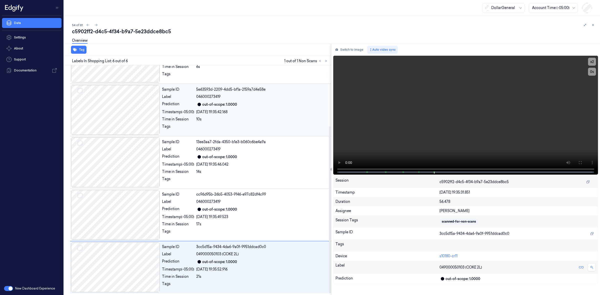
scroll to position [87, 0]
click at [123, 265] on div at bounding box center [115, 268] width 89 height 50
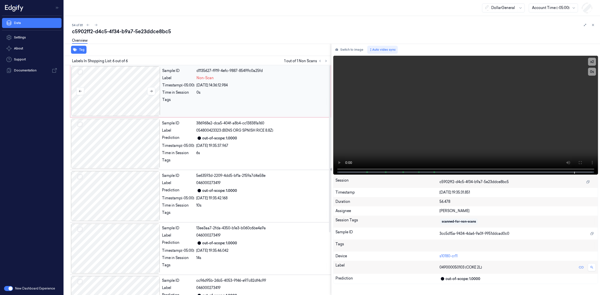
click at [117, 84] on div at bounding box center [115, 91] width 89 height 50
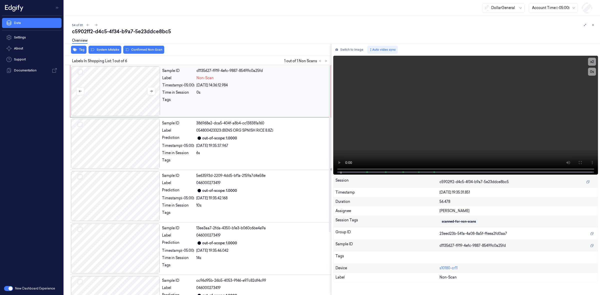
click at [117, 84] on div at bounding box center [115, 91] width 89 height 50
click at [150, 91] on icon at bounding box center [152, 92] width 4 height 4
click at [117, 98] on div at bounding box center [115, 91] width 89 height 50
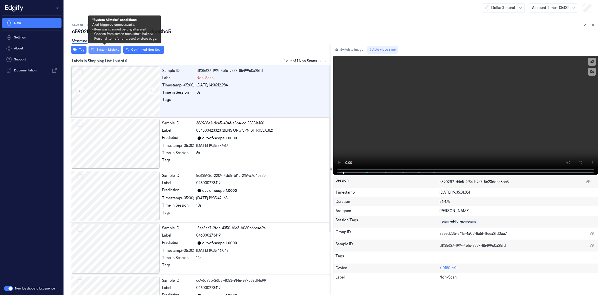
click at [110, 50] on button "System Mistake" at bounding box center [105, 50] width 33 height 8
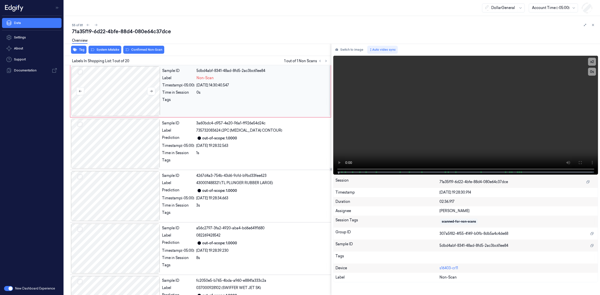
click at [119, 91] on div at bounding box center [115, 91] width 89 height 50
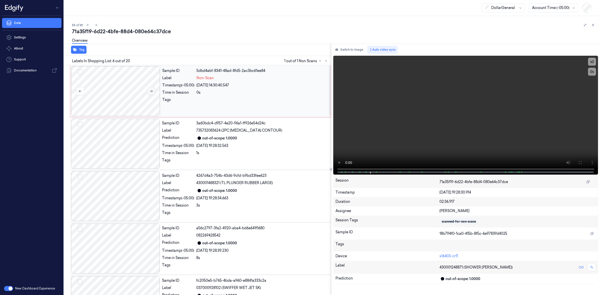
click at [149, 89] on button at bounding box center [151, 91] width 8 height 8
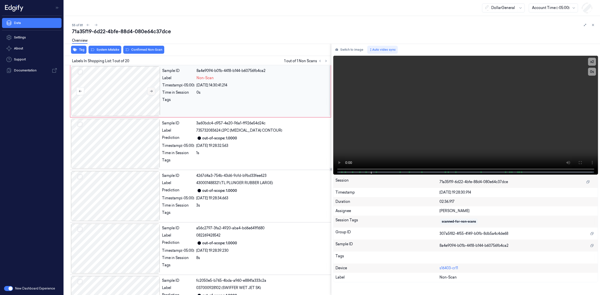
click at [150, 90] on icon at bounding box center [152, 92] width 4 height 4
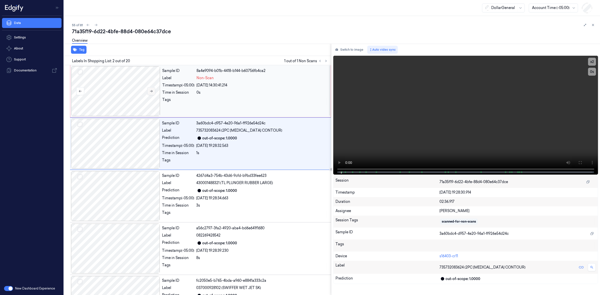
click at [150, 90] on icon at bounding box center [152, 92] width 4 height 4
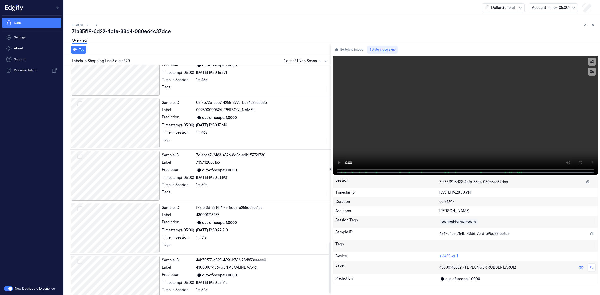
scroll to position [824, 0]
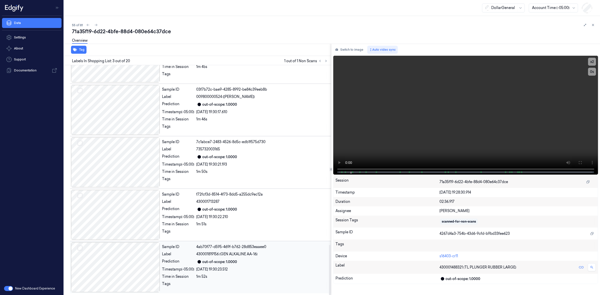
click at [135, 261] on div at bounding box center [115, 268] width 89 height 50
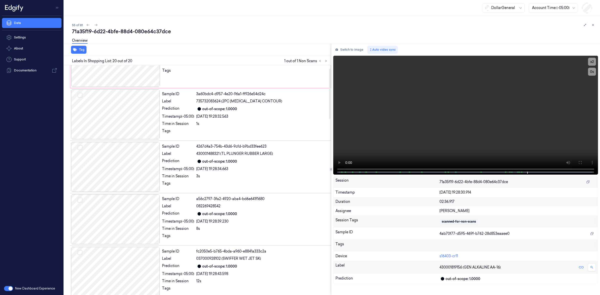
scroll to position [0, 0]
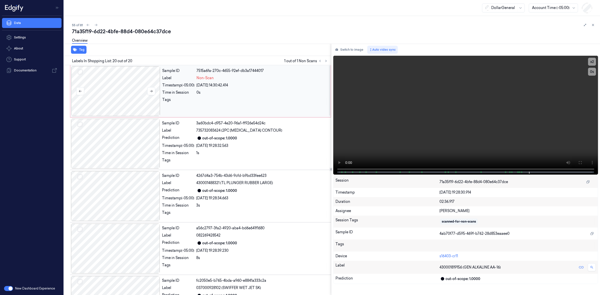
click at [138, 105] on div at bounding box center [115, 91] width 89 height 50
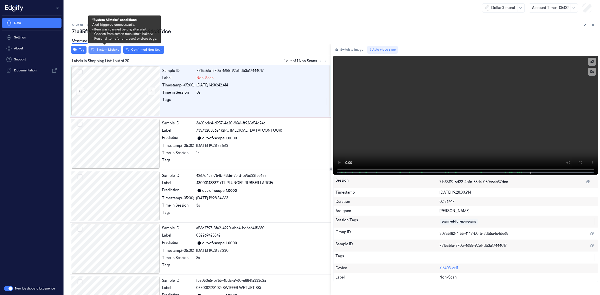
click at [118, 52] on button "System Mistake" at bounding box center [105, 50] width 33 height 8
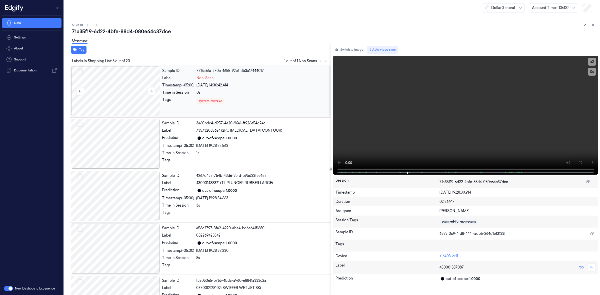
click at [130, 86] on div at bounding box center [115, 91] width 89 height 50
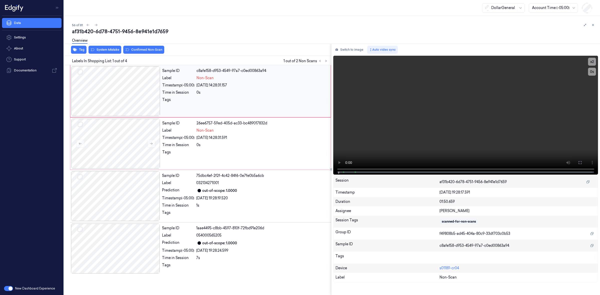
click at [123, 92] on div at bounding box center [115, 91] width 89 height 50
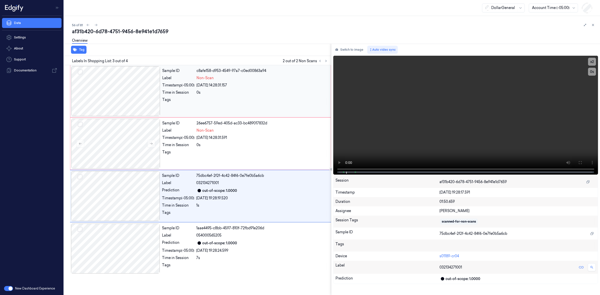
click at [125, 98] on div at bounding box center [115, 91] width 89 height 50
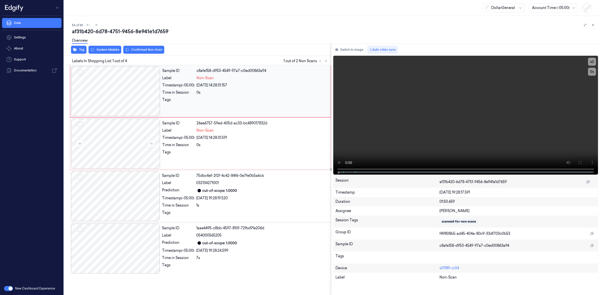
click at [120, 97] on div at bounding box center [115, 91] width 89 height 50
click at [122, 95] on div at bounding box center [115, 91] width 89 height 50
click at [105, 92] on div at bounding box center [115, 91] width 89 height 50
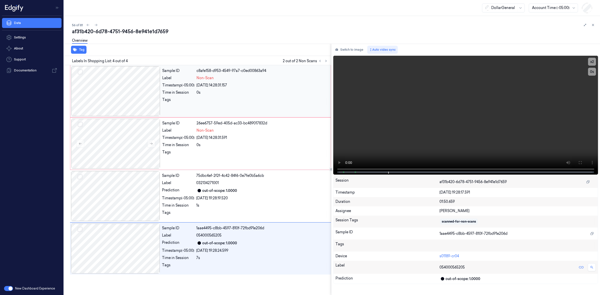
click at [137, 91] on div at bounding box center [115, 91] width 89 height 50
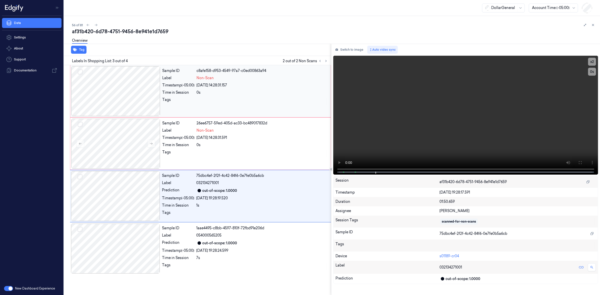
click at [111, 82] on div at bounding box center [115, 91] width 89 height 50
drag, startPoint x: 80, startPoint y: 73, endPoint x: 80, endPoint y: 81, distance: 8.3
click at [80, 73] on button "Select row" at bounding box center [80, 72] width 5 height 5
click at [83, 124] on div at bounding box center [115, 144] width 89 height 50
click at [82, 125] on button "Select row" at bounding box center [80, 124] width 5 height 5
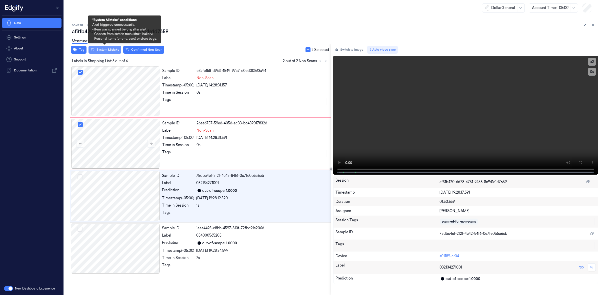
click at [113, 50] on button "System Mistake" at bounding box center [105, 50] width 33 height 8
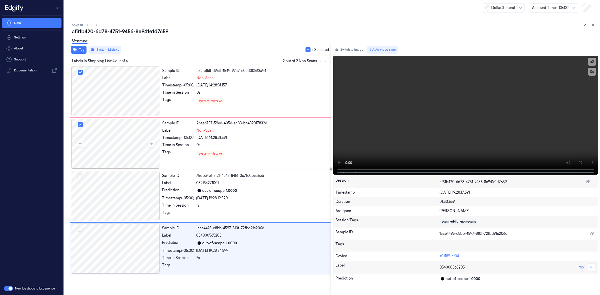
drag, startPoint x: 158, startPoint y: 34, endPoint x: 131, endPoint y: 38, distance: 27.5
click at [158, 34] on div "af31b420-6d78-4751-9456-8e941e1d7659" at bounding box center [334, 31] width 524 height 7
click at [96, 26] on icon at bounding box center [96, 25] width 4 height 4
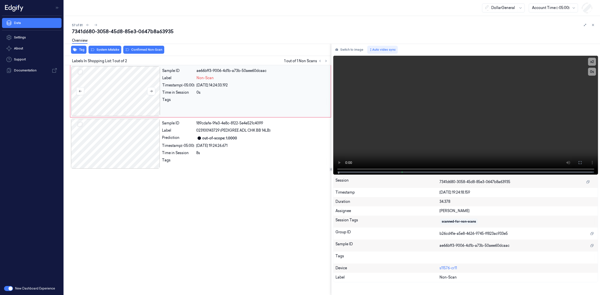
click at [111, 94] on div at bounding box center [115, 91] width 89 height 50
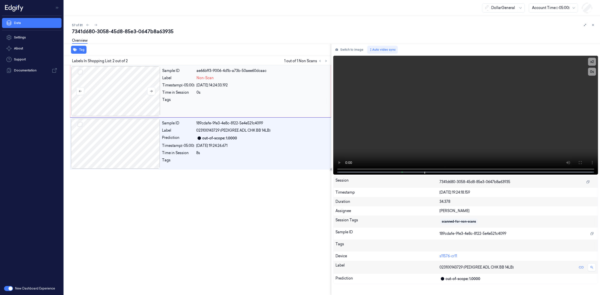
click at [102, 90] on div at bounding box center [115, 91] width 89 height 50
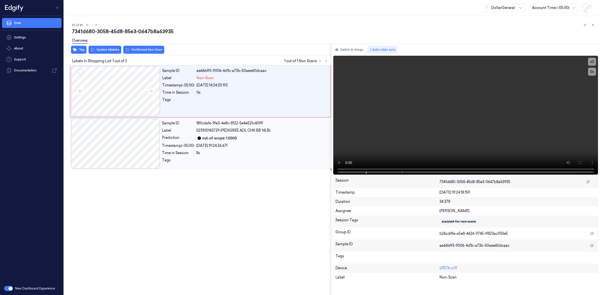
click at [314, 169] on div "Tag System Mistake Confirmed Non-Scan Labels In Shopping List: 1 out of 2 1 out…" at bounding box center [331, 170] width 538 height 252
click at [116, 85] on div at bounding box center [115, 91] width 89 height 50
click at [115, 95] on div at bounding box center [115, 91] width 89 height 50
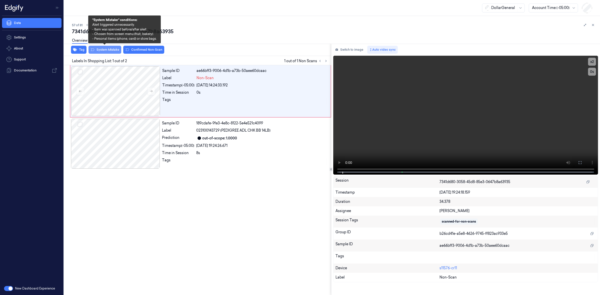
click at [103, 51] on button "System Mistake" at bounding box center [105, 50] width 33 height 8
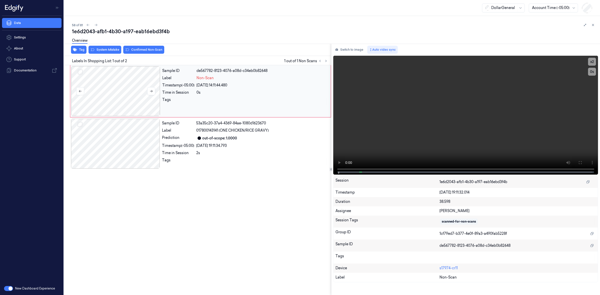
click at [111, 98] on div at bounding box center [115, 91] width 89 height 50
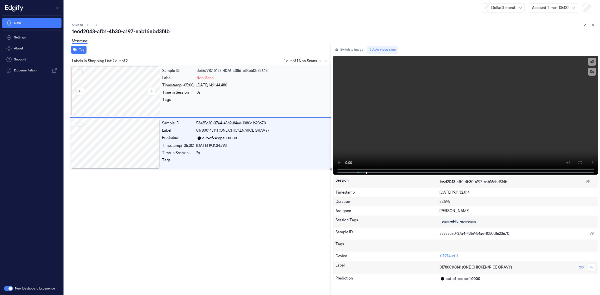
click at [123, 93] on div at bounding box center [115, 91] width 89 height 50
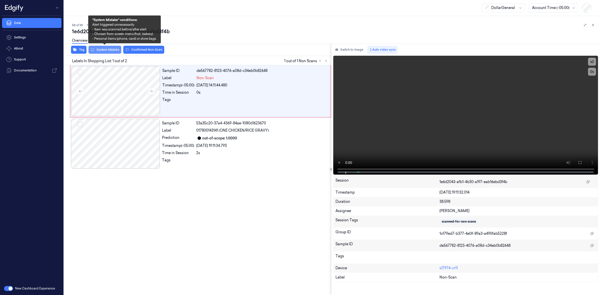
click at [114, 50] on button "System Mistake" at bounding box center [105, 50] width 33 height 8
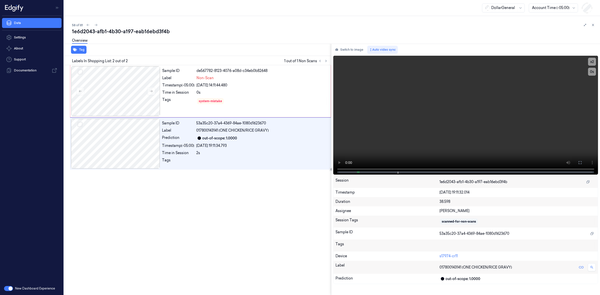
click at [158, 38] on div "Overview" at bounding box center [334, 41] width 524 height 13
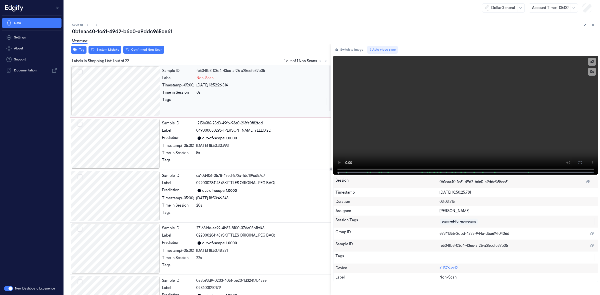
click at [123, 87] on div at bounding box center [115, 91] width 89 height 50
click at [122, 91] on div at bounding box center [115, 91] width 89 height 50
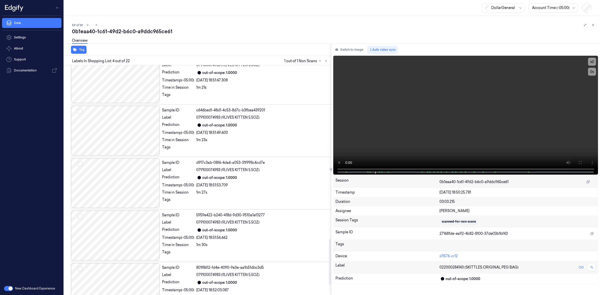
scroll to position [929, 0]
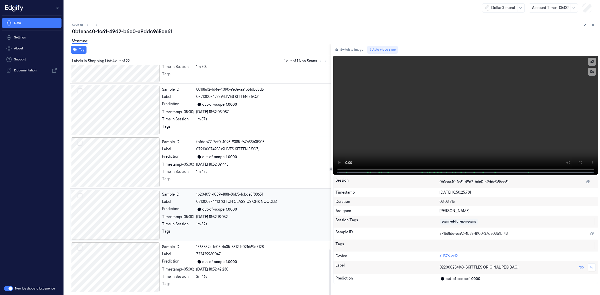
click at [149, 207] on div at bounding box center [115, 215] width 89 height 50
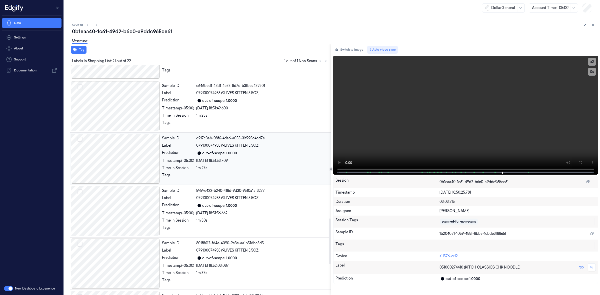
click at [132, 147] on div at bounding box center [115, 159] width 89 height 50
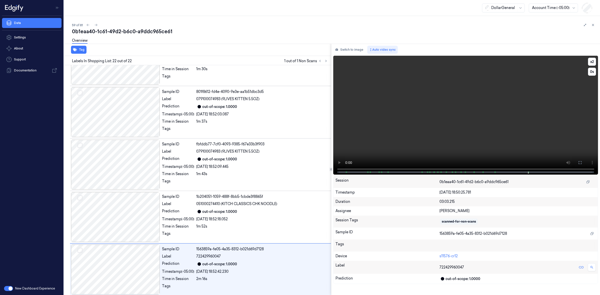
scroll to position [929, 0]
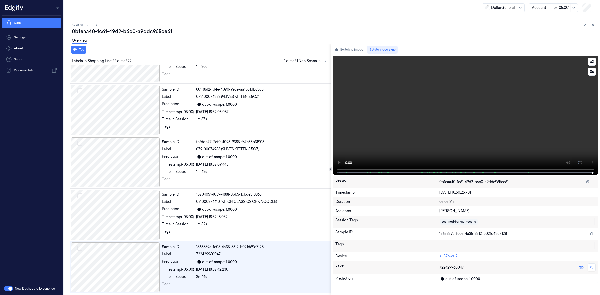
click at [568, 169] on video at bounding box center [465, 115] width 265 height 119
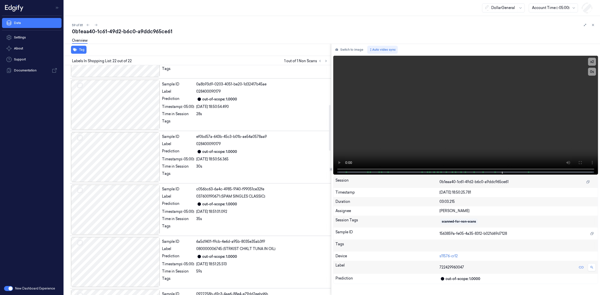
scroll to position [0, 0]
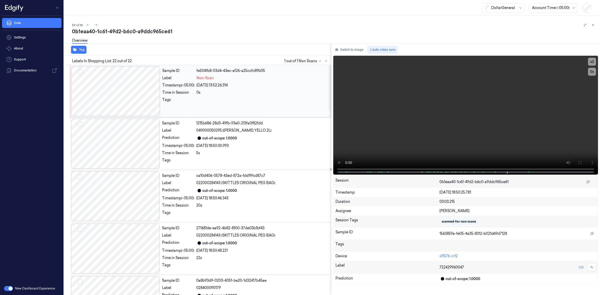
click at [121, 90] on div at bounding box center [115, 91] width 89 height 50
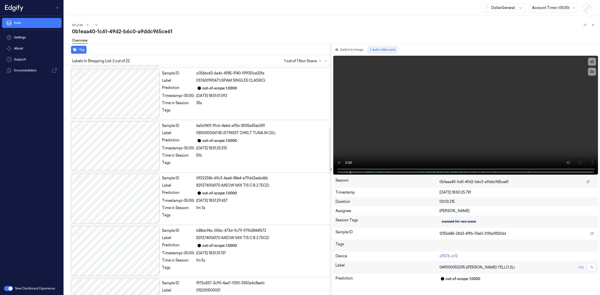
click at [133, 223] on div at bounding box center [115, 199] width 89 height 50
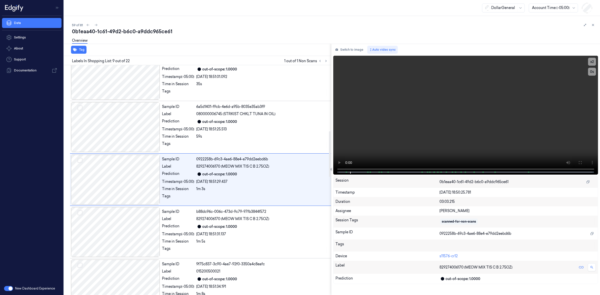
scroll to position [332, 0]
click at [133, 223] on div at bounding box center [115, 232] width 89 height 50
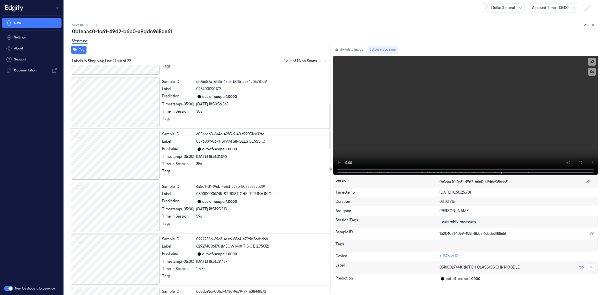
scroll to position [0, 0]
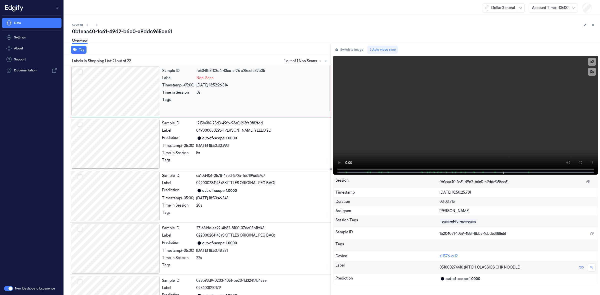
click at [120, 99] on div at bounding box center [115, 91] width 89 height 50
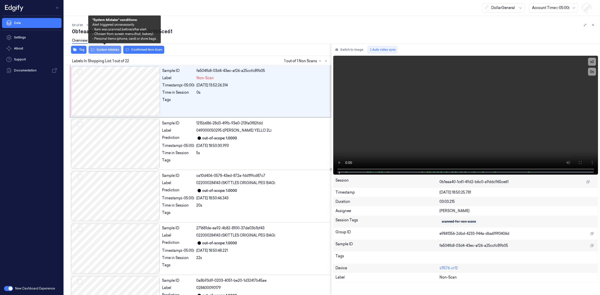
click at [108, 52] on button "System Mistake" at bounding box center [105, 50] width 33 height 8
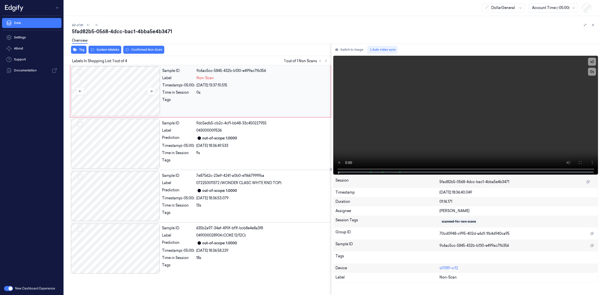
click at [120, 98] on div at bounding box center [115, 91] width 89 height 50
click at [130, 92] on div at bounding box center [115, 91] width 89 height 50
click at [129, 141] on div at bounding box center [115, 144] width 89 height 50
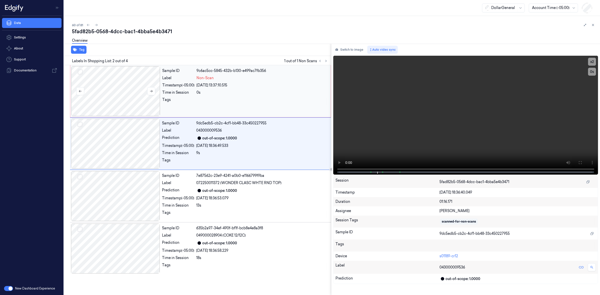
click at [125, 101] on div at bounding box center [115, 91] width 89 height 50
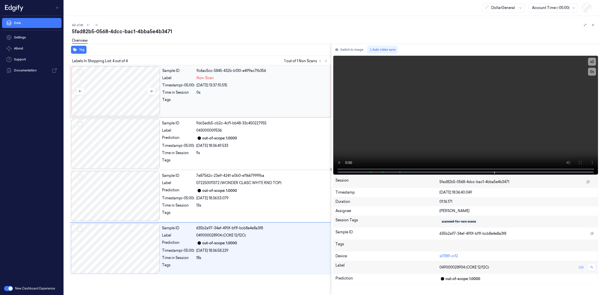
click at [130, 99] on div at bounding box center [115, 91] width 89 height 50
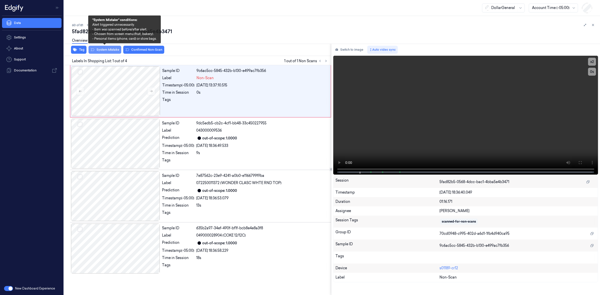
click at [103, 48] on button "System Mistake" at bounding box center [105, 50] width 33 height 8
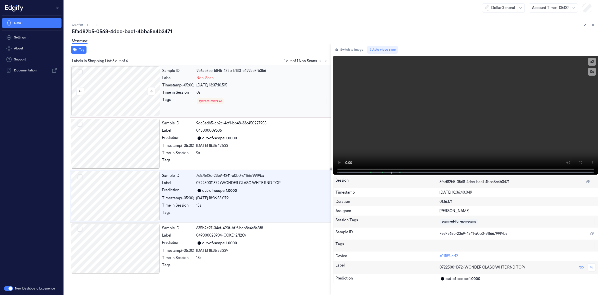
click at [127, 83] on div at bounding box center [115, 91] width 89 height 50
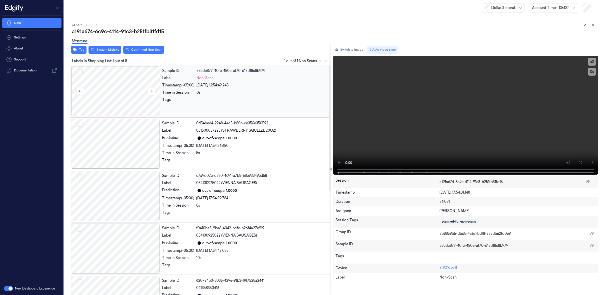
click at [136, 92] on div at bounding box center [115, 91] width 89 height 50
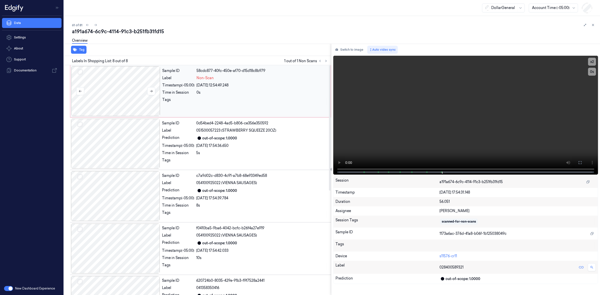
click at [113, 96] on div at bounding box center [115, 91] width 89 height 50
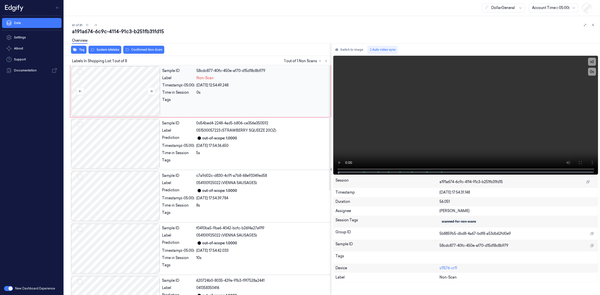
click at [117, 88] on div at bounding box center [115, 91] width 89 height 50
click at [124, 105] on div at bounding box center [115, 91] width 89 height 50
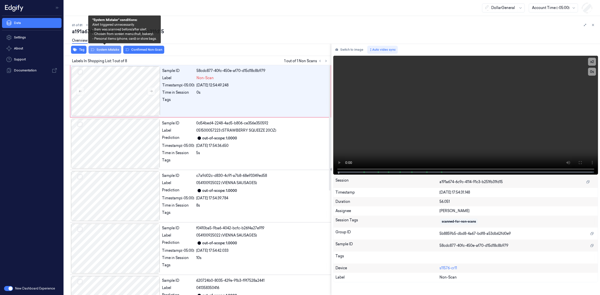
click at [113, 51] on button "System Mistake" at bounding box center [105, 50] width 33 height 8
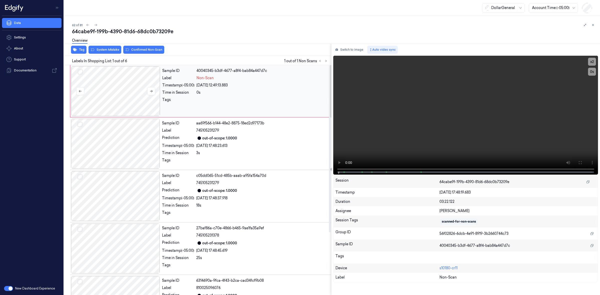
click at [113, 86] on div at bounding box center [115, 91] width 89 height 50
click at [108, 87] on div at bounding box center [115, 91] width 89 height 50
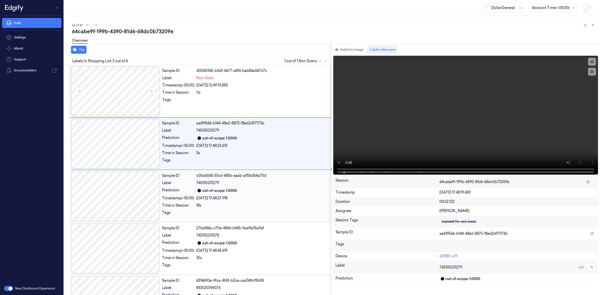
click at [325, 171] on div "Tag Labels In Shopping List: 2 out of 6 1 out of 1 Non Scans Sample ID 40040345…" at bounding box center [331, 170] width 538 height 252
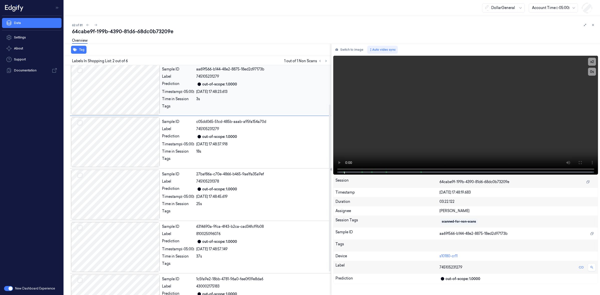
scroll to position [87, 0]
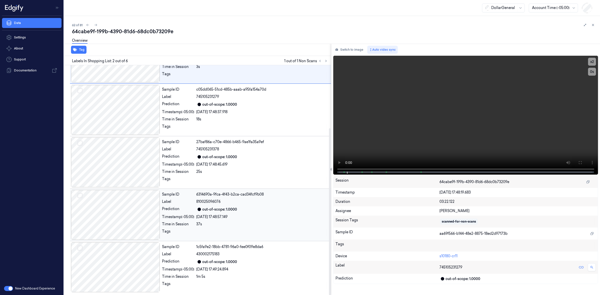
click at [132, 196] on div at bounding box center [115, 215] width 89 height 50
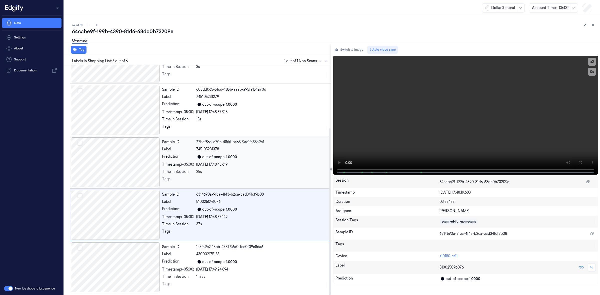
scroll to position [0, 0]
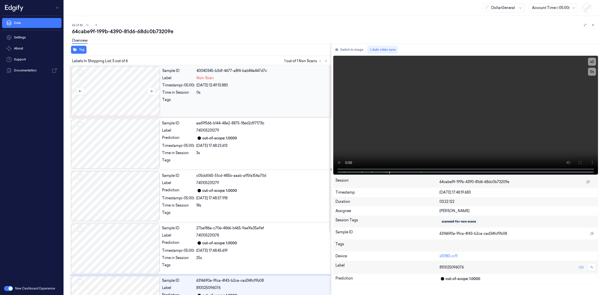
click at [117, 87] on div at bounding box center [115, 91] width 89 height 50
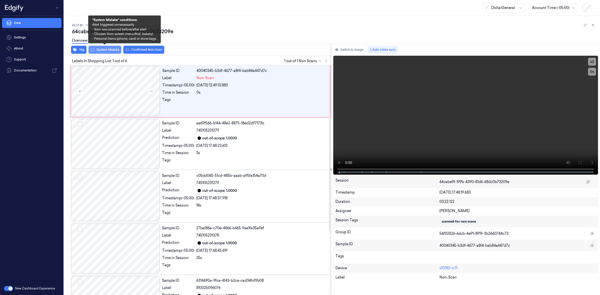
click at [112, 50] on button "System Mistake" at bounding box center [105, 50] width 33 height 8
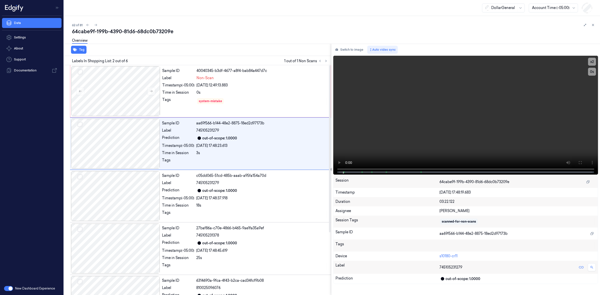
click at [196, 39] on div "Overview" at bounding box center [334, 41] width 524 height 13
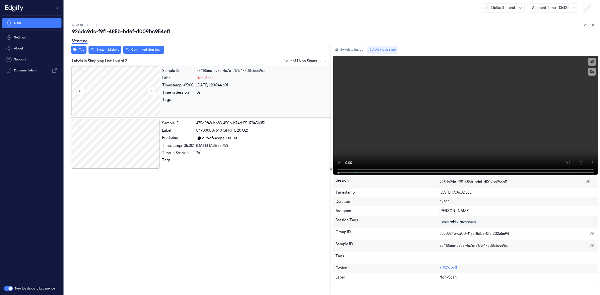
click at [129, 94] on div at bounding box center [115, 91] width 89 height 50
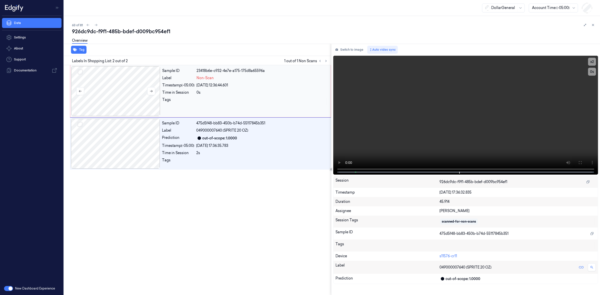
click at [133, 89] on div at bounding box center [115, 91] width 89 height 50
click at [342, 169] on video at bounding box center [465, 115] width 265 height 119
click at [135, 88] on div at bounding box center [115, 91] width 89 height 50
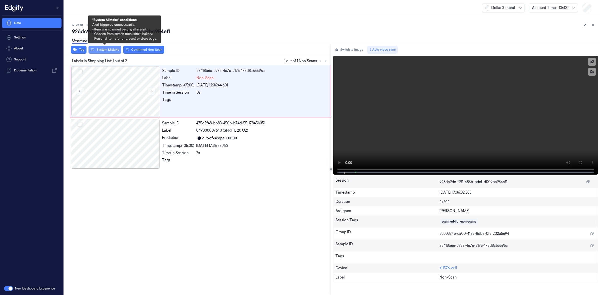
click at [113, 49] on button "System Mistake" at bounding box center [105, 50] width 33 height 8
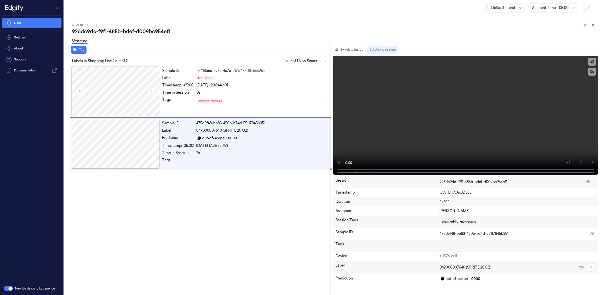
click at [197, 32] on div "926dc9dc-f9f1-485b-bdef-d009bc954ef1" at bounding box center [334, 31] width 524 height 7
click at [133, 91] on div at bounding box center [115, 91] width 89 height 50
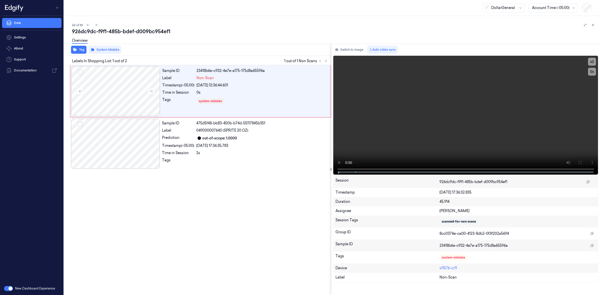
click at [314, 35] on div "Overview" at bounding box center [334, 41] width 524 height 13
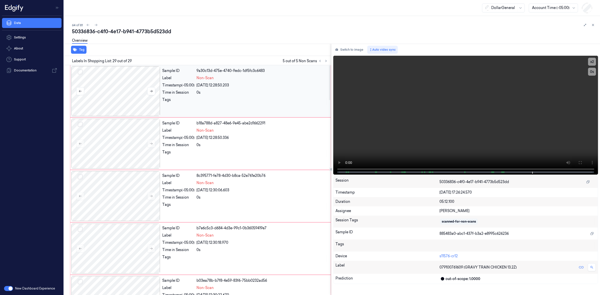
click at [116, 76] on div at bounding box center [115, 91] width 89 height 50
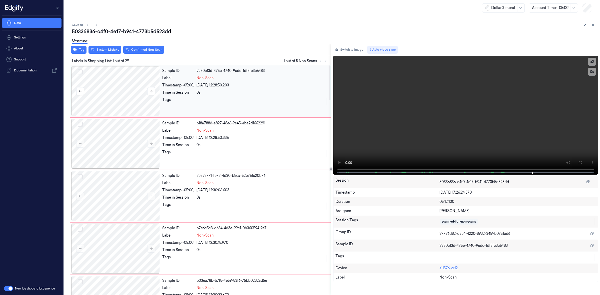
click at [80, 73] on button "Select row" at bounding box center [80, 72] width 5 height 5
click at [81, 124] on button "Select row" at bounding box center [80, 124] width 5 height 5
click at [78, 176] on button "Select row" at bounding box center [80, 177] width 5 height 5
click at [81, 231] on button "Select row" at bounding box center [80, 229] width 5 height 5
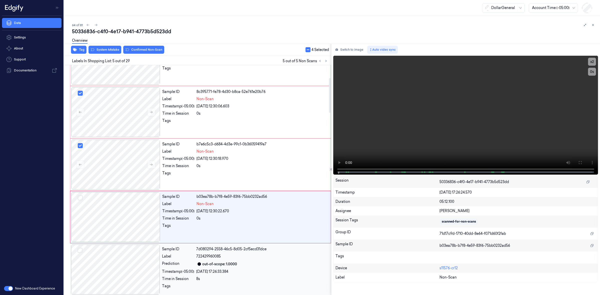
scroll to position [121, 0]
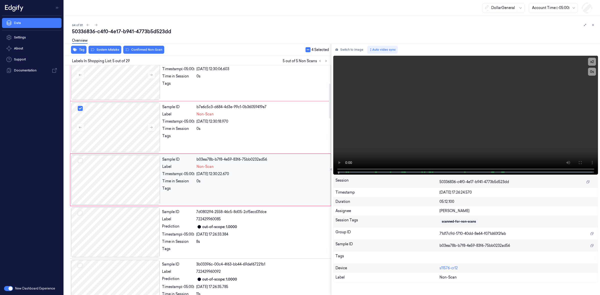
click at [81, 161] on button "Select row" at bounding box center [80, 160] width 5 height 5
click at [82, 213] on button "Select row" at bounding box center [80, 213] width 5 height 5
click at [80, 215] on button "Select row" at bounding box center [80, 213] width 5 height 5
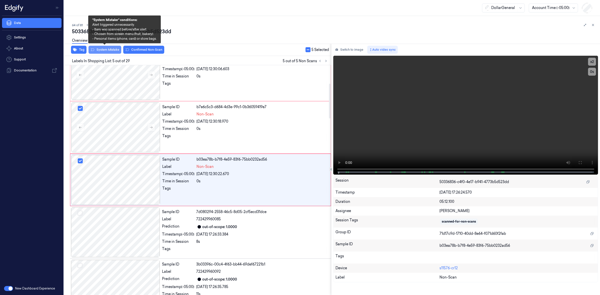
click at [116, 51] on button "System Mistake" at bounding box center [105, 50] width 33 height 8
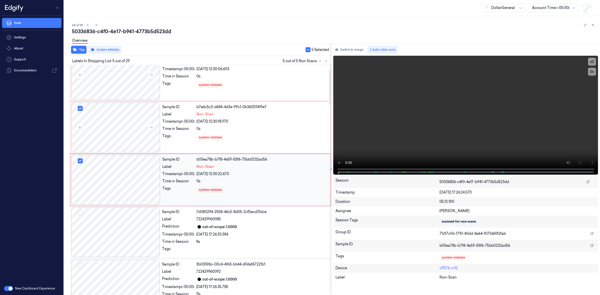
scroll to position [0, 0]
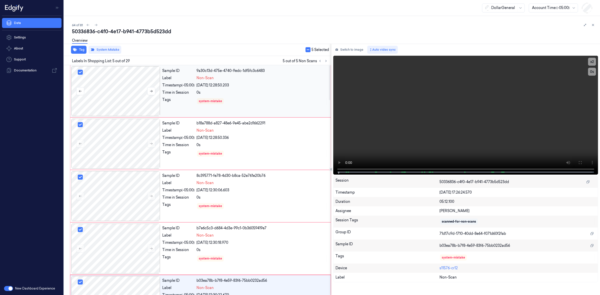
click at [130, 83] on div at bounding box center [115, 91] width 89 height 50
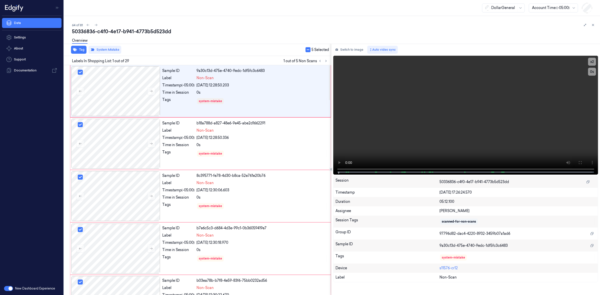
drag, startPoint x: 265, startPoint y: 36, endPoint x: 265, endPoint y: 33, distance: 2.8
click at [265, 35] on div "Overview" at bounding box center [334, 41] width 524 height 13
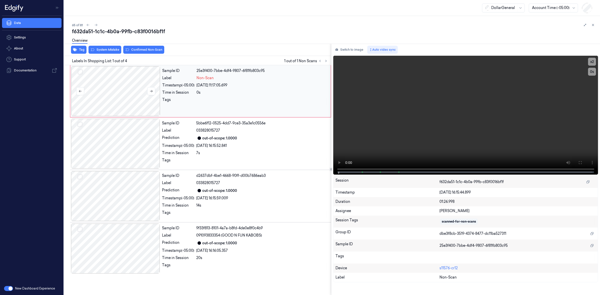
click at [122, 88] on div at bounding box center [115, 91] width 89 height 50
drag, startPoint x: 124, startPoint y: 94, endPoint x: 204, endPoint y: 105, distance: 80.3
click at [124, 94] on div at bounding box center [115, 91] width 89 height 50
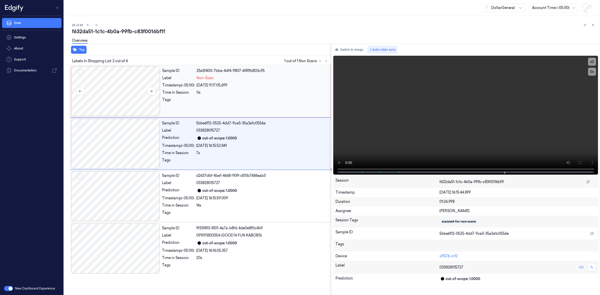
click at [130, 77] on div at bounding box center [115, 91] width 89 height 50
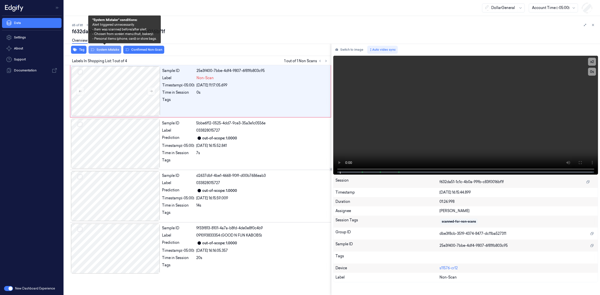
click at [100, 48] on button "System Mistake" at bounding box center [105, 50] width 33 height 8
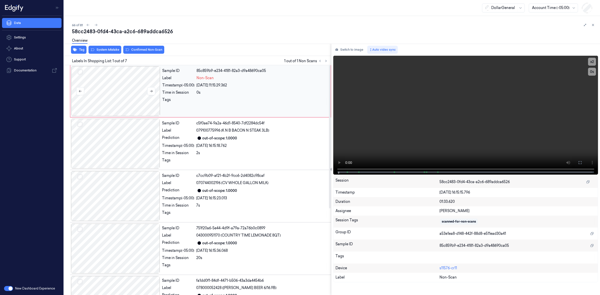
click at [133, 83] on div at bounding box center [115, 91] width 89 height 50
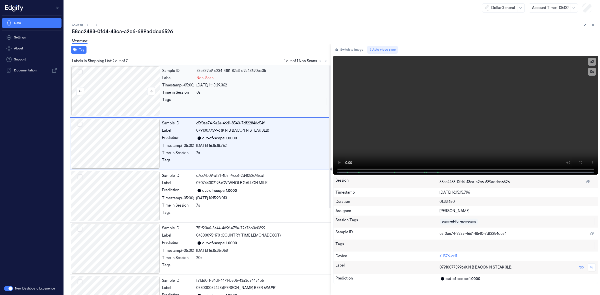
click at [136, 91] on div at bounding box center [115, 91] width 89 height 50
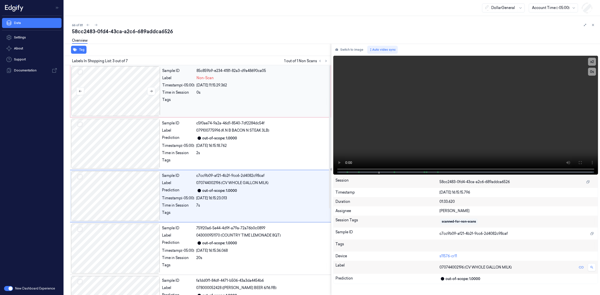
click at [135, 95] on div at bounding box center [115, 91] width 89 height 50
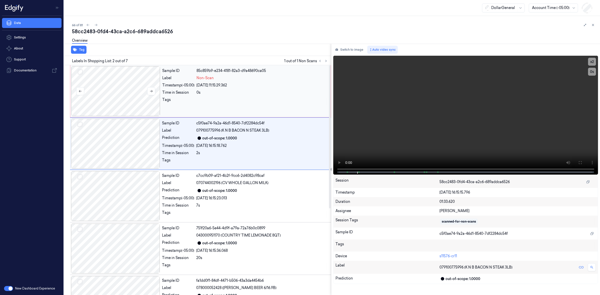
click at [135, 95] on div at bounding box center [115, 91] width 89 height 50
click at [114, 83] on div at bounding box center [115, 91] width 89 height 50
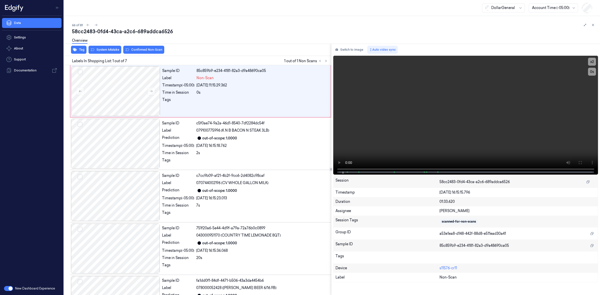
click at [79, 48] on div "Overview" at bounding box center [80, 41] width 16 height 13
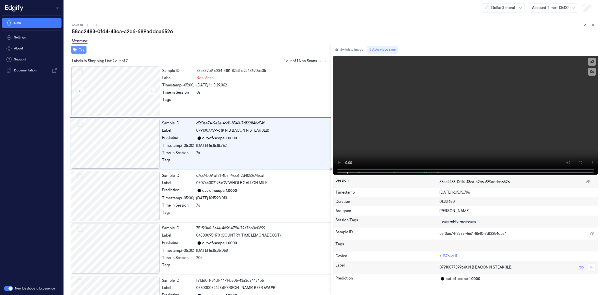
click at [79, 51] on button "Tag" at bounding box center [79, 50] width 16 height 8
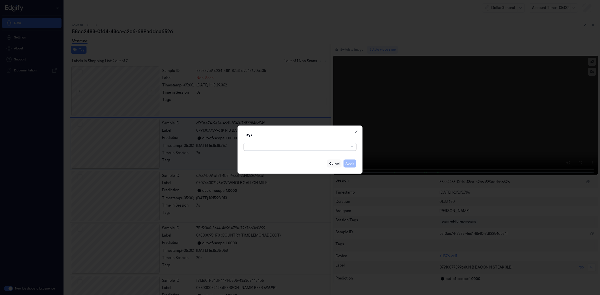
click at [335, 164] on button "Cancel" at bounding box center [334, 164] width 14 height 8
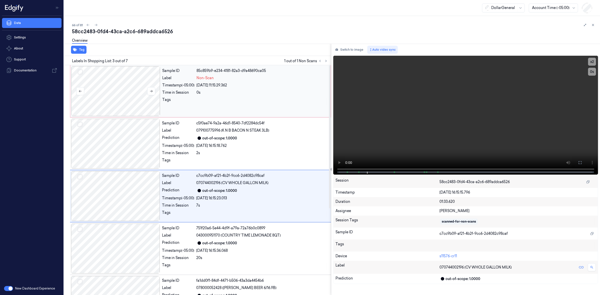
click at [99, 83] on div at bounding box center [115, 91] width 89 height 50
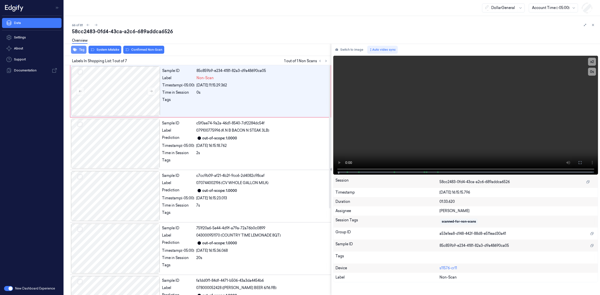
click at [83, 52] on button "Tag" at bounding box center [79, 50] width 16 height 8
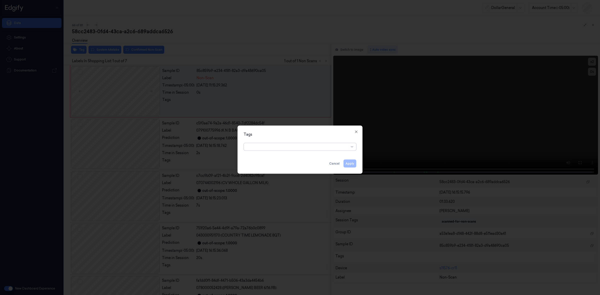
click at [301, 148] on div at bounding box center [297, 146] width 101 height 5
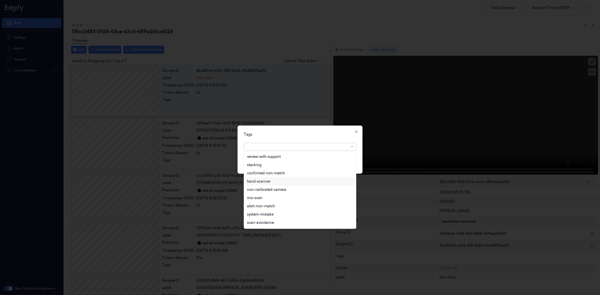
click at [290, 184] on div "hand-scanner" at bounding box center [300, 181] width 106 height 5
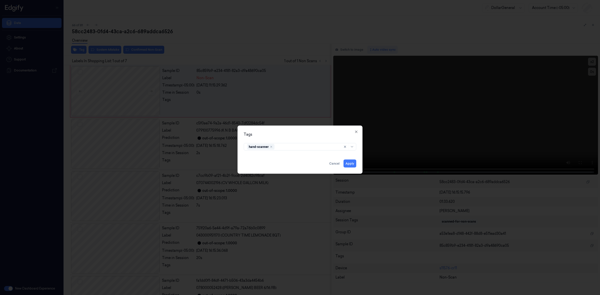
click at [322, 129] on div "Tags hand-scanner Apply Cancel Close" at bounding box center [300, 150] width 125 height 48
click at [350, 164] on button "Apply" at bounding box center [350, 164] width 13 height 8
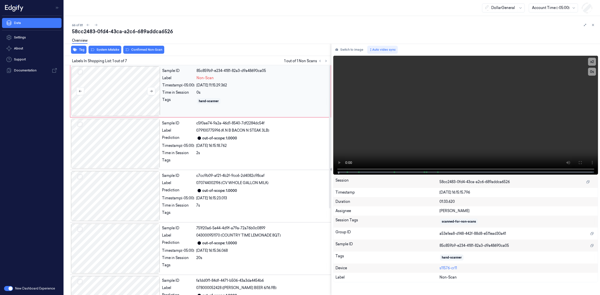
click at [105, 87] on div at bounding box center [115, 91] width 89 height 50
click at [129, 96] on div at bounding box center [115, 91] width 89 height 50
click at [126, 97] on div at bounding box center [115, 91] width 89 height 50
click at [102, 87] on div at bounding box center [115, 91] width 89 height 50
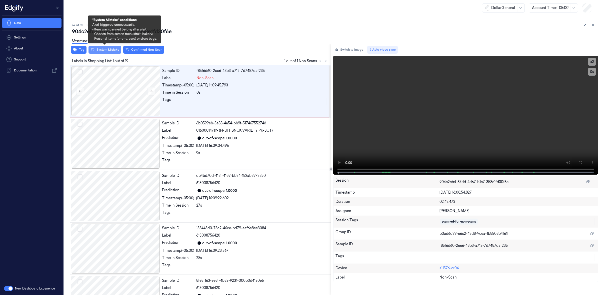
click at [103, 51] on button "System Mistake" at bounding box center [105, 50] width 33 height 8
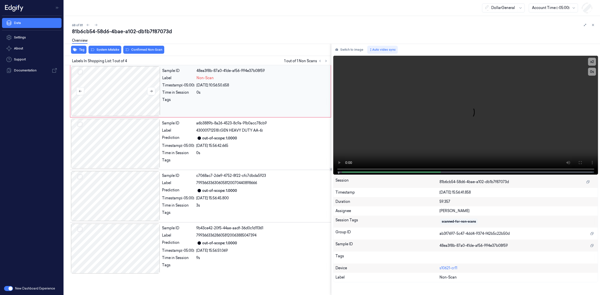
click at [104, 102] on div at bounding box center [115, 91] width 89 height 50
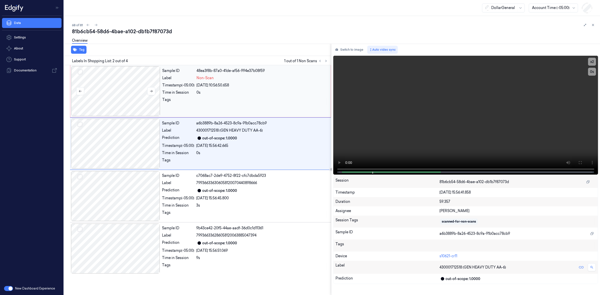
click at [132, 95] on div at bounding box center [115, 91] width 89 height 50
click at [109, 77] on div at bounding box center [115, 91] width 89 height 50
click at [131, 94] on div at bounding box center [115, 91] width 89 height 50
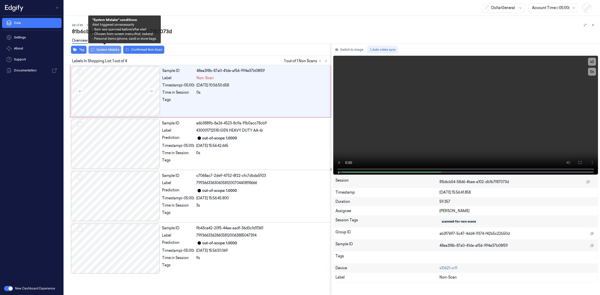
click at [113, 51] on button "System Mistake" at bounding box center [105, 50] width 33 height 8
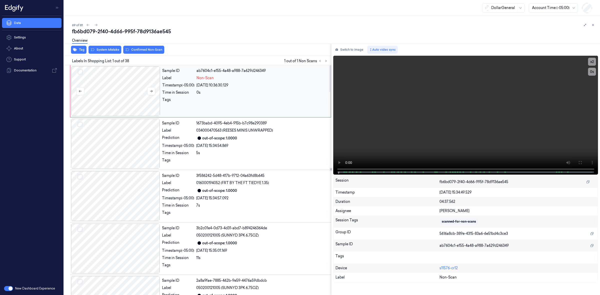
click at [114, 93] on div at bounding box center [115, 91] width 89 height 50
click at [128, 97] on div at bounding box center [115, 91] width 89 height 50
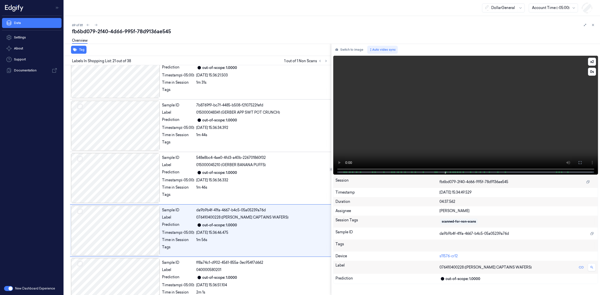
scroll to position [963, 0]
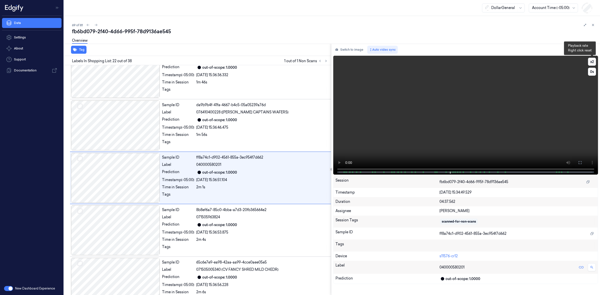
click at [592, 62] on button "x 2" at bounding box center [592, 62] width 8 height 8
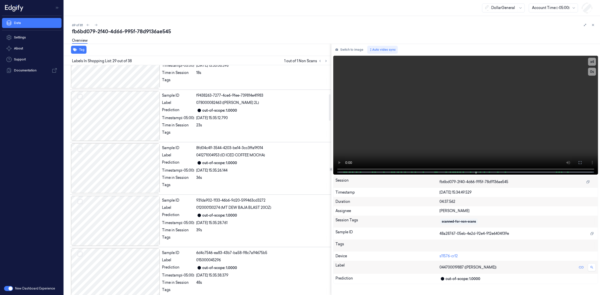
scroll to position [0, 0]
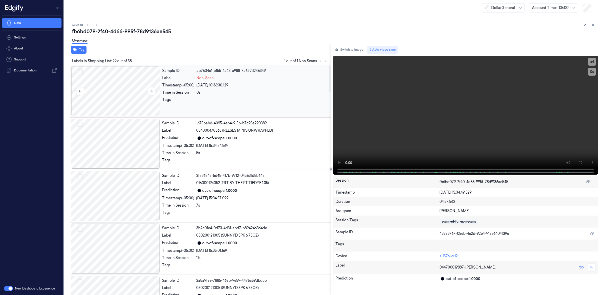
click at [142, 82] on div at bounding box center [115, 91] width 89 height 50
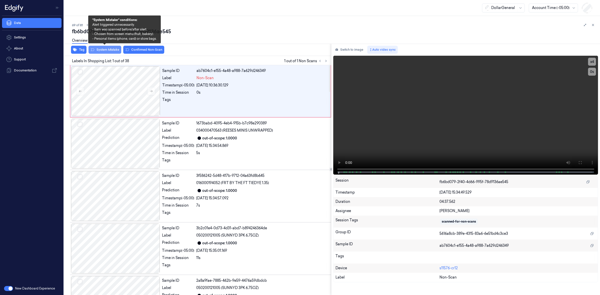
click at [113, 52] on button "System Mistake" at bounding box center [105, 50] width 33 height 8
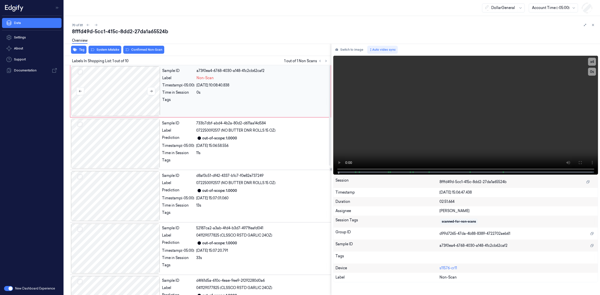
click at [100, 98] on div at bounding box center [115, 91] width 89 height 50
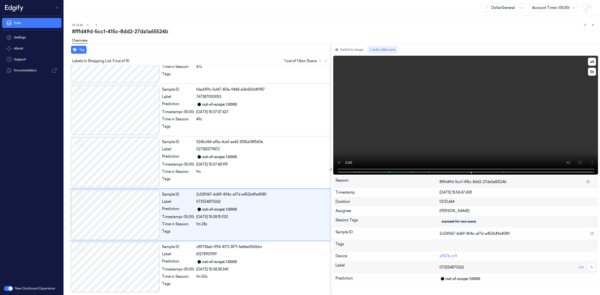
scroll to position [297, 0]
click at [128, 150] on div at bounding box center [115, 163] width 89 height 50
click at [123, 148] on div at bounding box center [115, 163] width 89 height 50
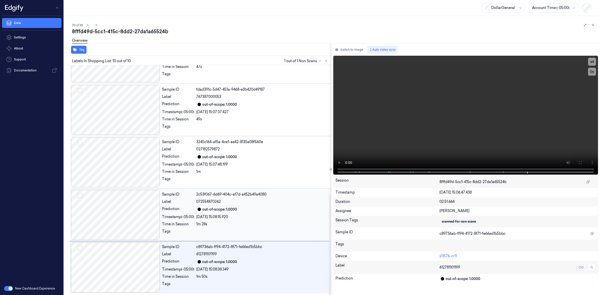
click at [128, 208] on div at bounding box center [115, 215] width 89 height 50
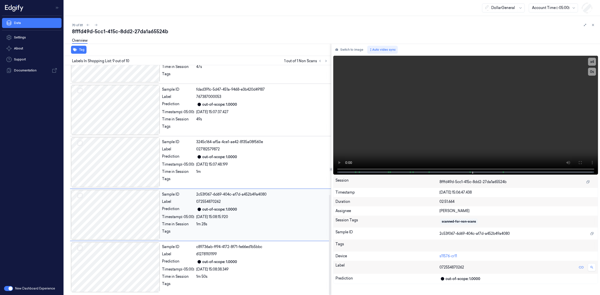
click at [134, 217] on div at bounding box center [115, 215] width 89 height 50
click at [124, 224] on div at bounding box center [115, 215] width 89 height 50
click at [122, 259] on div at bounding box center [115, 268] width 89 height 50
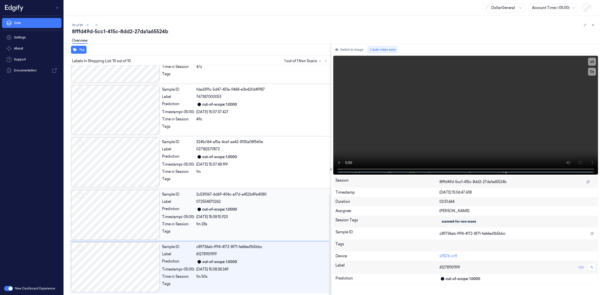
click at [126, 234] on div at bounding box center [115, 215] width 89 height 50
click at [123, 261] on div at bounding box center [115, 268] width 89 height 50
click at [123, 232] on div at bounding box center [115, 215] width 89 height 50
click at [123, 265] on div at bounding box center [115, 268] width 89 height 50
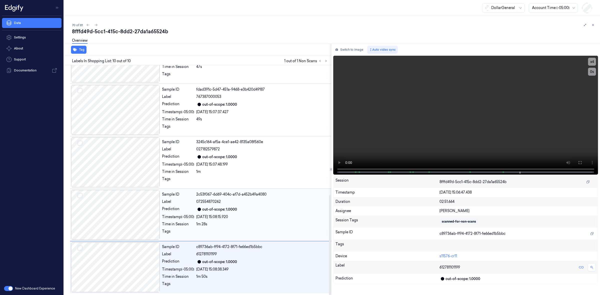
scroll to position [0, 0]
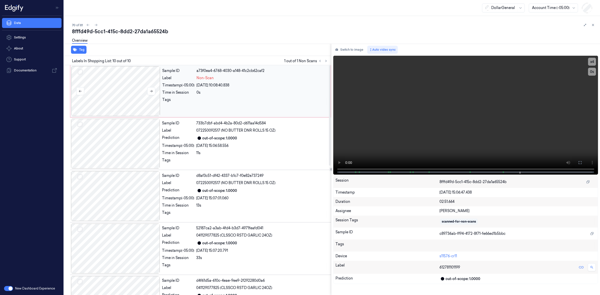
click at [91, 83] on div at bounding box center [115, 91] width 89 height 50
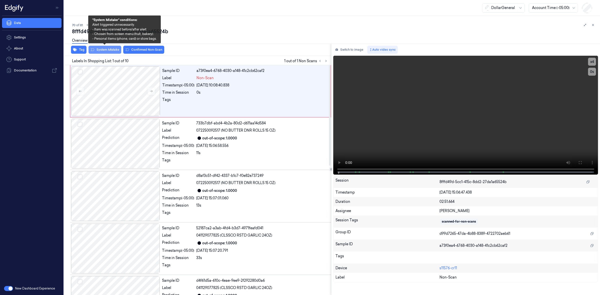
click at [98, 48] on button "System Mistake" at bounding box center [105, 50] width 33 height 8
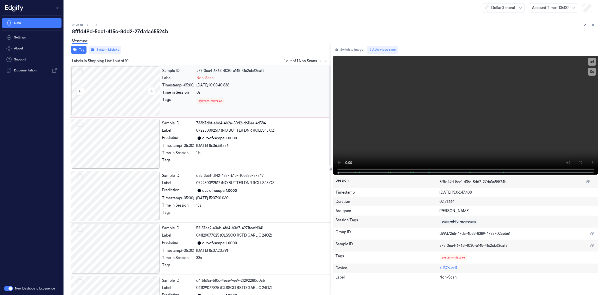
click at [108, 98] on div at bounding box center [115, 91] width 89 height 50
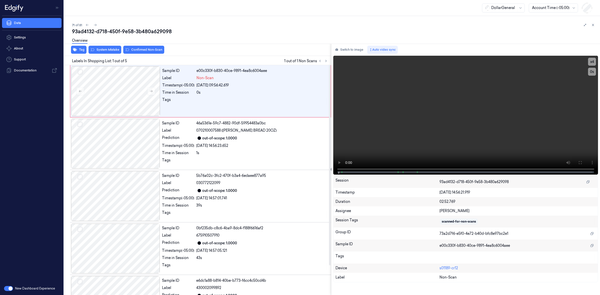
click at [108, 98] on div at bounding box center [115, 91] width 89 height 50
click at [122, 95] on div at bounding box center [115, 91] width 89 height 50
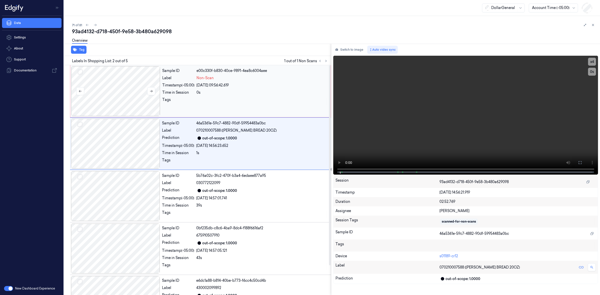
click at [112, 92] on div at bounding box center [115, 91] width 89 height 50
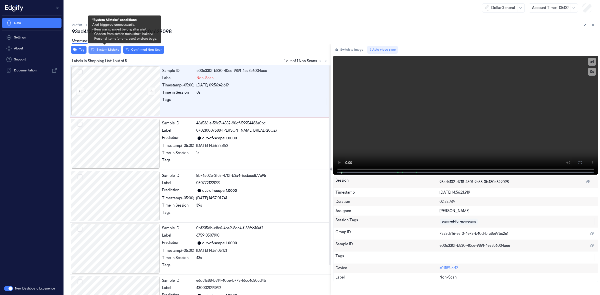
click at [104, 49] on button "System Mistake" at bounding box center [105, 50] width 33 height 8
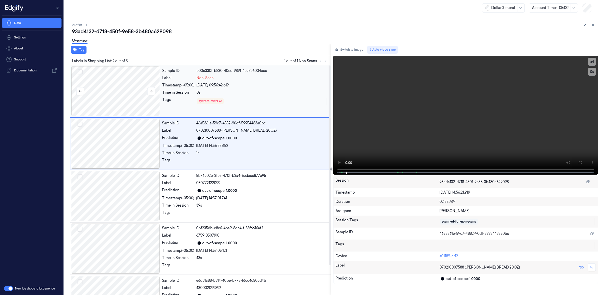
click at [118, 99] on div at bounding box center [115, 91] width 89 height 50
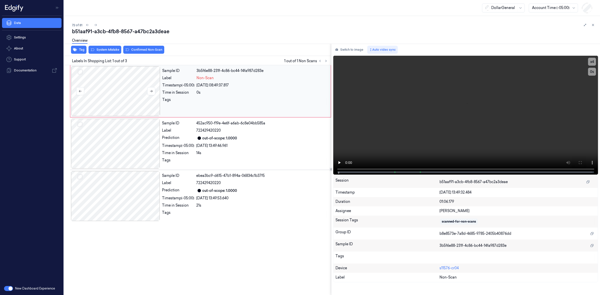
click at [121, 98] on div at bounding box center [115, 91] width 89 height 50
click at [133, 97] on div at bounding box center [115, 91] width 89 height 50
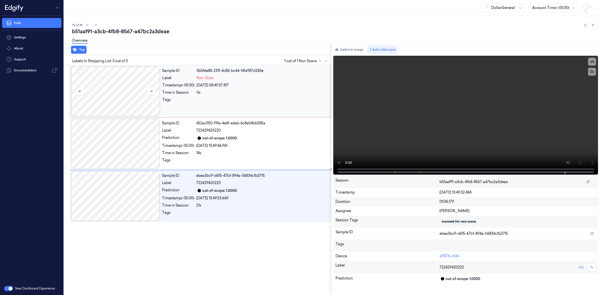
click at [121, 87] on div at bounding box center [115, 91] width 89 height 50
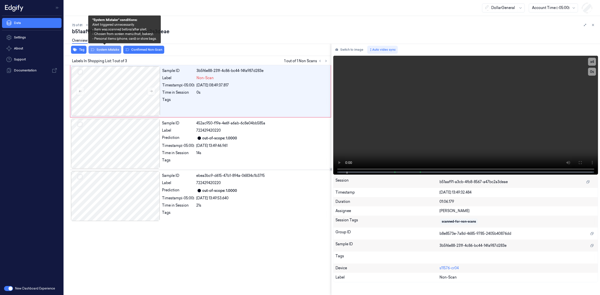
click at [111, 50] on button "System Mistake" at bounding box center [105, 50] width 33 height 8
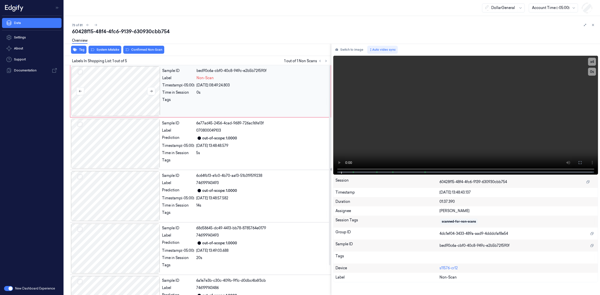
click at [118, 99] on div at bounding box center [115, 91] width 89 height 50
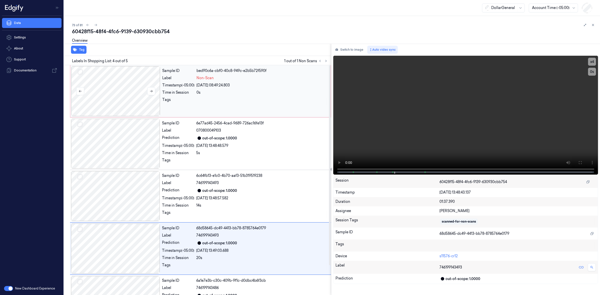
click at [126, 97] on div at bounding box center [115, 91] width 89 height 50
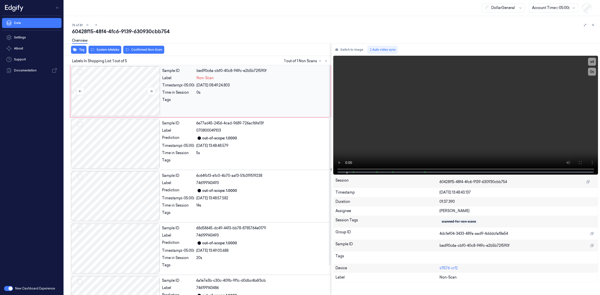
click at [119, 87] on div at bounding box center [115, 91] width 89 height 50
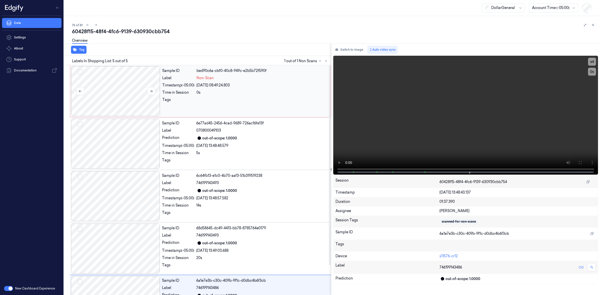
click at [130, 93] on div at bounding box center [115, 91] width 89 height 50
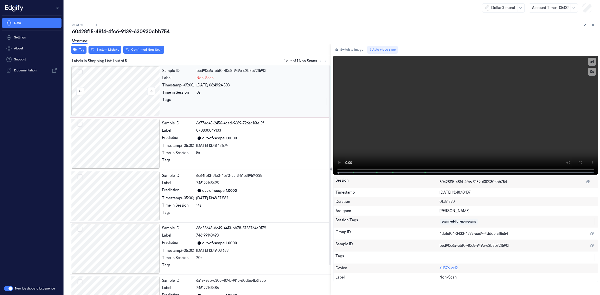
click at [122, 82] on div at bounding box center [115, 91] width 89 height 50
click at [122, 84] on div at bounding box center [115, 91] width 89 height 50
click at [123, 196] on div at bounding box center [115, 196] width 89 height 50
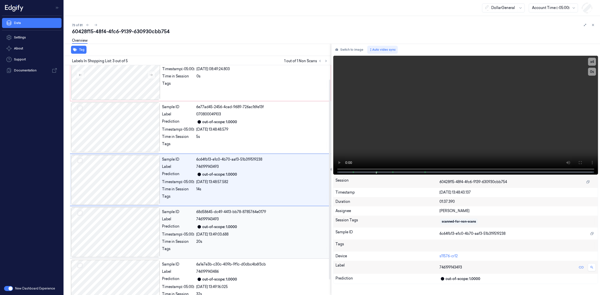
click at [118, 227] on div at bounding box center [115, 233] width 89 height 50
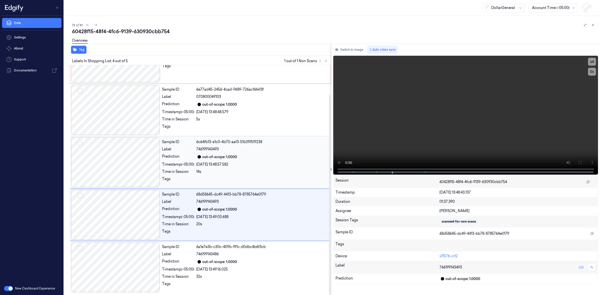
click at [125, 178] on div at bounding box center [115, 163] width 89 height 50
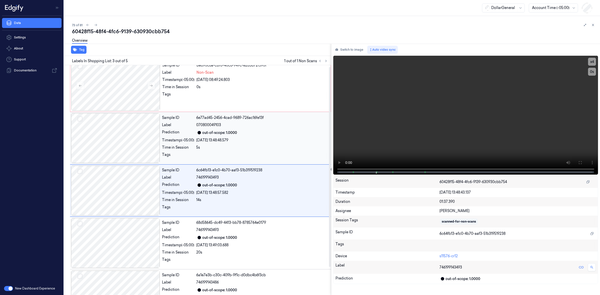
scroll to position [0, 0]
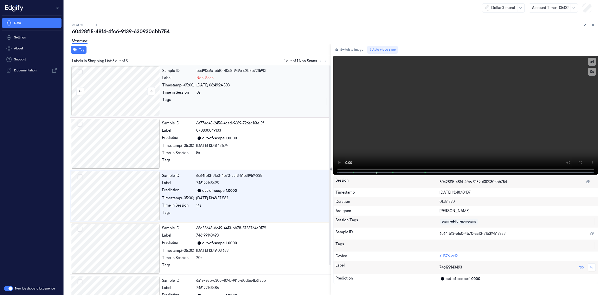
click at [118, 104] on div at bounding box center [115, 91] width 89 height 50
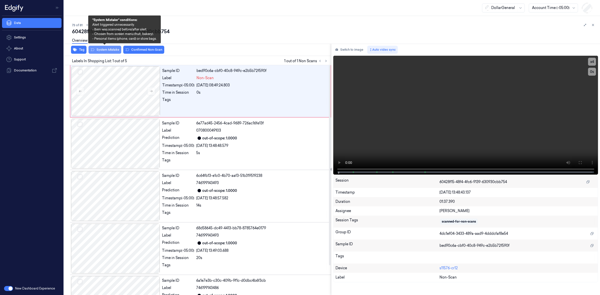
click at [111, 51] on button "System Mistake" at bounding box center [105, 50] width 33 height 8
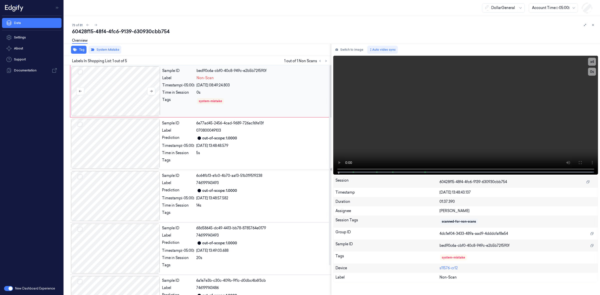
click at [120, 106] on div at bounding box center [115, 91] width 89 height 50
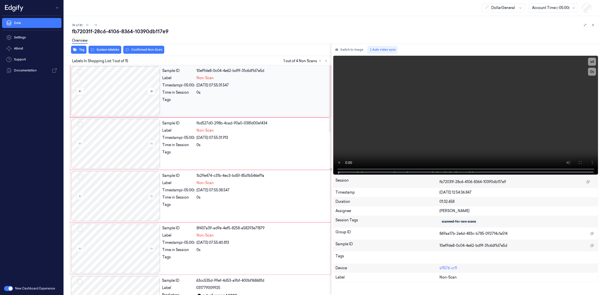
click at [78, 71] on button "Select row" at bounding box center [80, 72] width 5 height 5
click at [80, 125] on button "Select row" at bounding box center [80, 124] width 5 height 5
click at [80, 179] on button "Select row" at bounding box center [80, 177] width 5 height 5
click at [81, 229] on button "Select row" at bounding box center [80, 229] width 5 height 5
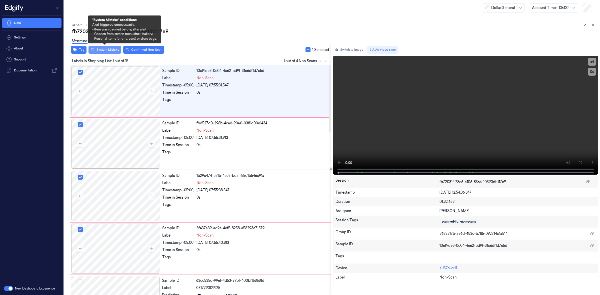
click at [108, 52] on button "System Mistake" at bounding box center [105, 50] width 33 height 8
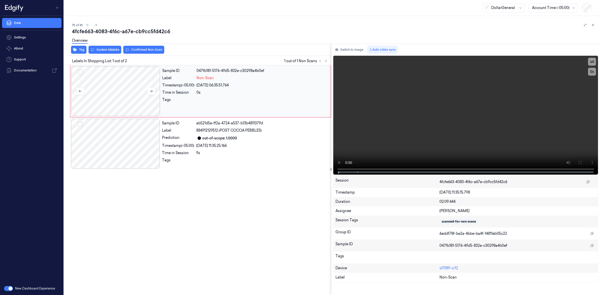
click at [123, 83] on div at bounding box center [115, 91] width 89 height 50
click at [120, 87] on div at bounding box center [115, 91] width 89 height 50
click at [139, 95] on div at bounding box center [115, 91] width 89 height 50
click at [119, 81] on div at bounding box center [115, 91] width 89 height 50
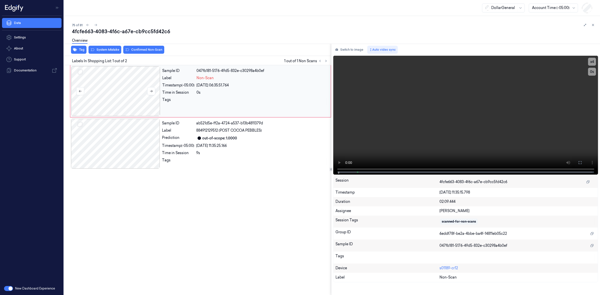
click at [128, 85] on div at bounding box center [115, 91] width 89 height 50
click at [125, 82] on div at bounding box center [115, 91] width 89 height 50
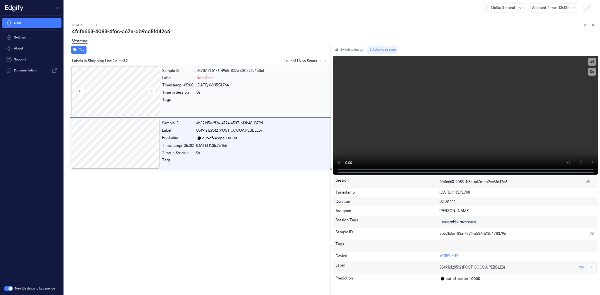
click at [100, 93] on div at bounding box center [115, 91] width 89 height 50
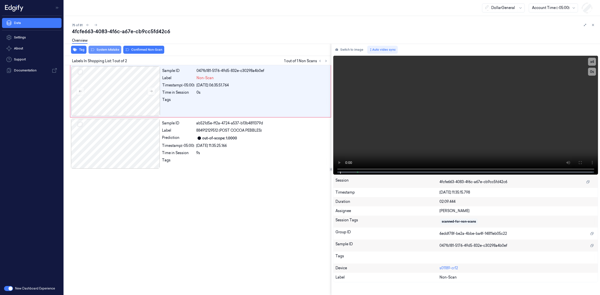
click at [104, 51] on button "System Mistake" at bounding box center [105, 50] width 33 height 8
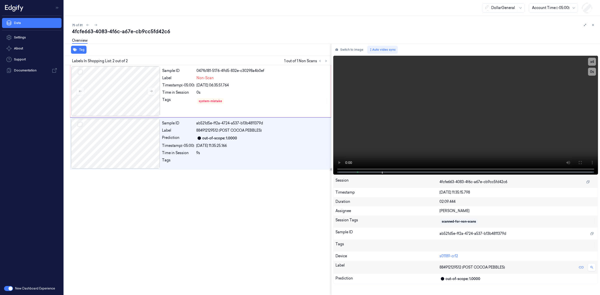
click at [194, 48] on div "Tag" at bounding box center [196, 50] width 269 height 12
click at [96, 26] on icon at bounding box center [96, 25] width 4 height 4
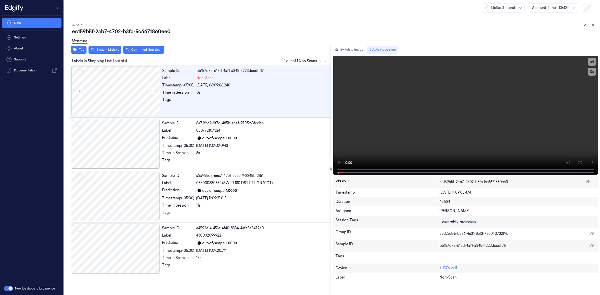
click at [223, 30] on div "ec159b5f-2ab7-4702-b3fc-5c6671860ee0" at bounding box center [334, 31] width 524 height 7
click at [131, 78] on div at bounding box center [115, 91] width 89 height 50
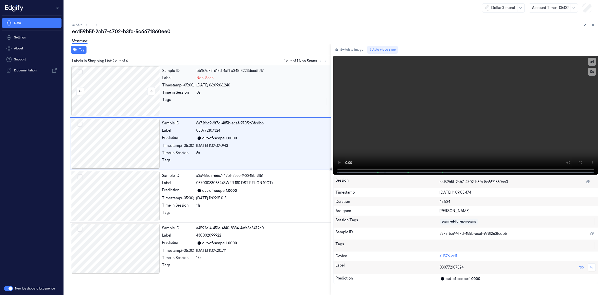
click at [111, 90] on div at bounding box center [115, 91] width 89 height 50
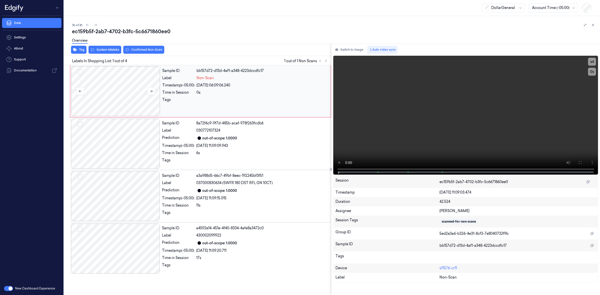
click at [113, 85] on div at bounding box center [115, 91] width 89 height 50
click at [95, 85] on div at bounding box center [115, 91] width 89 height 50
click at [116, 93] on div at bounding box center [115, 91] width 89 height 50
click at [148, 88] on button at bounding box center [151, 91] width 8 height 8
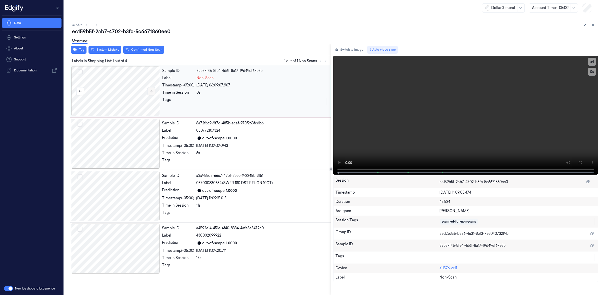
click at [148, 88] on button at bounding box center [151, 91] width 8 height 8
click at [150, 90] on icon at bounding box center [152, 92] width 4 height 4
click at [122, 86] on div at bounding box center [115, 91] width 89 height 50
click at [105, 49] on button "System Mistake" at bounding box center [105, 50] width 33 height 8
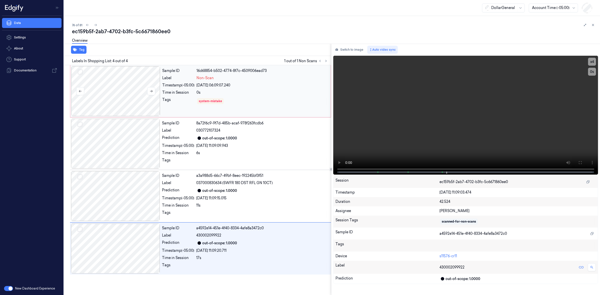
drag, startPoint x: 105, startPoint y: 93, endPoint x: 109, endPoint y: 98, distance: 6.3
click at [105, 94] on div at bounding box center [115, 91] width 89 height 50
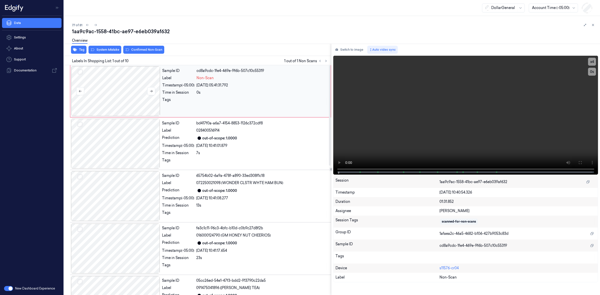
click at [120, 80] on div at bounding box center [115, 91] width 89 height 50
click at [128, 103] on div at bounding box center [115, 91] width 89 height 50
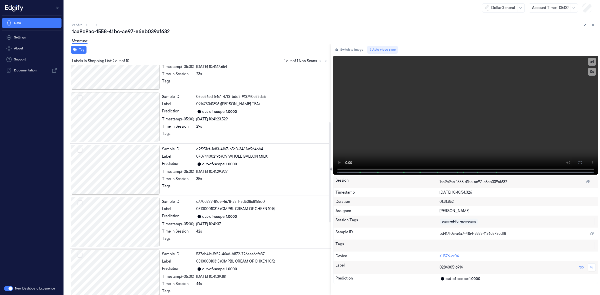
scroll to position [208, 0]
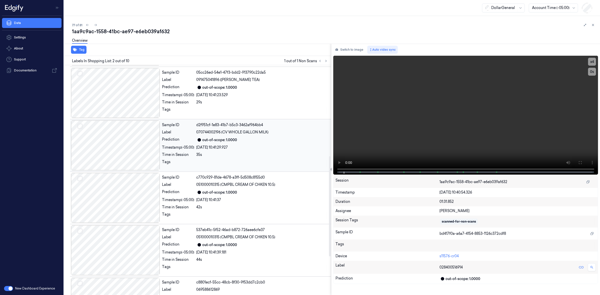
click at [117, 133] on div at bounding box center [115, 146] width 89 height 50
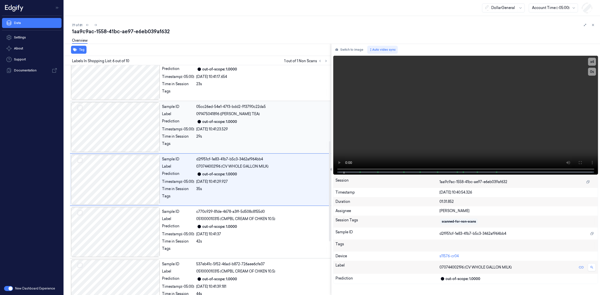
click at [119, 128] on div at bounding box center [115, 127] width 89 height 50
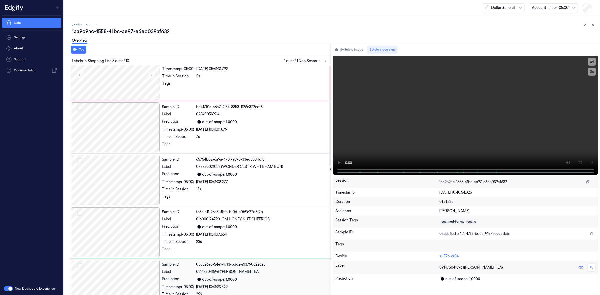
scroll to position [0, 0]
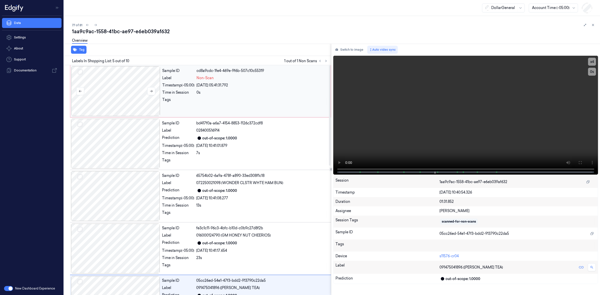
click at [128, 87] on div at bounding box center [115, 91] width 89 height 50
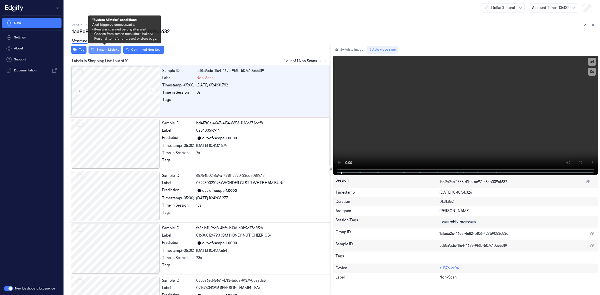
click at [112, 50] on button "System Mistake" at bounding box center [105, 50] width 33 height 8
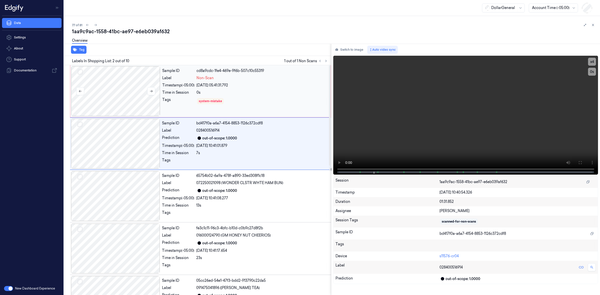
click at [134, 89] on div at bounding box center [115, 91] width 89 height 50
click at [98, 26] on button at bounding box center [96, 25] width 6 height 6
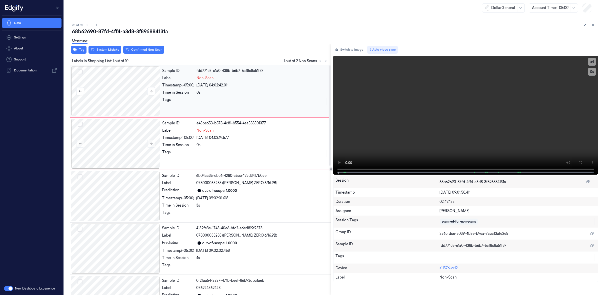
click at [111, 83] on div at bounding box center [115, 91] width 89 height 50
click at [129, 93] on div at bounding box center [115, 91] width 89 height 50
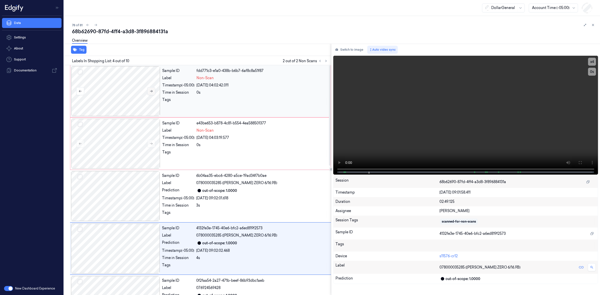
click at [154, 92] on button at bounding box center [151, 91] width 8 height 8
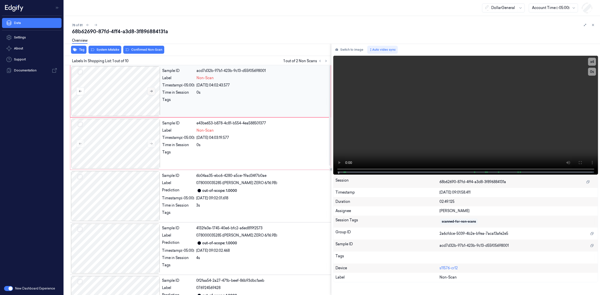
click at [153, 92] on button at bounding box center [151, 91] width 8 height 8
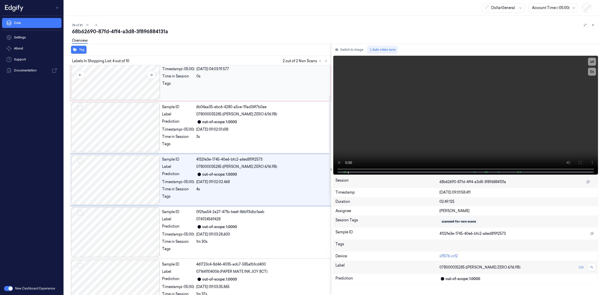
click at [128, 80] on div at bounding box center [115, 75] width 89 height 50
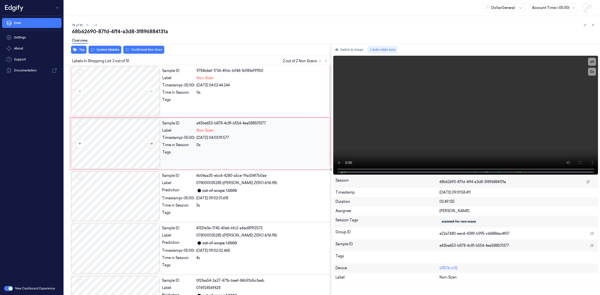
scroll to position [16, 0]
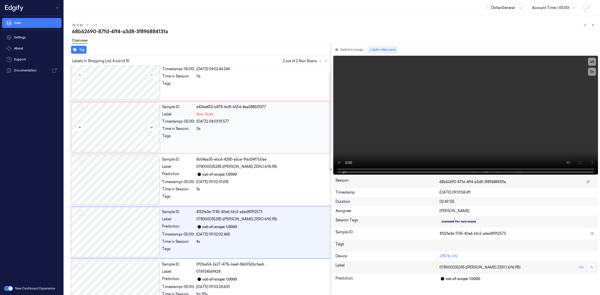
click at [150, 143] on div at bounding box center [115, 128] width 89 height 50
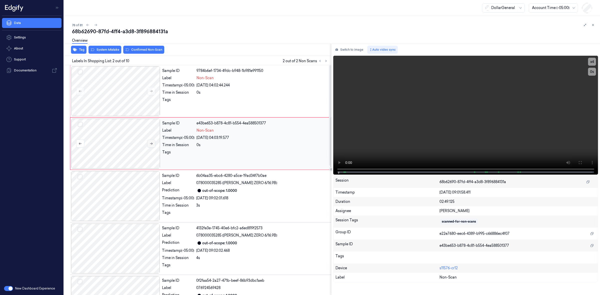
click at [152, 144] on icon at bounding box center [152, 144] width 4 height 4
click at [152, 145] on icon at bounding box center [152, 144] width 4 height 4
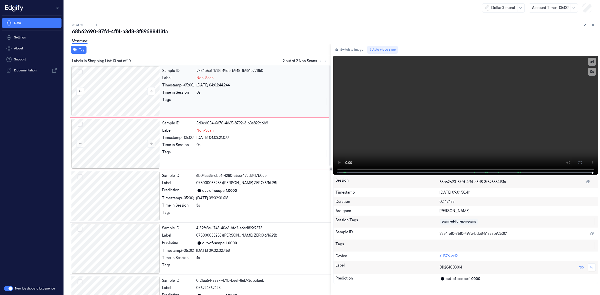
click at [118, 91] on div at bounding box center [115, 91] width 89 height 50
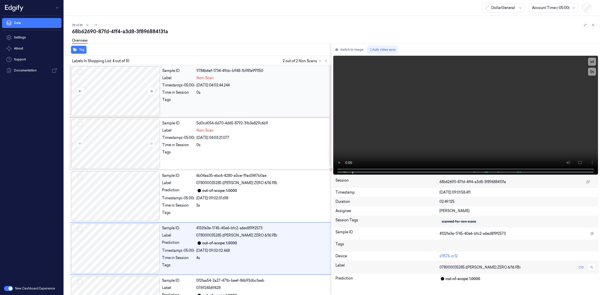
click at [97, 85] on div at bounding box center [115, 91] width 89 height 50
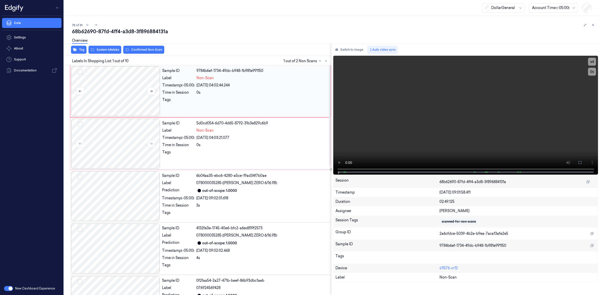
click at [82, 73] on button "Select row" at bounding box center [80, 72] width 5 height 5
click at [81, 123] on button "Select row" at bounding box center [80, 124] width 5 height 5
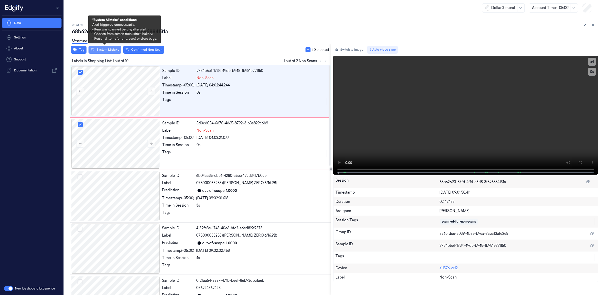
click at [106, 52] on button "System Mistake" at bounding box center [105, 50] width 33 height 8
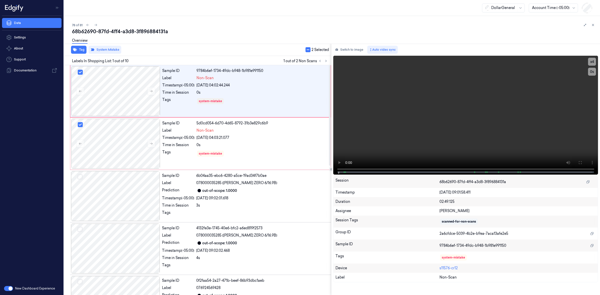
click at [193, 39] on div "Overview" at bounding box center [334, 41] width 524 height 13
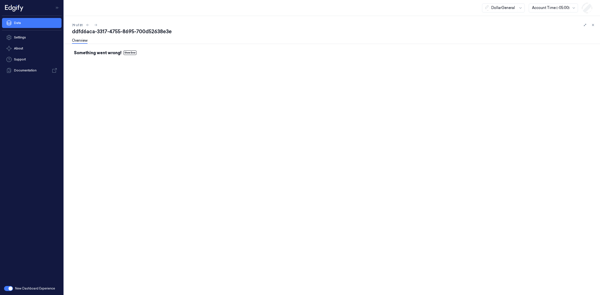
drag, startPoint x: 47, startPoint y: 6, endPoint x: 39, endPoint y: 25, distance: 20.4
click at [39, 13] on div at bounding box center [32, 8] width 60 height 16
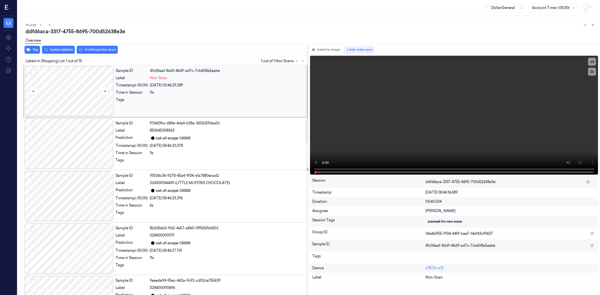
click at [84, 93] on div at bounding box center [69, 91] width 89 height 50
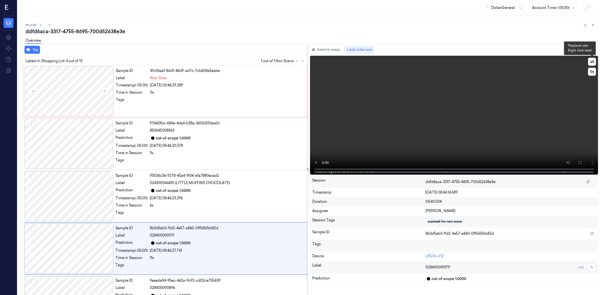
click at [592, 63] on button "x 4" at bounding box center [592, 62] width 8 height 8
click at [592, 63] on button "x 1" at bounding box center [592, 62] width 8 height 8
click at [92, 86] on div at bounding box center [69, 91] width 89 height 50
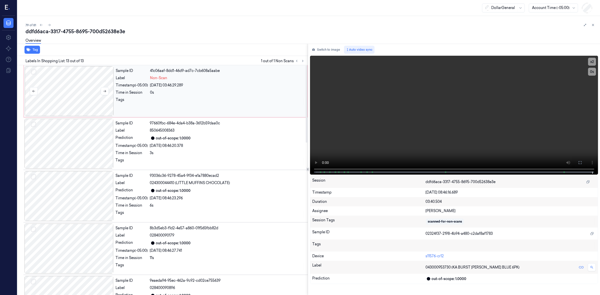
click at [73, 75] on div at bounding box center [69, 91] width 89 height 50
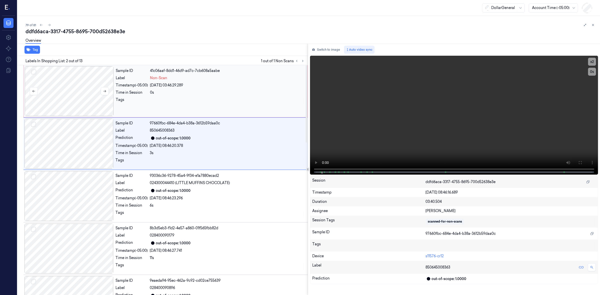
click at [77, 96] on div at bounding box center [69, 91] width 89 height 50
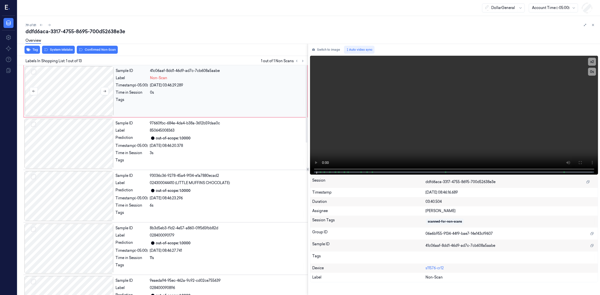
click at [77, 96] on div at bounding box center [69, 91] width 89 height 50
click at [104, 91] on icon at bounding box center [105, 92] width 4 height 4
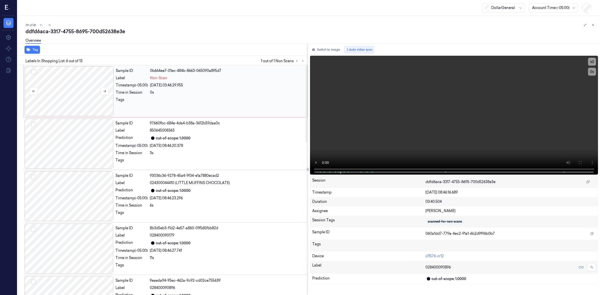
click at [71, 102] on div at bounding box center [69, 91] width 89 height 50
click at [86, 95] on div at bounding box center [69, 91] width 89 height 50
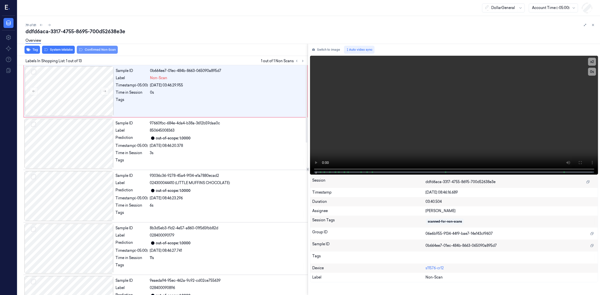
click at [94, 53] on button "Confirmed Non-Scan" at bounding box center [97, 50] width 41 height 8
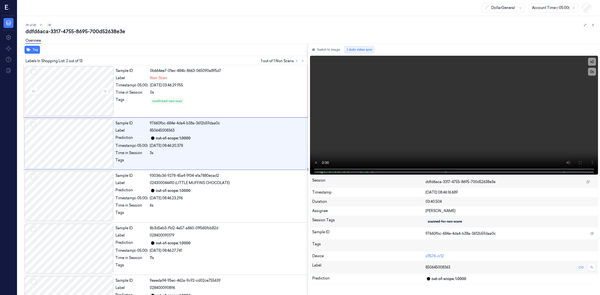
click at [52, 25] on button at bounding box center [49, 25] width 6 height 6
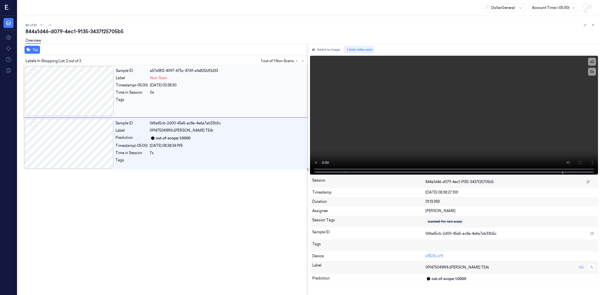
click at [73, 94] on div at bounding box center [69, 91] width 89 height 50
click at [80, 90] on div at bounding box center [69, 91] width 89 height 50
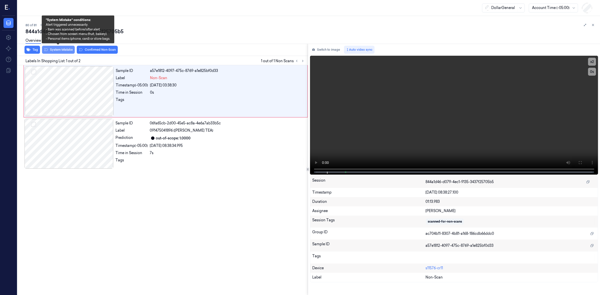
click at [67, 51] on button "System Mistake" at bounding box center [58, 50] width 33 height 8
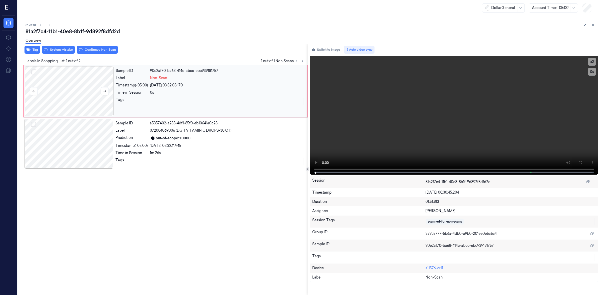
click at [75, 94] on div at bounding box center [69, 91] width 89 height 50
click at [77, 105] on div at bounding box center [69, 91] width 89 height 50
click at [297, 172] on div "Tag System Mistake Confirmed Non-Scan Labels In Shopping List: 1 out of 2 1 out…" at bounding box center [308, 170] width 585 height 252
click at [88, 90] on div at bounding box center [69, 91] width 89 height 50
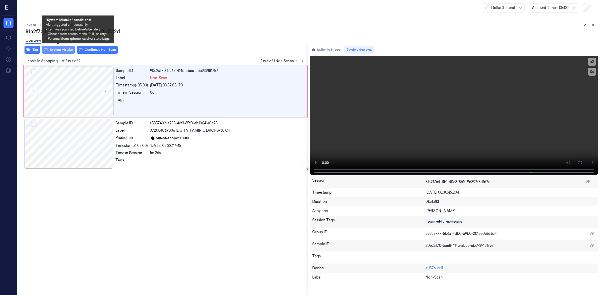
click at [63, 51] on button "System Mistake" at bounding box center [58, 50] width 33 height 8
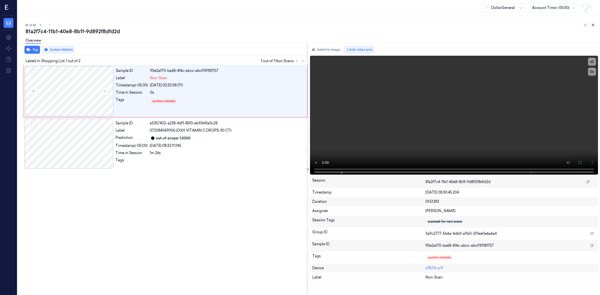
click at [595, 25] on button at bounding box center [593, 25] width 6 height 6
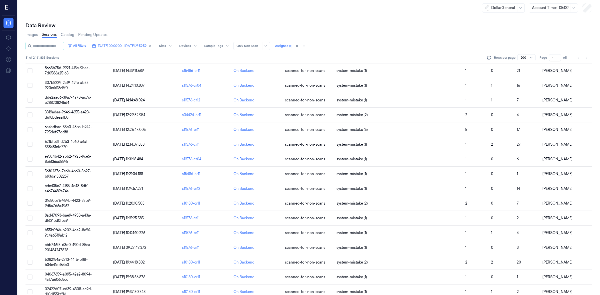
scroll to position [504, 0]
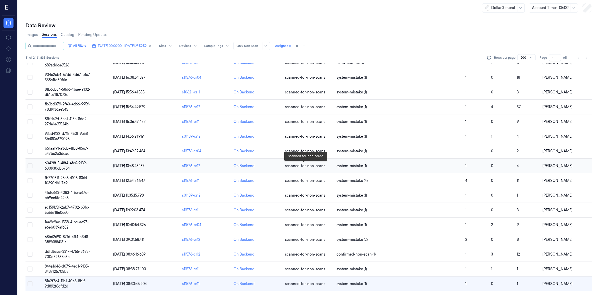
scroll to position [973, 0]
